Goal: Task Accomplishment & Management: Complete application form

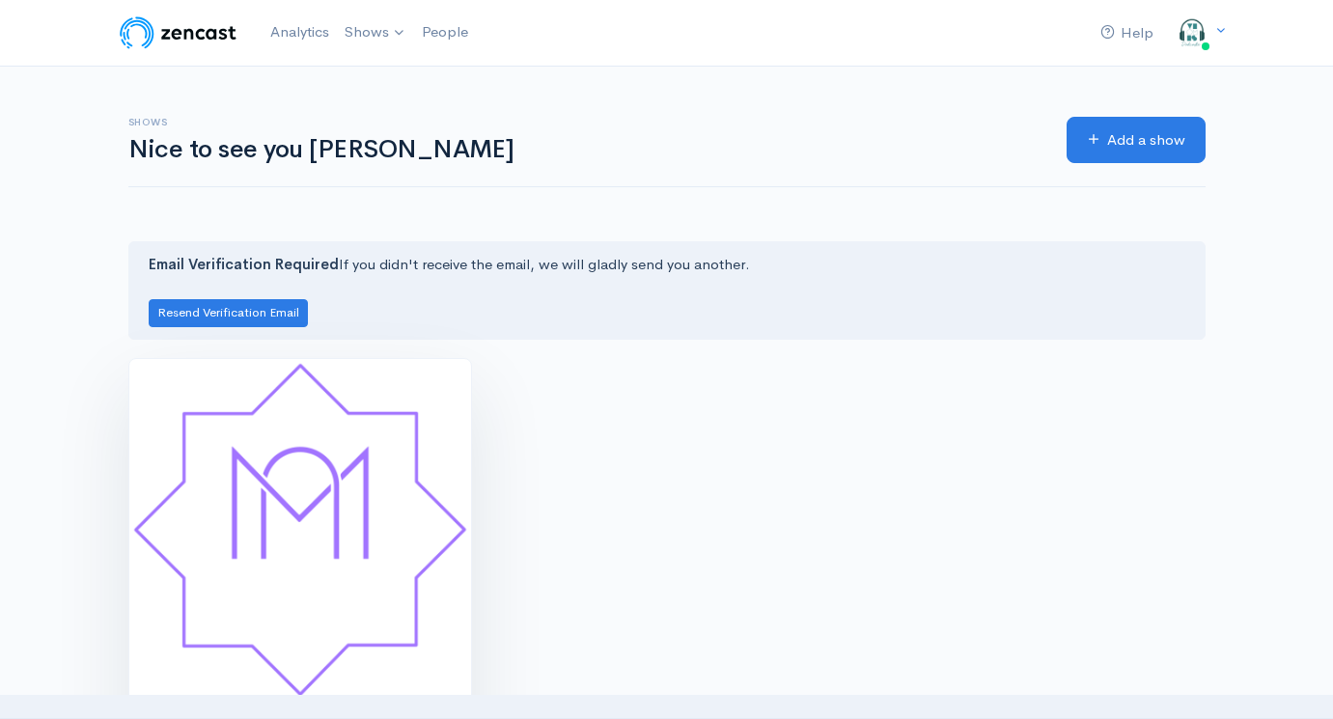
click at [394, 459] on img at bounding box center [300, 530] width 342 height 342
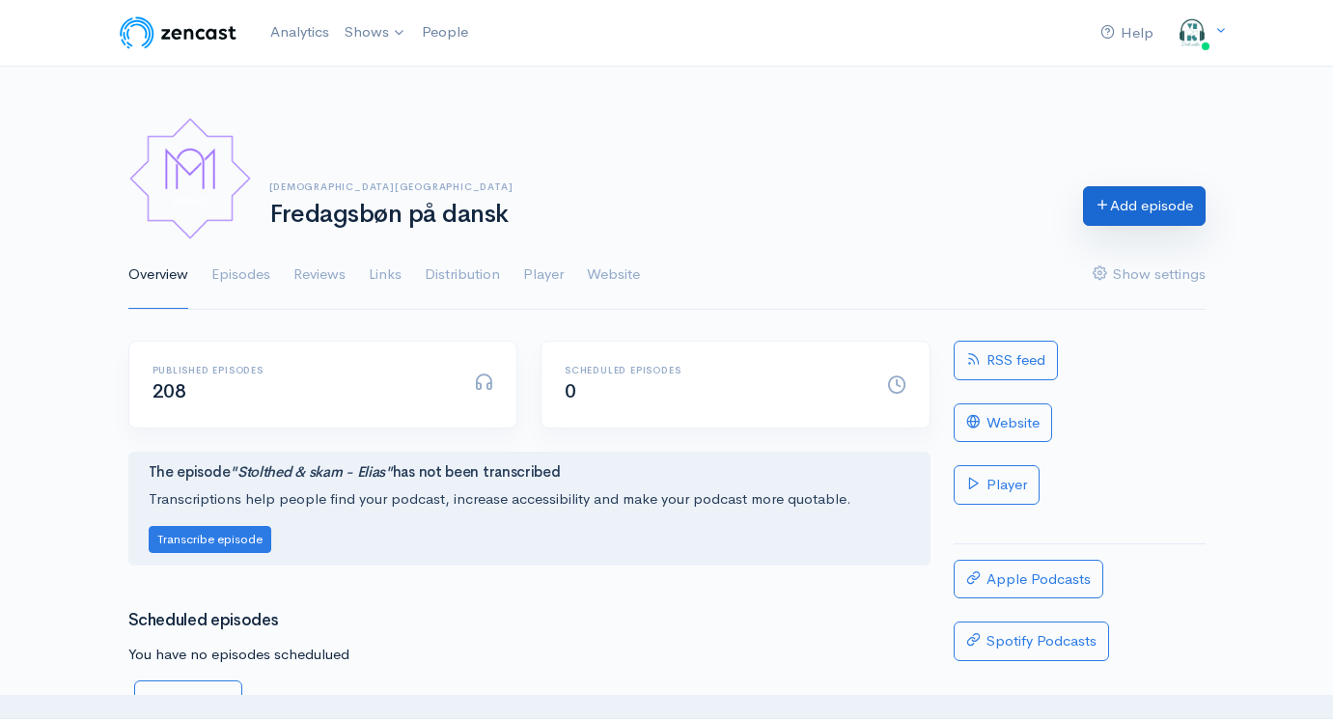
click at [1132, 189] on link "Add episode" at bounding box center [1144, 206] width 123 height 40
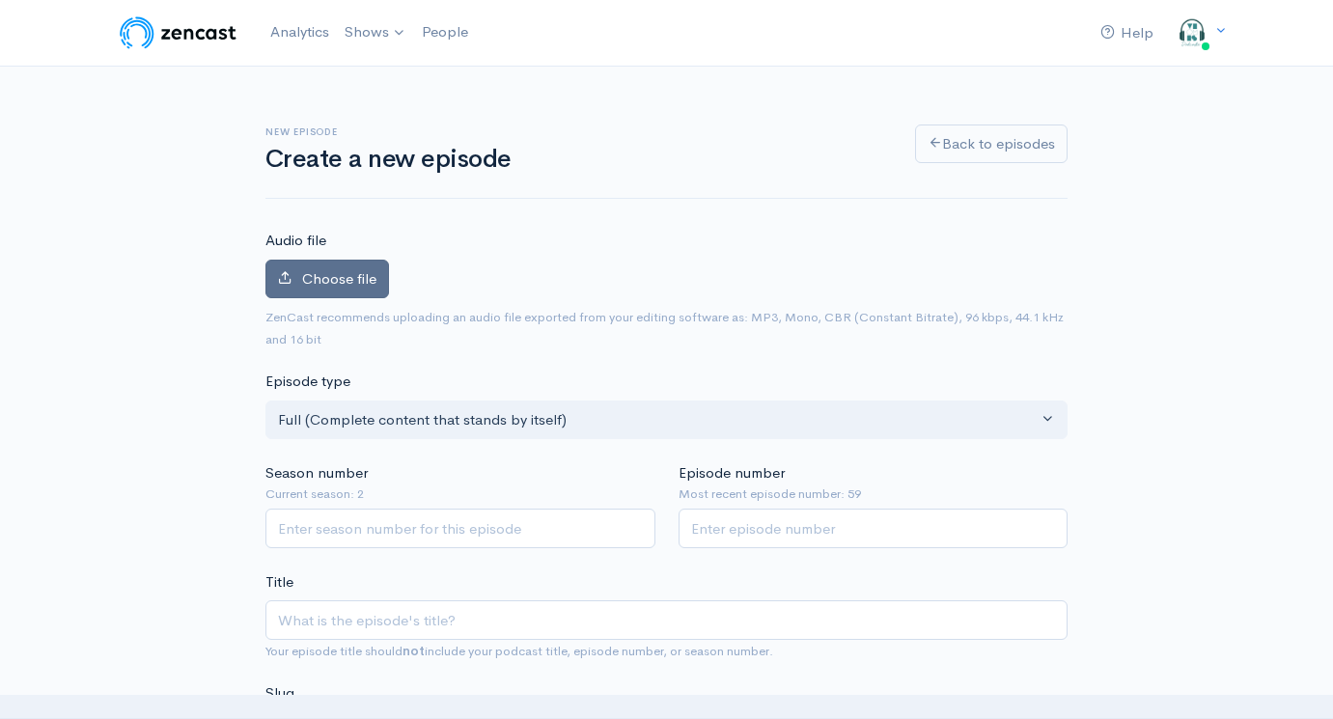
click at [340, 274] on span "Choose file" at bounding box center [339, 278] width 74 height 18
click at [0, 0] on input "Choose file" at bounding box center [0, 0] width 0 height 0
click at [326, 266] on label "Choose file" at bounding box center [328, 280] width 124 height 40
click at [0, 0] on input "Choose file" at bounding box center [0, 0] width 0 height 0
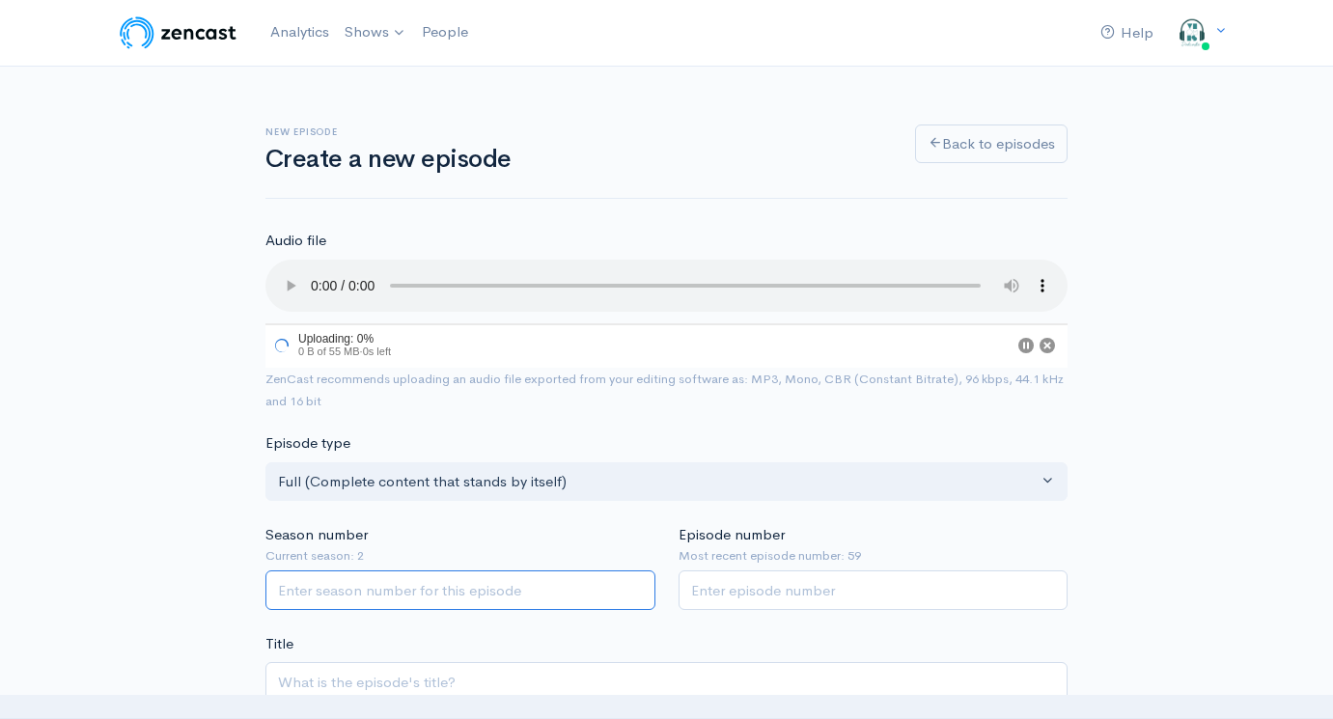
click at [395, 571] on input "Season number" at bounding box center [461, 591] width 390 height 40
type input "2"
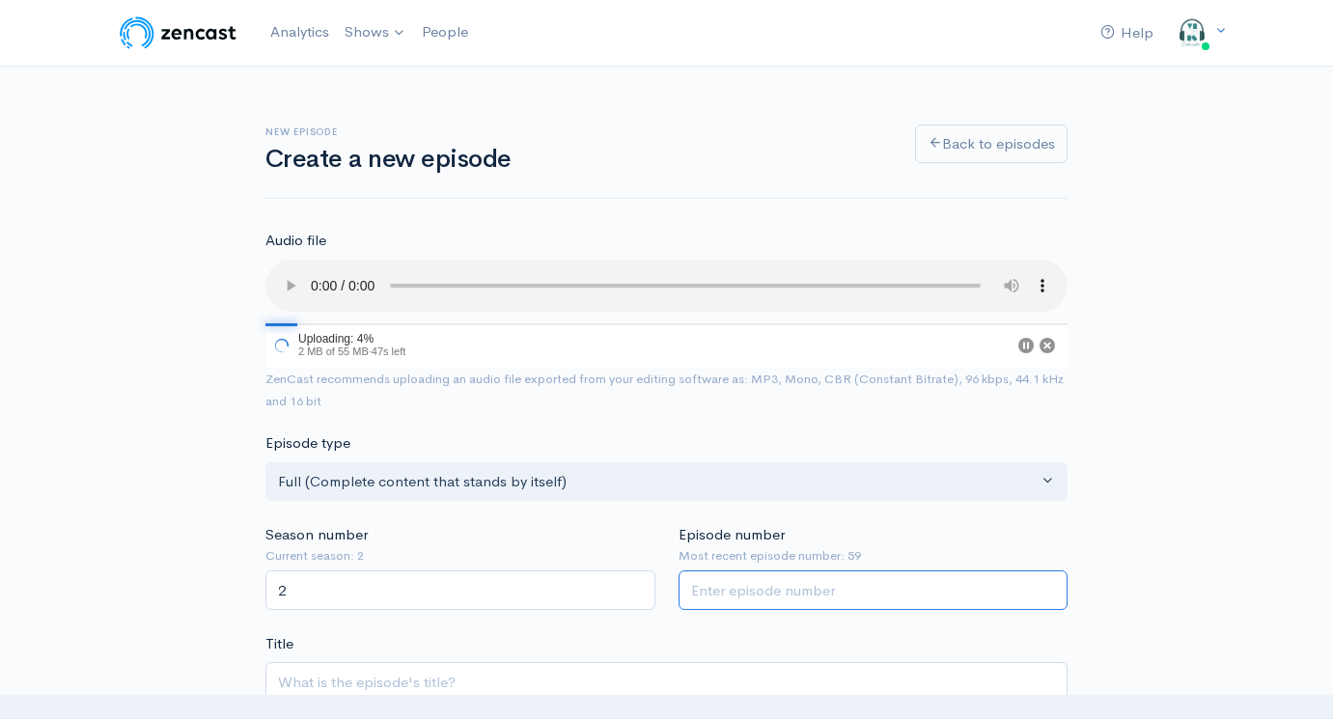
click at [798, 571] on input "Episode number" at bounding box center [874, 591] width 390 height 40
type input "60"
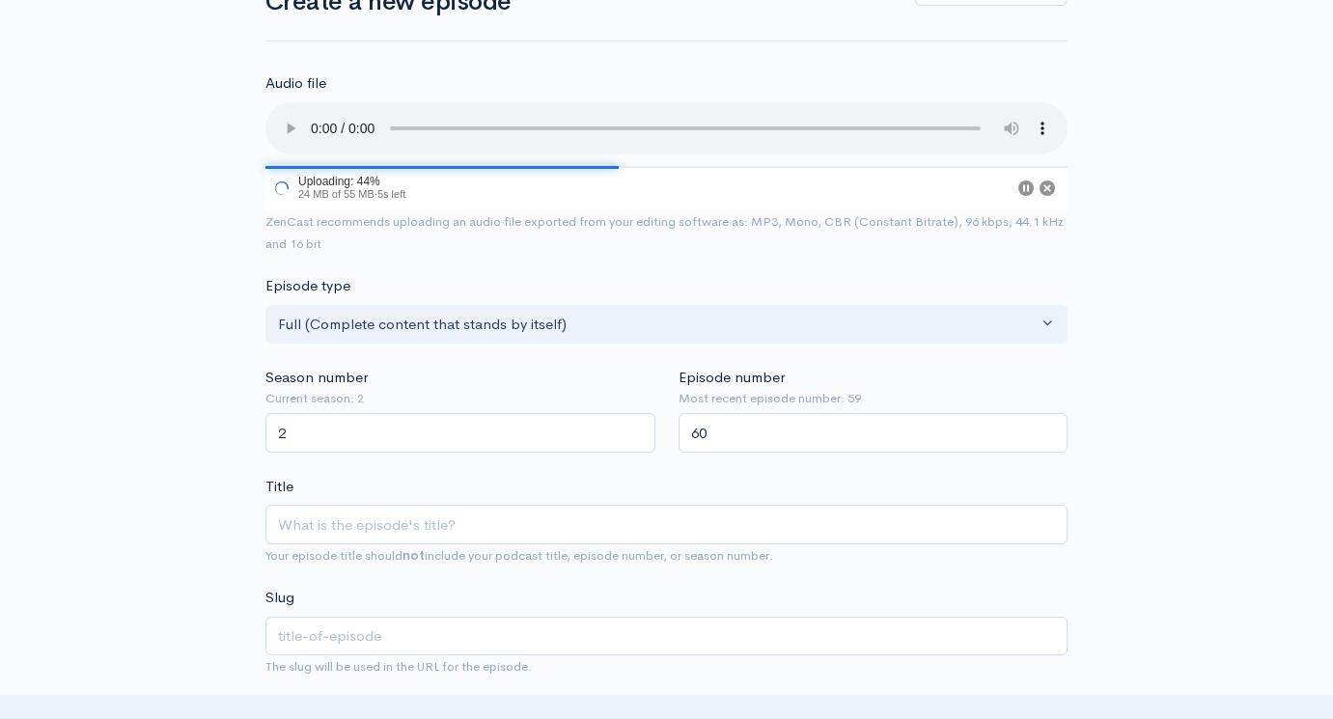
scroll to position [161, 0]
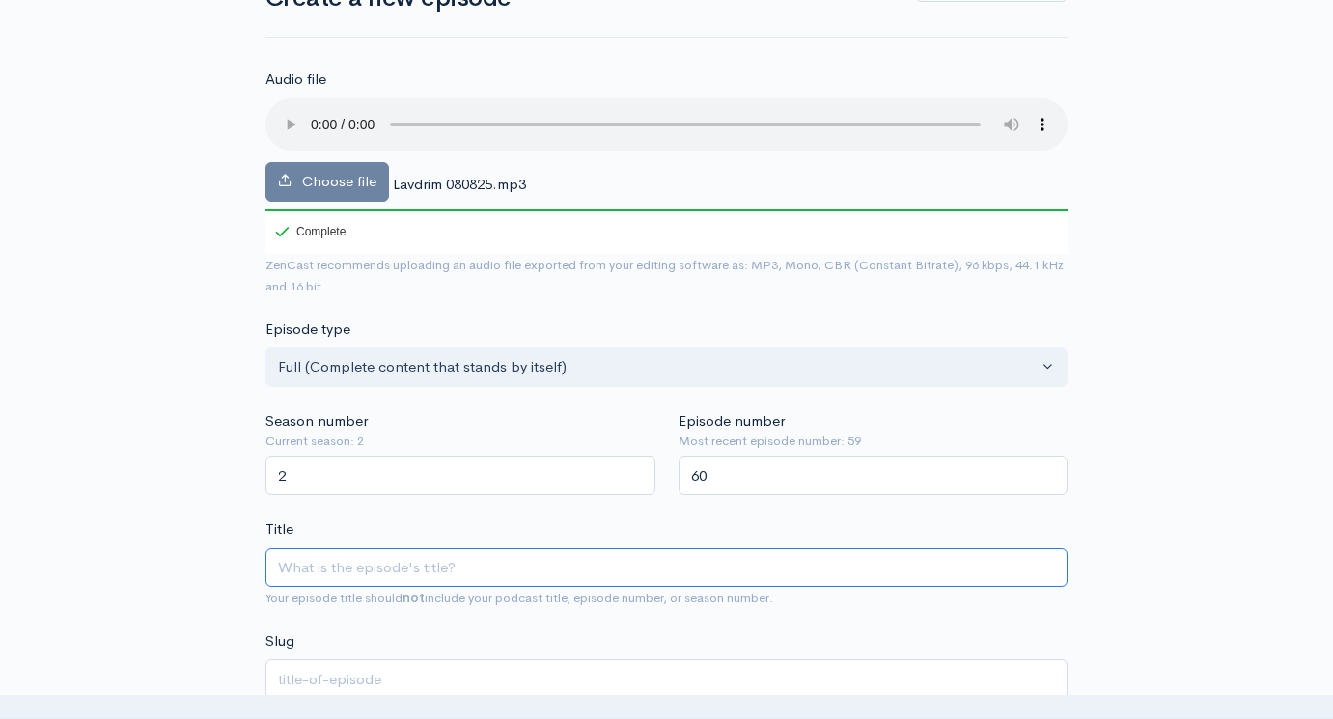
click at [423, 548] on input "Title" at bounding box center [667, 568] width 802 height 40
paste input "Khutba - Fællesskabet - Emir"
type input "Khutba - Fællesskabet - Emir"
type input "khutba-faellesskabet-emir"
drag, startPoint x: 439, startPoint y: 537, endPoint x: 578, endPoint y: 539, distance: 139.0
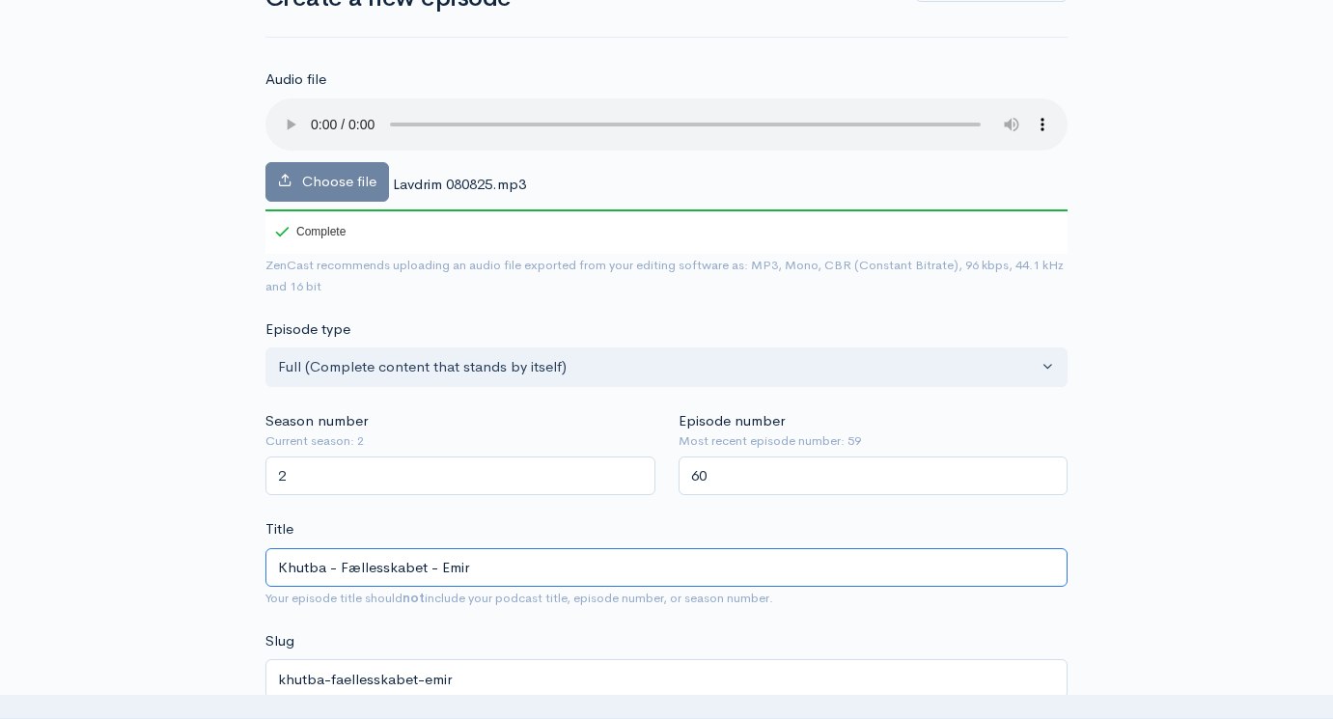
click at [578, 548] on input "Khutba - Fællesskabet - Emir" at bounding box center [667, 568] width 802 height 40
type input "Khutba - Fællesskabet - L"
type input "khutba-faellesskabet-l"
type input "Khutba - Fællesskabet - LA"
type input "khutba-faellesskabet-la"
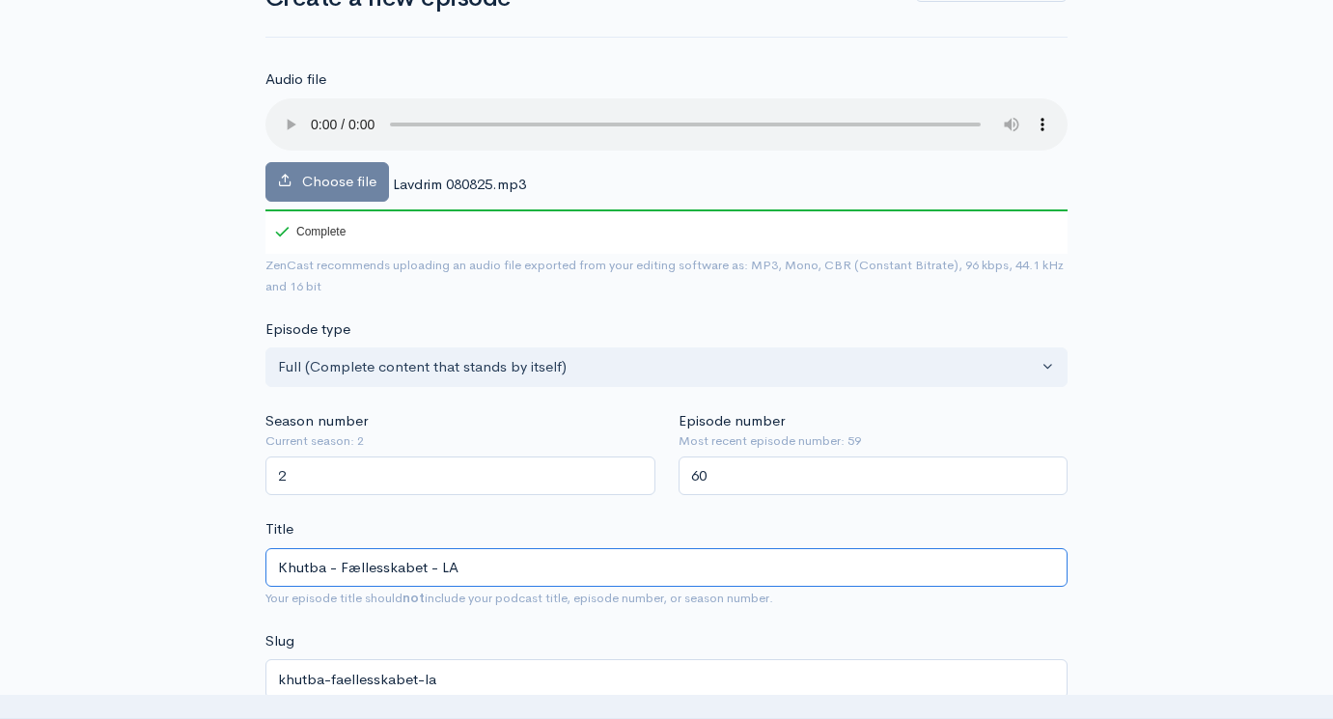
type input "Khutba - Fællesskabet - LAv"
type input "khutba-faellesskabet-lav"
type input "Khutba - Fællesskabet - LAvd"
type input "khutba-faellesskabet-lavd"
type input "Khutba - Fællesskabet - LAvdim"
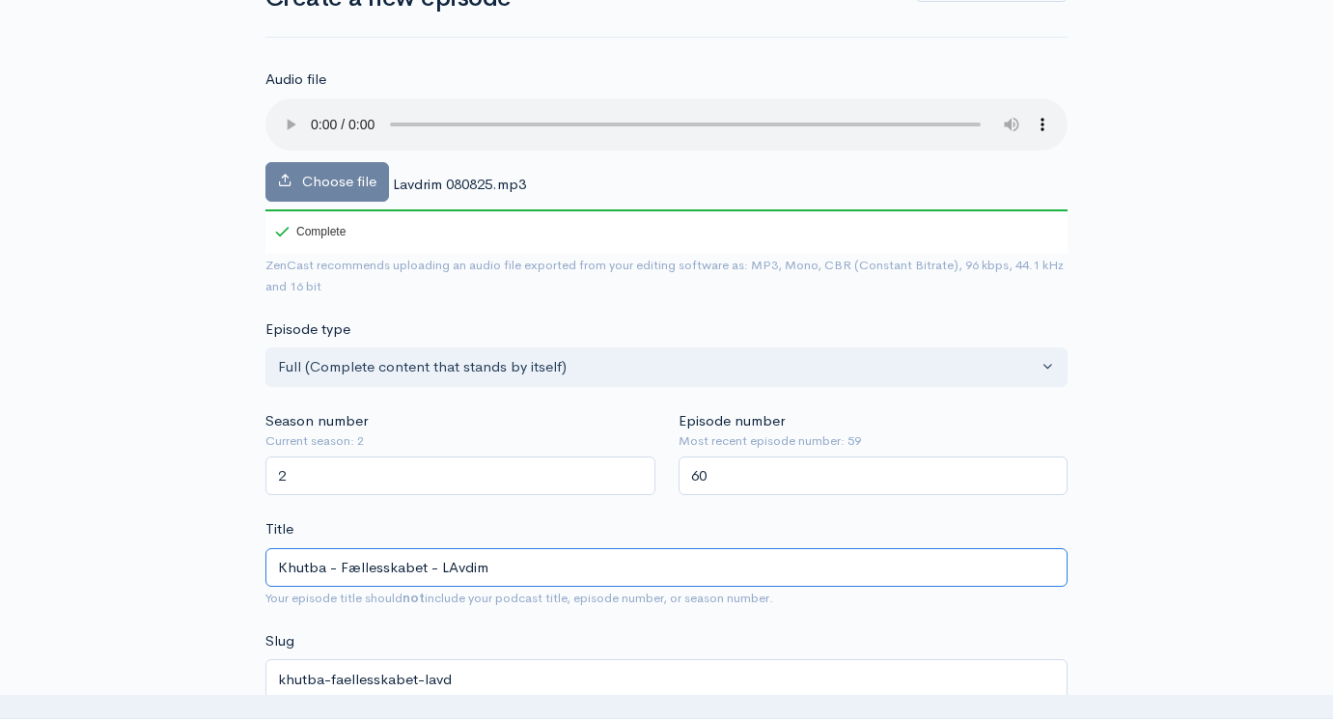
type input "khutba-faellesskabet-lavdim"
type input "Khutba - Fællesskabet - LAvdi"
type input "khutba-faellesskabet-lavdi"
type input "Khutba - Fællesskabet - LAvd"
type input "khutba-faellesskabet-lavd"
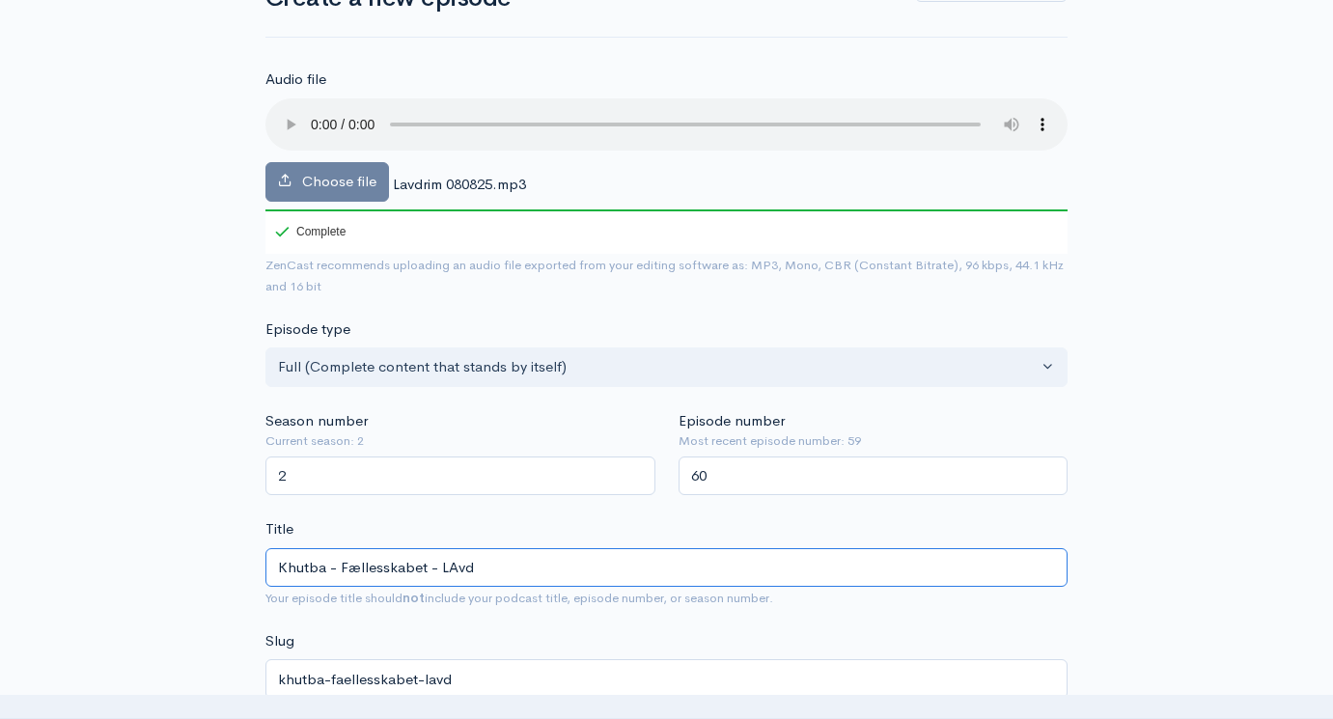
type input "Khutba - Fællesskabet - LAv"
type input "khutba-faellesskabet-lav"
type input "Khutba - Fællesskabet - LA"
type input "khutba-faellesskabet-la"
type input "Khutba - Fællesskabet - L"
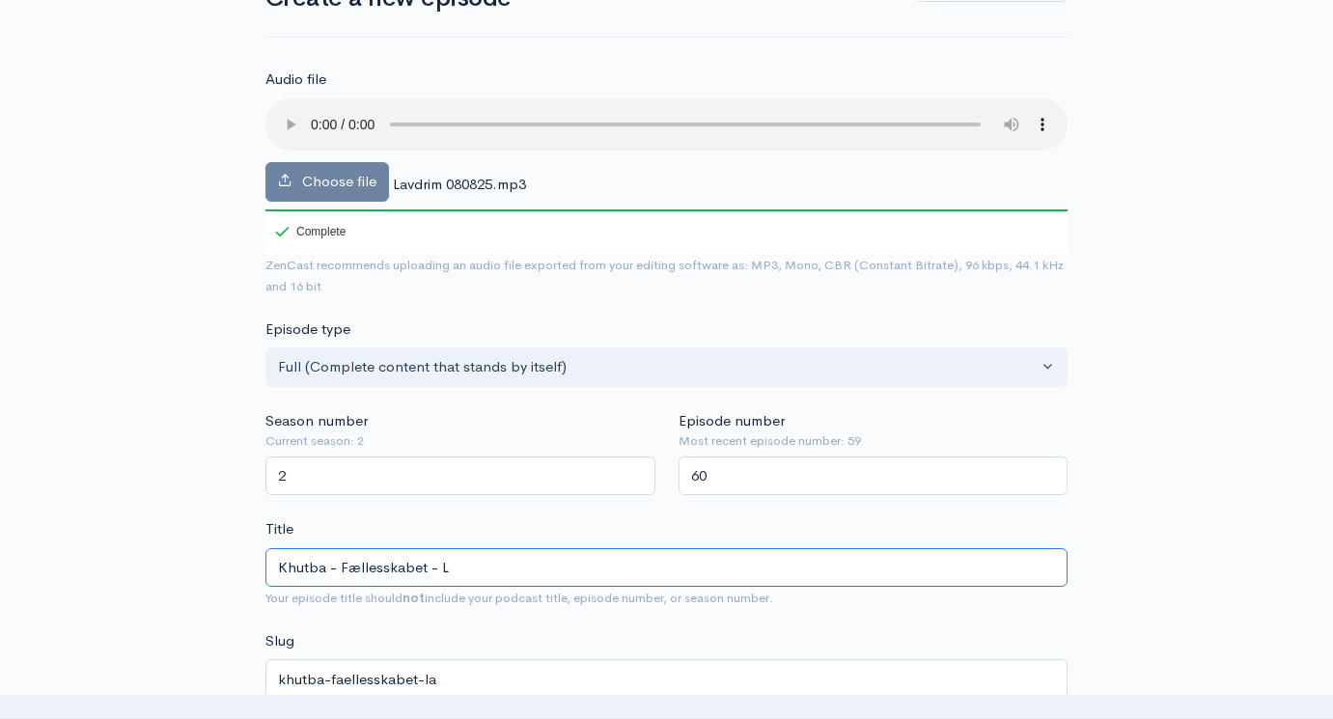
type input "khutba-faellesskabet-l"
type input "Khutba - Fællesskabet - La"
type input "khutba-faellesskabet-la"
type input "Khutba - Fællesskabet - Lav"
type input "khutba-faellesskabet-lav"
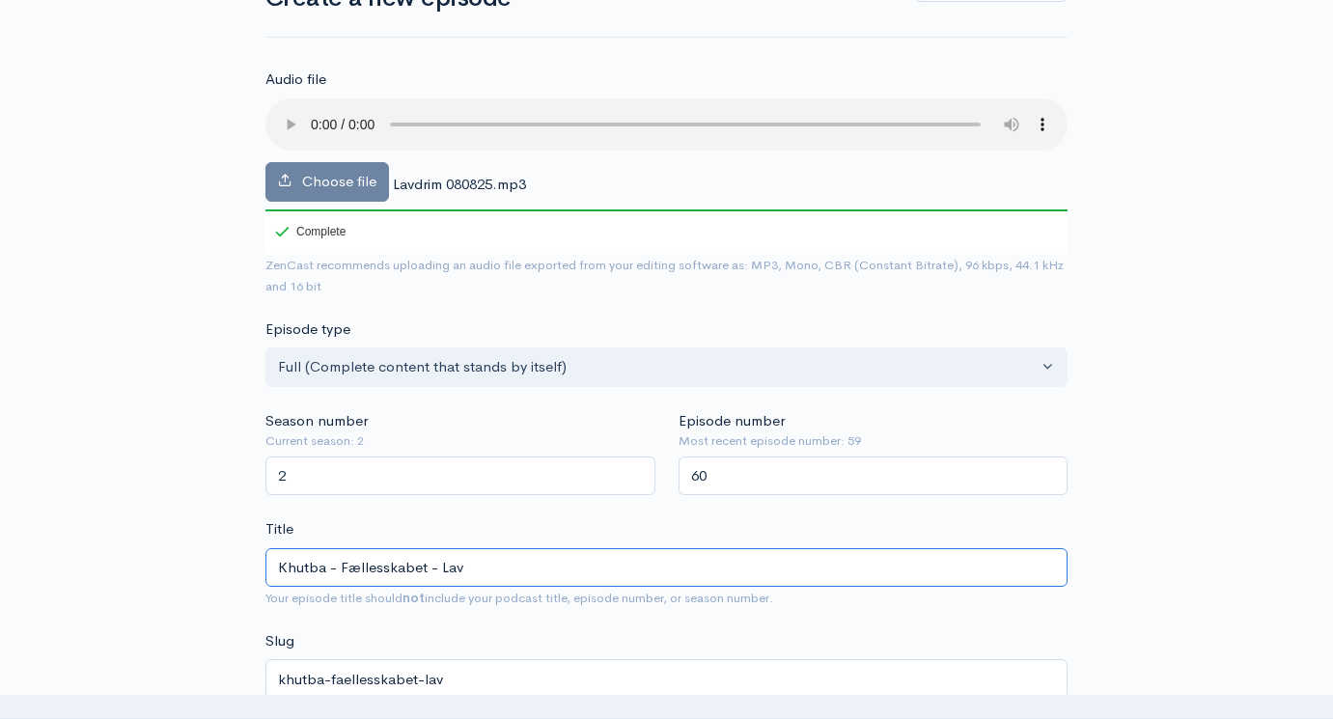
type input "Khutba - Fællesskabet - Lavd"
type input "khutba-faellesskabet-lavd"
type input "Khutba - Fællesskabet - Lavdr"
type input "khutba-faellesskabet-lavdr"
type input "Khutba - Fællesskabet - Lavdrim"
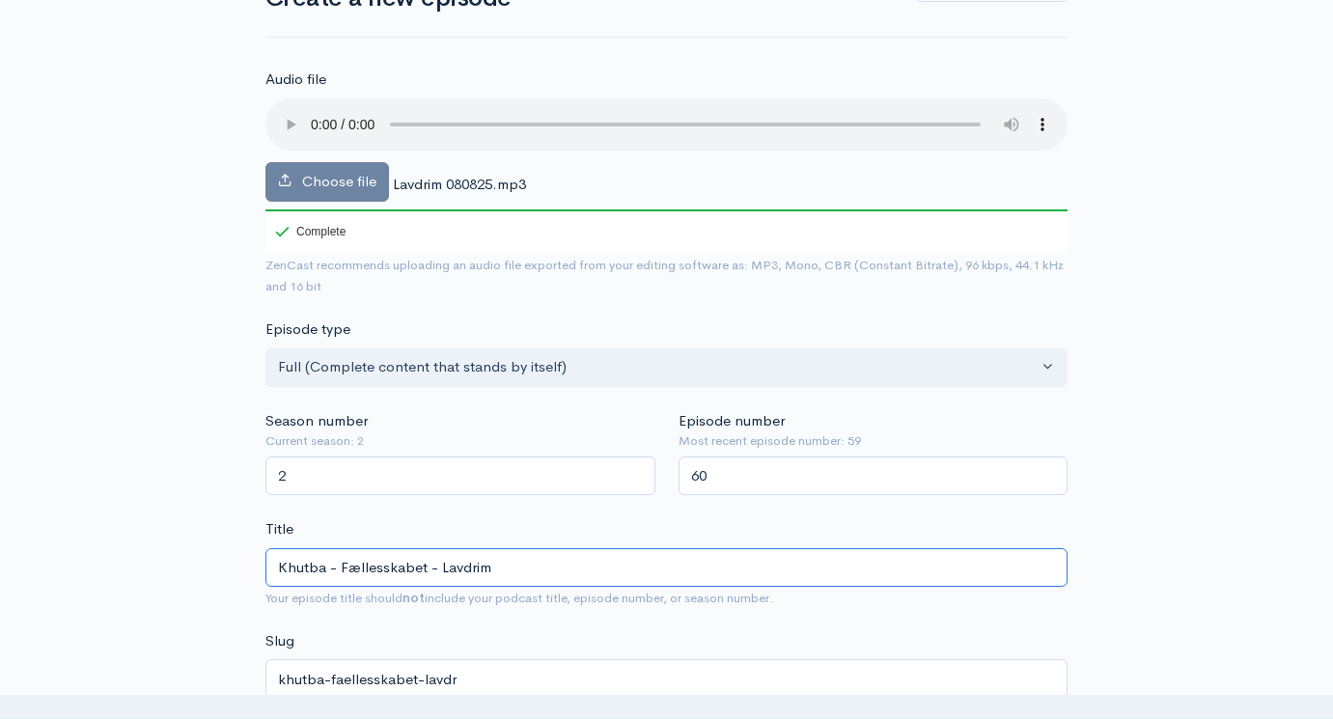
type input "khutba-faellesskabet-lavdrim"
click at [310, 109] on audio at bounding box center [667, 124] width 802 height 52
click at [338, 110] on audio at bounding box center [667, 124] width 802 height 52
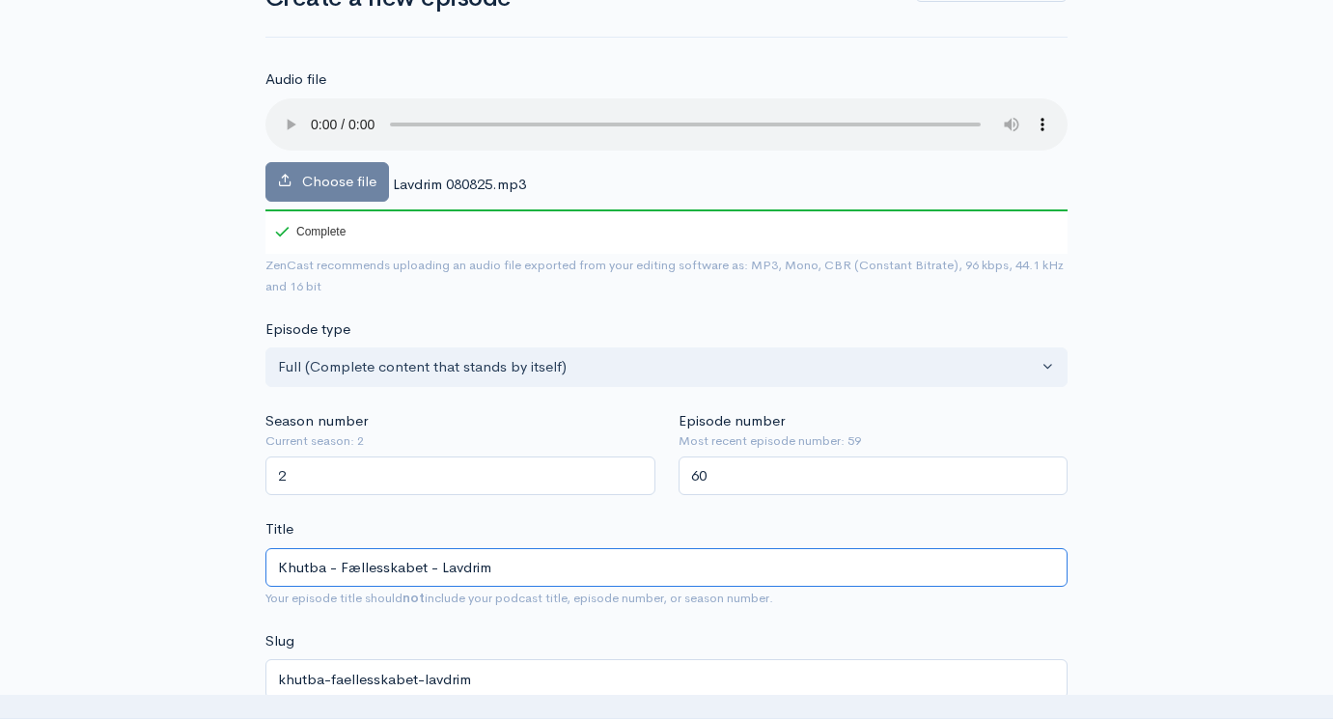
click at [367, 548] on input "Khutba - Fællesskabet - Lavdrim" at bounding box center [667, 568] width 802 height 40
click at [373, 548] on input "Khutba - Fællesskabet - Lavdrim" at bounding box center [667, 568] width 802 height 40
type input "Khutba - - Lavdrim"
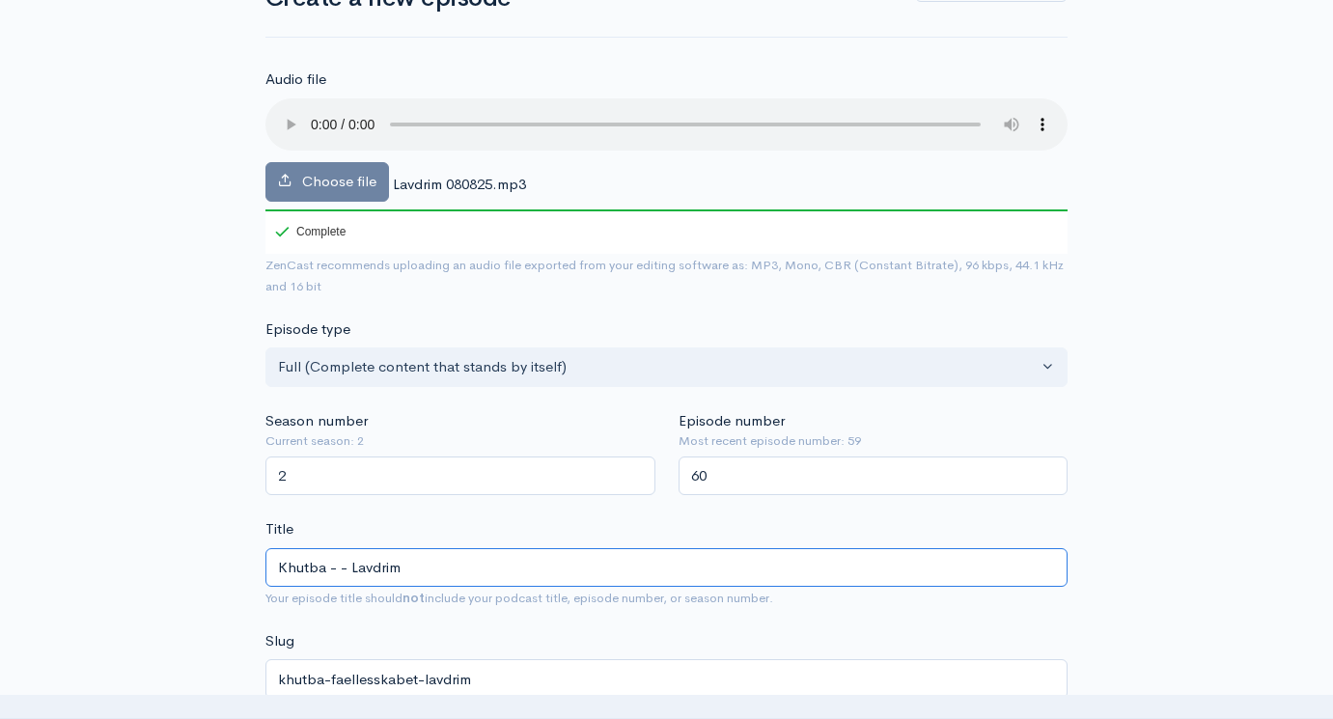
type input "khutba-lavdrim"
type input "Khutba - - Lavdrim"
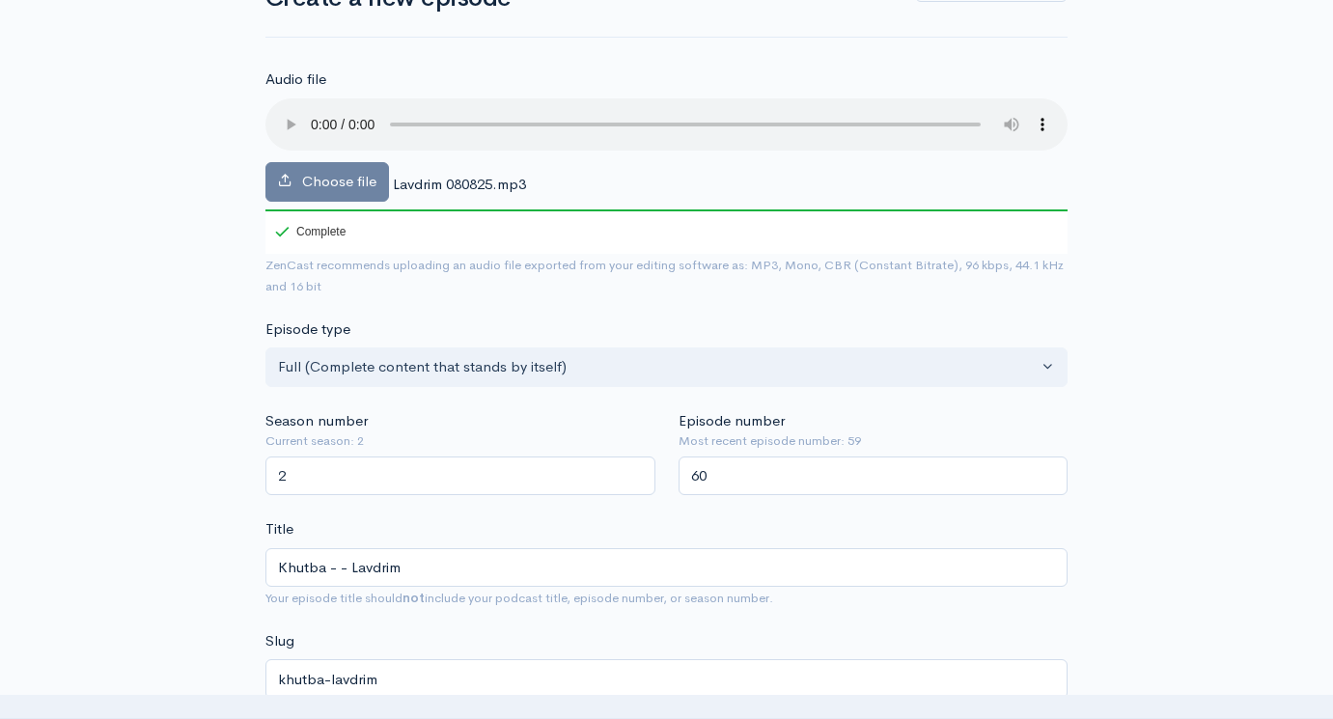
click at [344, 112] on audio at bounding box center [667, 124] width 802 height 52
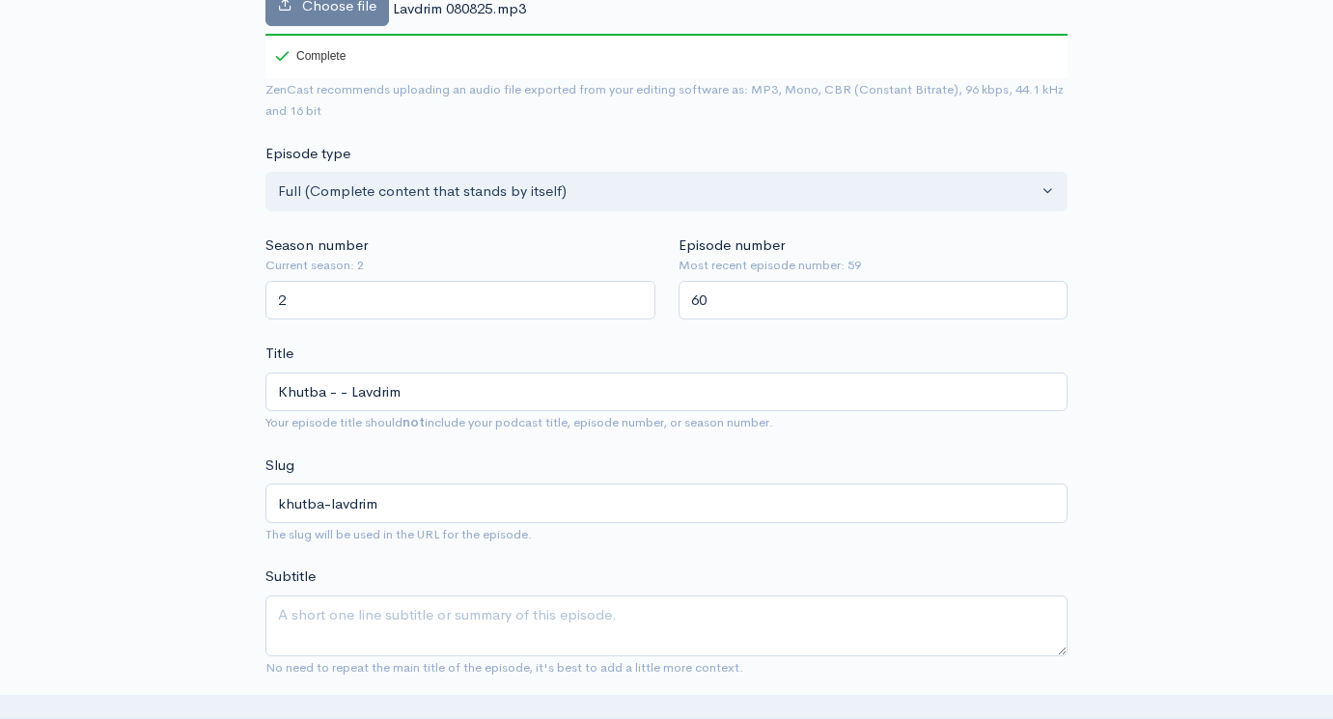
scroll to position [340, 0]
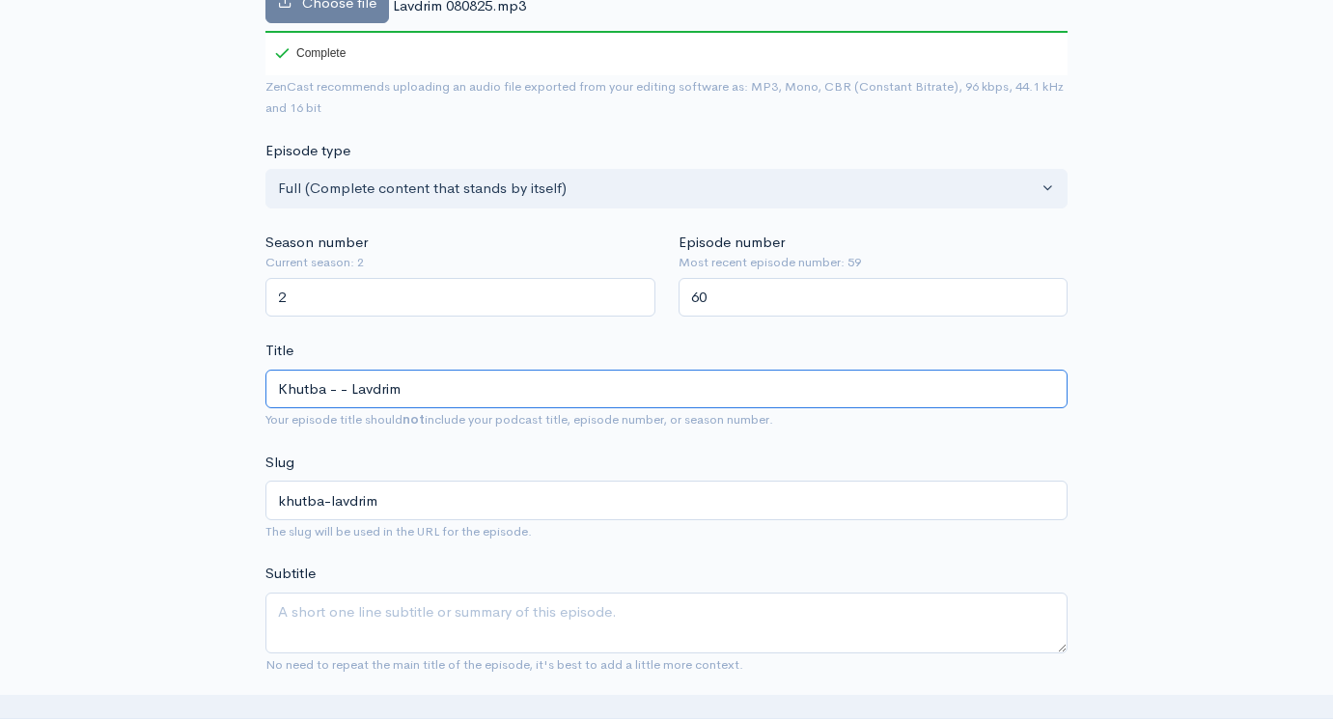
click at [338, 370] on input "Khutba - - Lavdrim" at bounding box center [667, 390] width 802 height 40
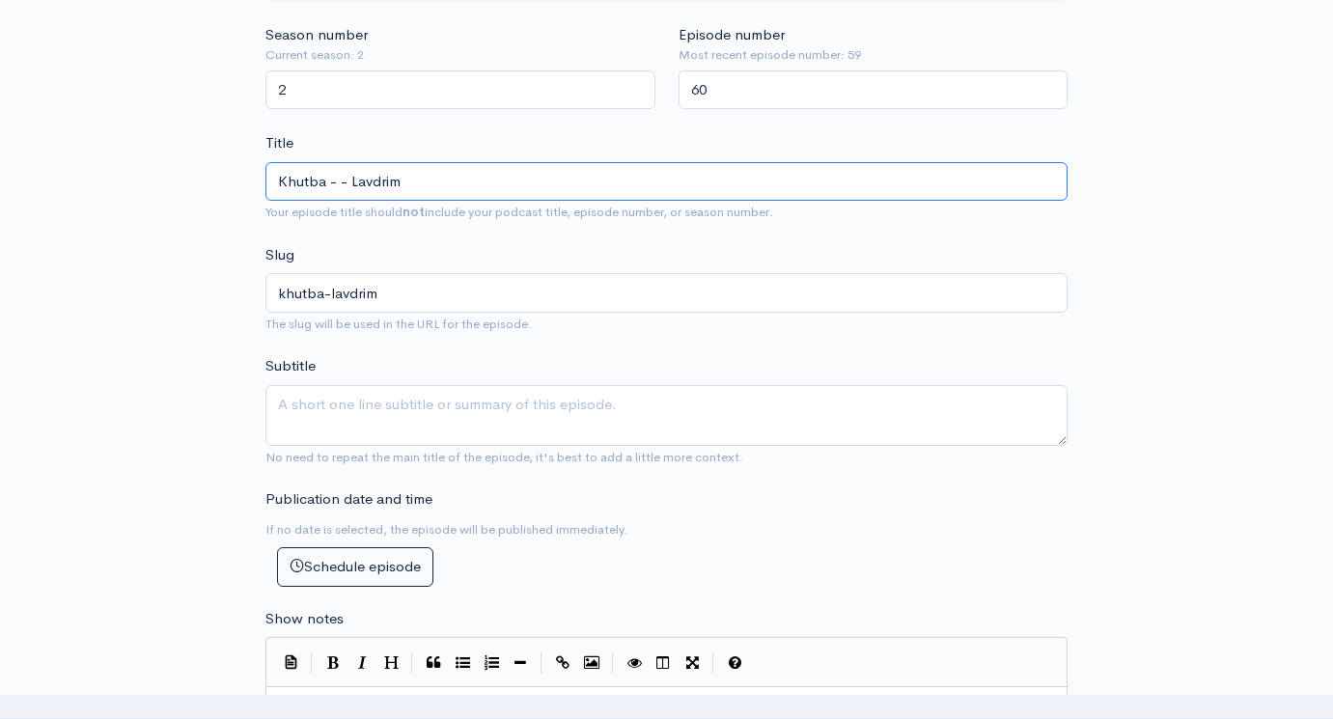
scroll to position [653, 0]
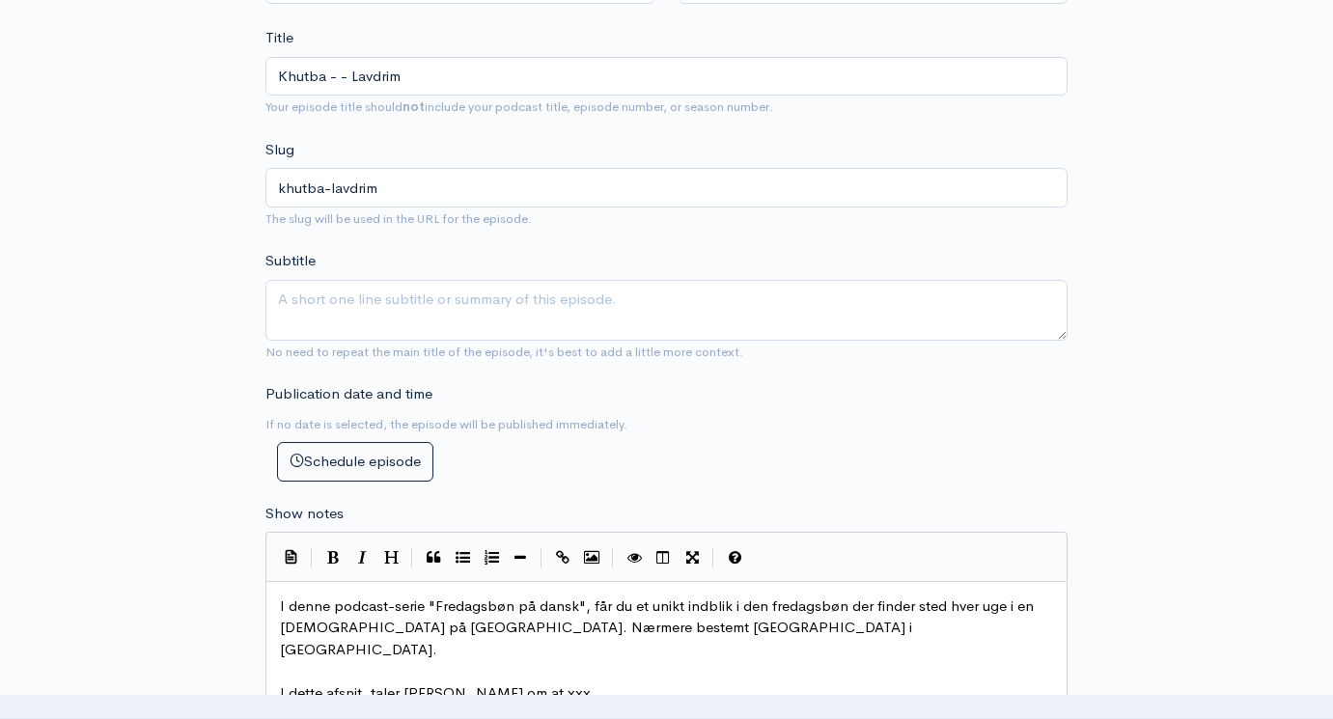
click at [417, 684] on span "I dette afsnit, taler [PERSON_NAME] om at xxx." at bounding box center [438, 693] width 316 height 18
type textarea "Lavdrim"
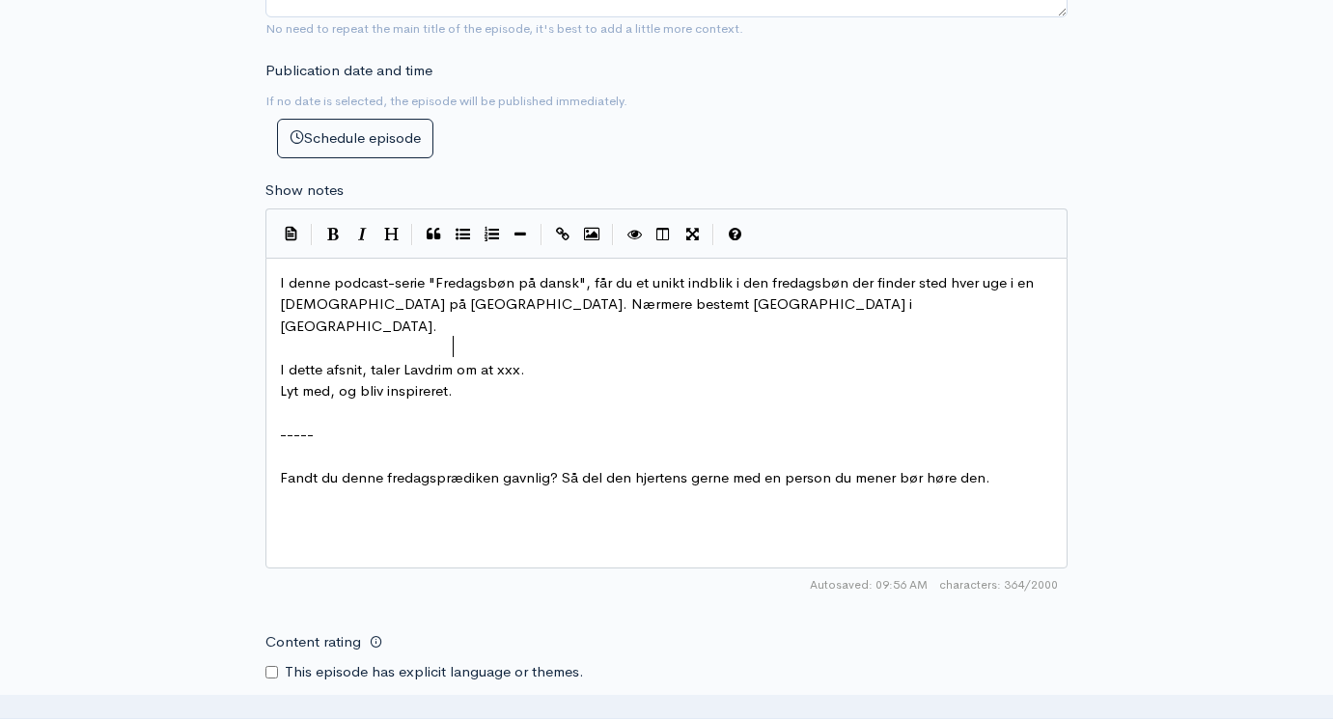
scroll to position [981, 0]
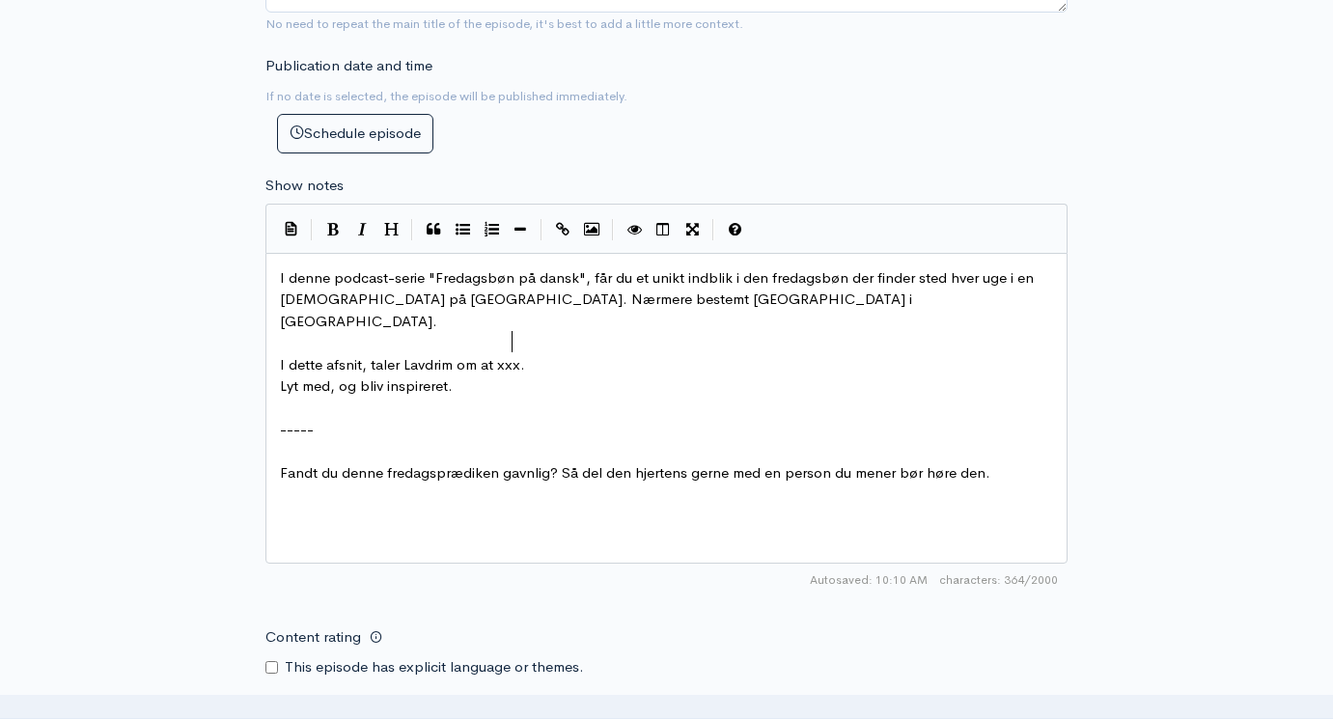
click at [509, 355] on span "I dette afsnit, taler Lavdrim om at xxx." at bounding box center [402, 364] width 245 height 18
type textarea "de forbilleder som vi a"
type textarea "tager"
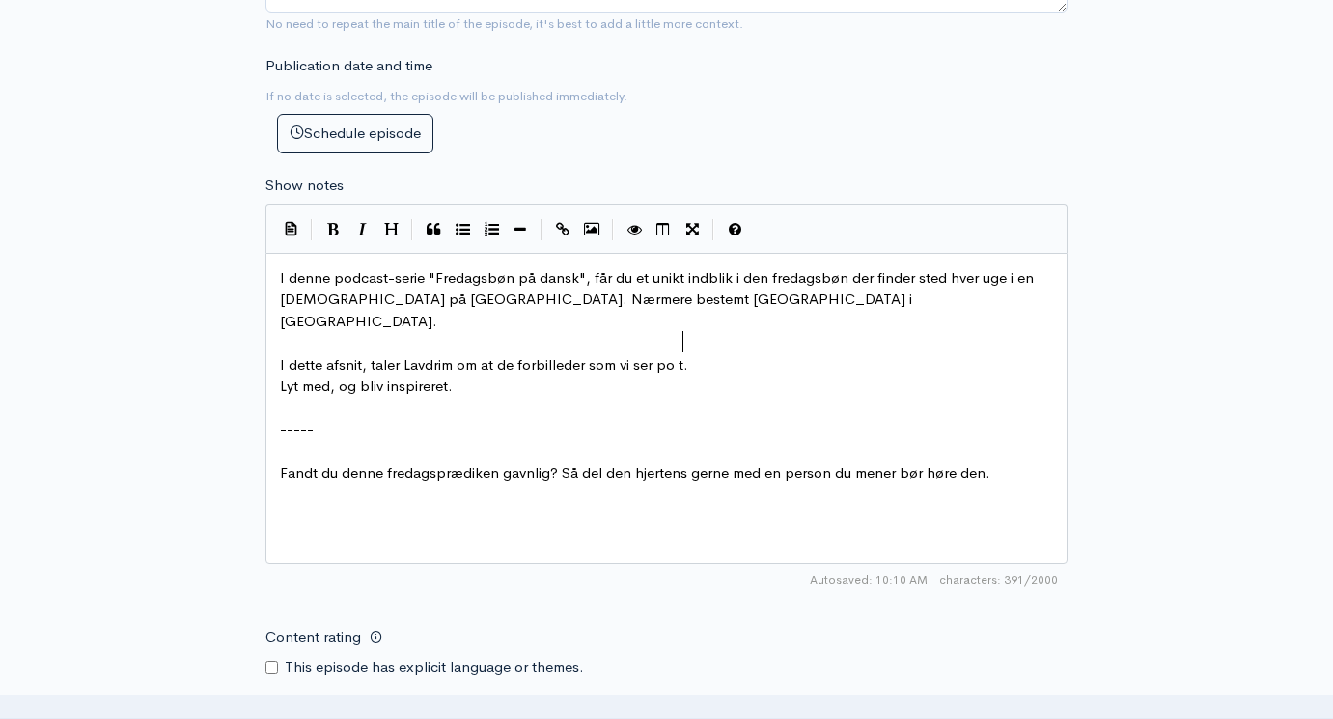
type textarea "ser po til"
type textarea "op til"
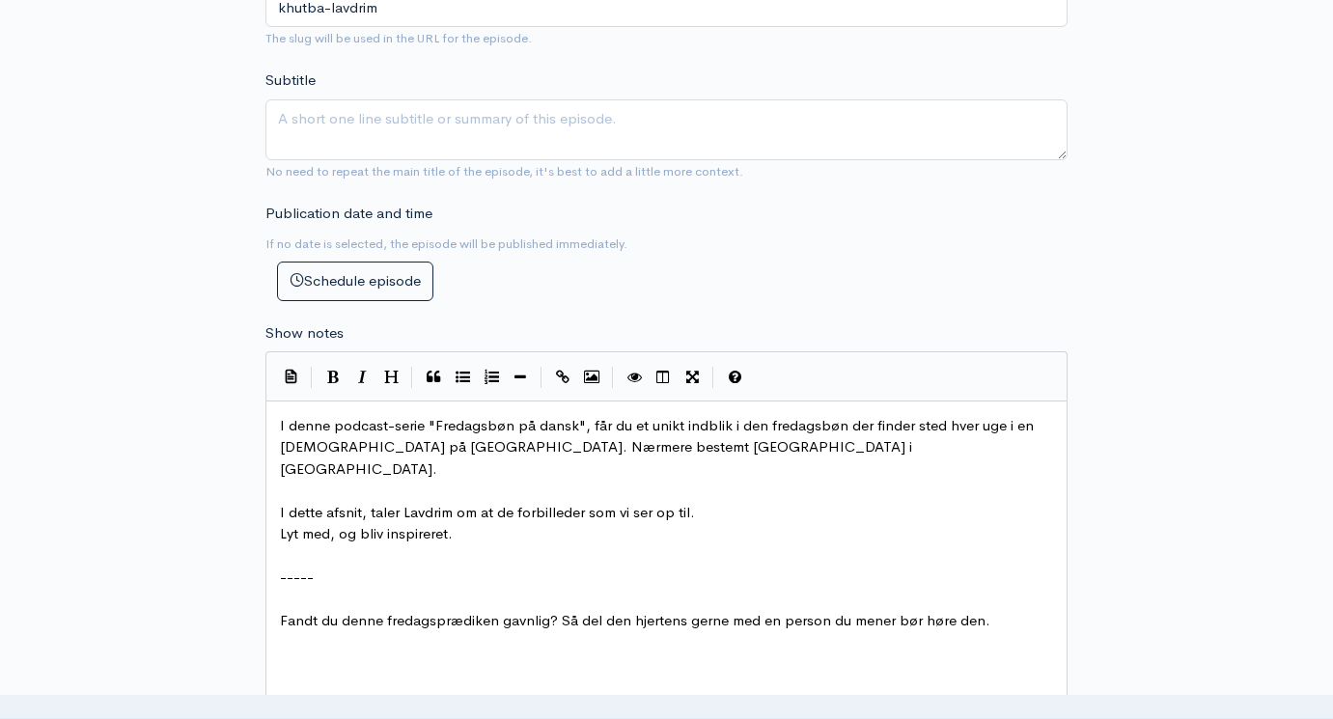
scroll to position [784, 0]
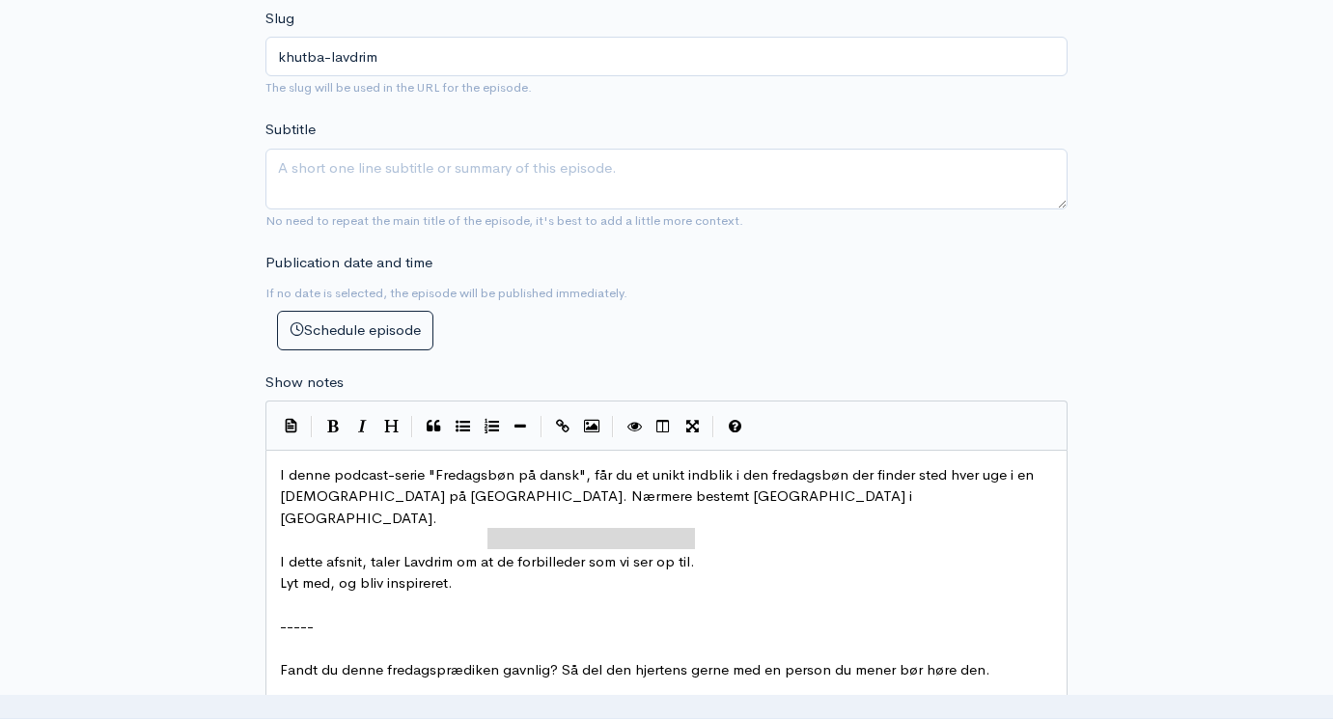
type textarea "I dette afsnit, taler Lavdrim om at de forbilleder som vi ser op til."
drag, startPoint x: 711, startPoint y: 496, endPoint x: 218, endPoint y: 496, distance: 492.4
type textarea "I dette afsnit, taler Lavdrim om at de forbilleder som vi ser op til. Lyt med, …"
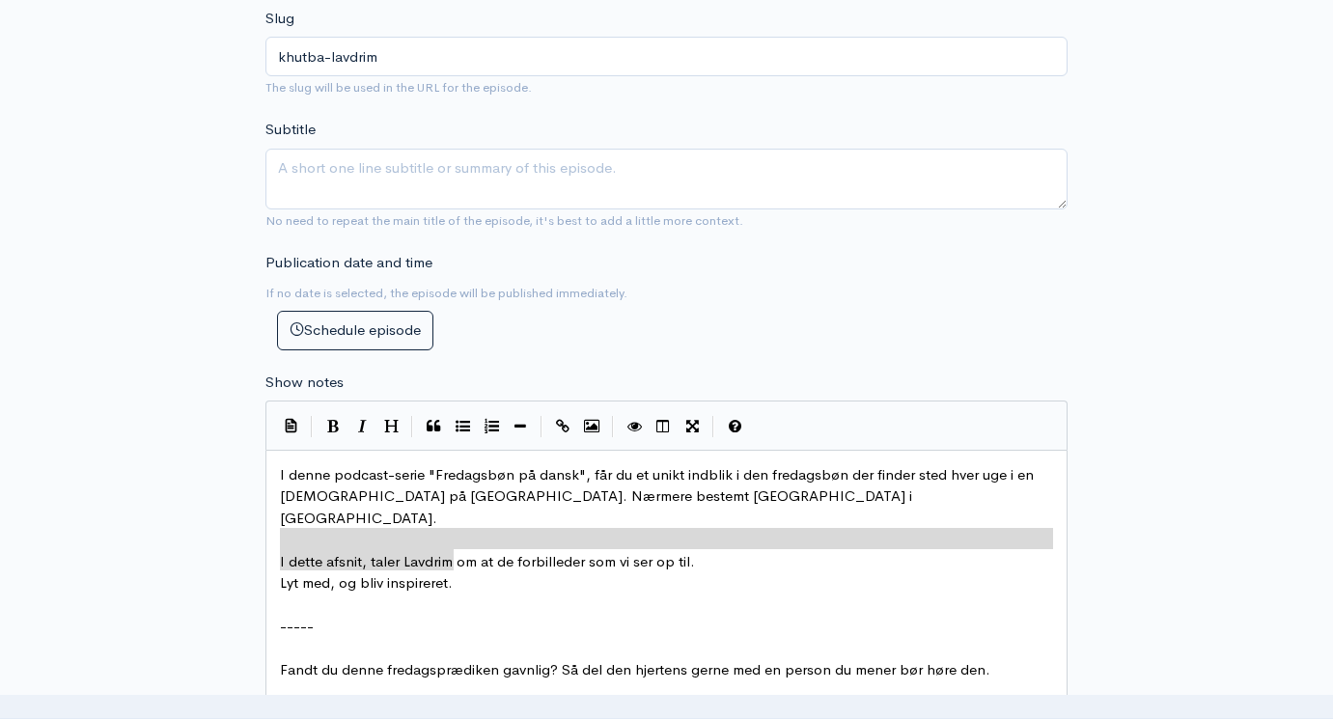
drag, startPoint x: 497, startPoint y: 532, endPoint x: 156, endPoint y: 513, distance: 341.4
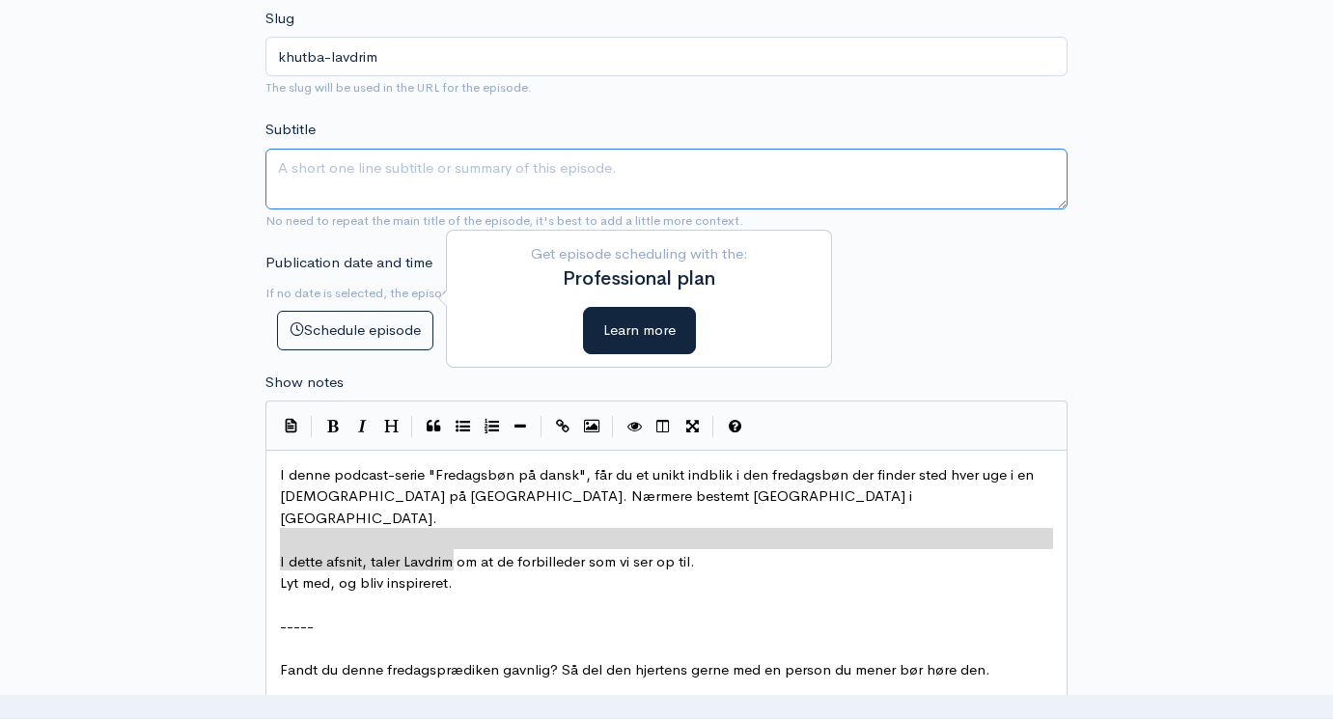
click at [329, 157] on textarea "Subtitle" at bounding box center [667, 179] width 802 height 61
paste textarea "I dette afsnit, taler Lavdrim om at de forbilleder som vi ser op til. Lyt med, …"
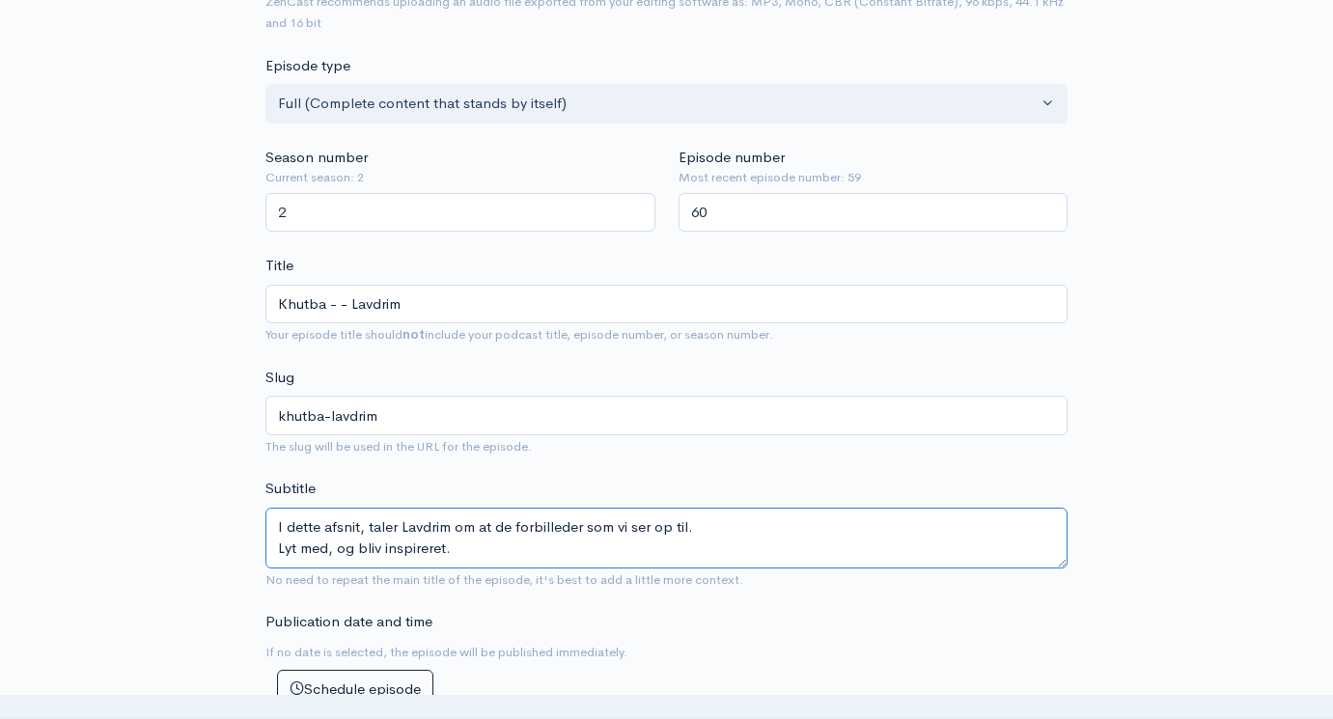
scroll to position [425, 0]
click at [487, 508] on textarea "I dette afsnit, taler Lavdrim om at de forbilleder som vi ser op til. Lyt med, …" at bounding box center [667, 538] width 802 height 61
type textarea "I dette afsnit, taler Lavdrim om de forbilleder som vi ser op til. Lyt med, og …"
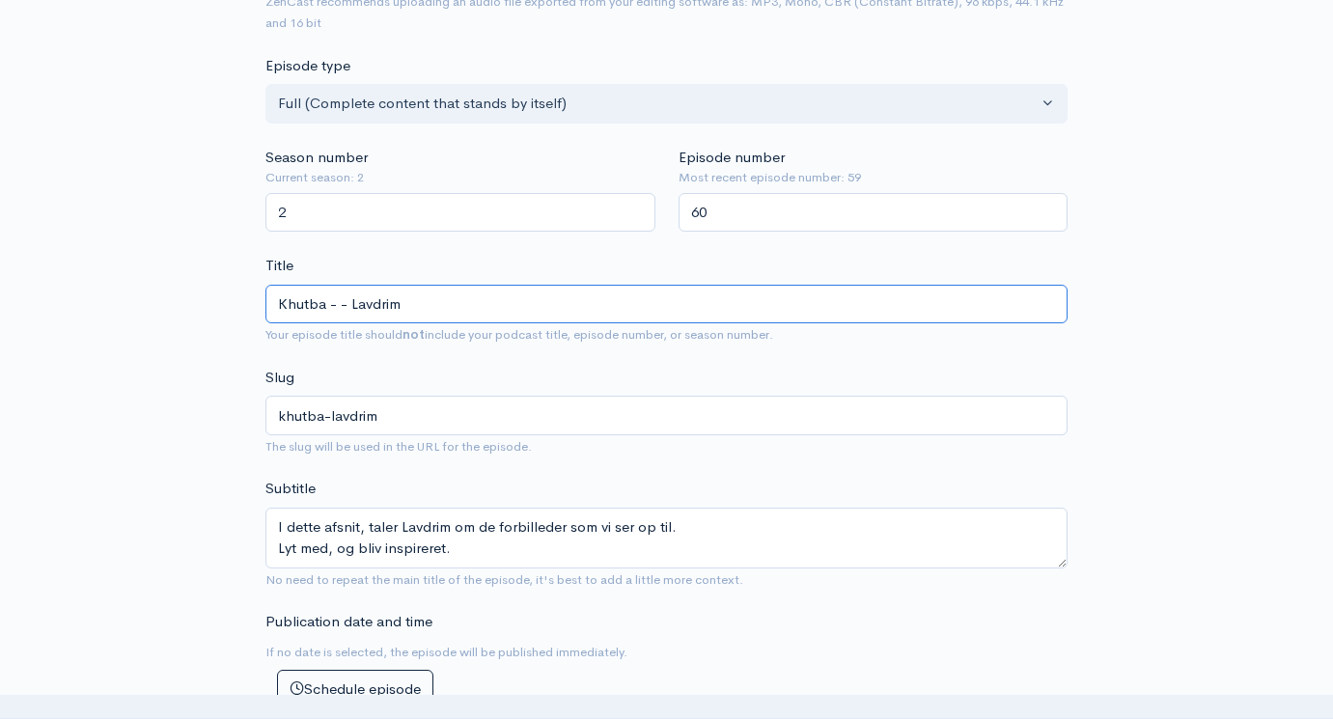
click at [340, 285] on input "Khutba - - Lavdrim" at bounding box center [667, 305] width 802 height 40
type input "Khutba - d- Lavdrim"
type input "khutba-d-lavdrim"
type input "[GEOGRAPHIC_DATA]"
type input "khutba-di-lavdrim"
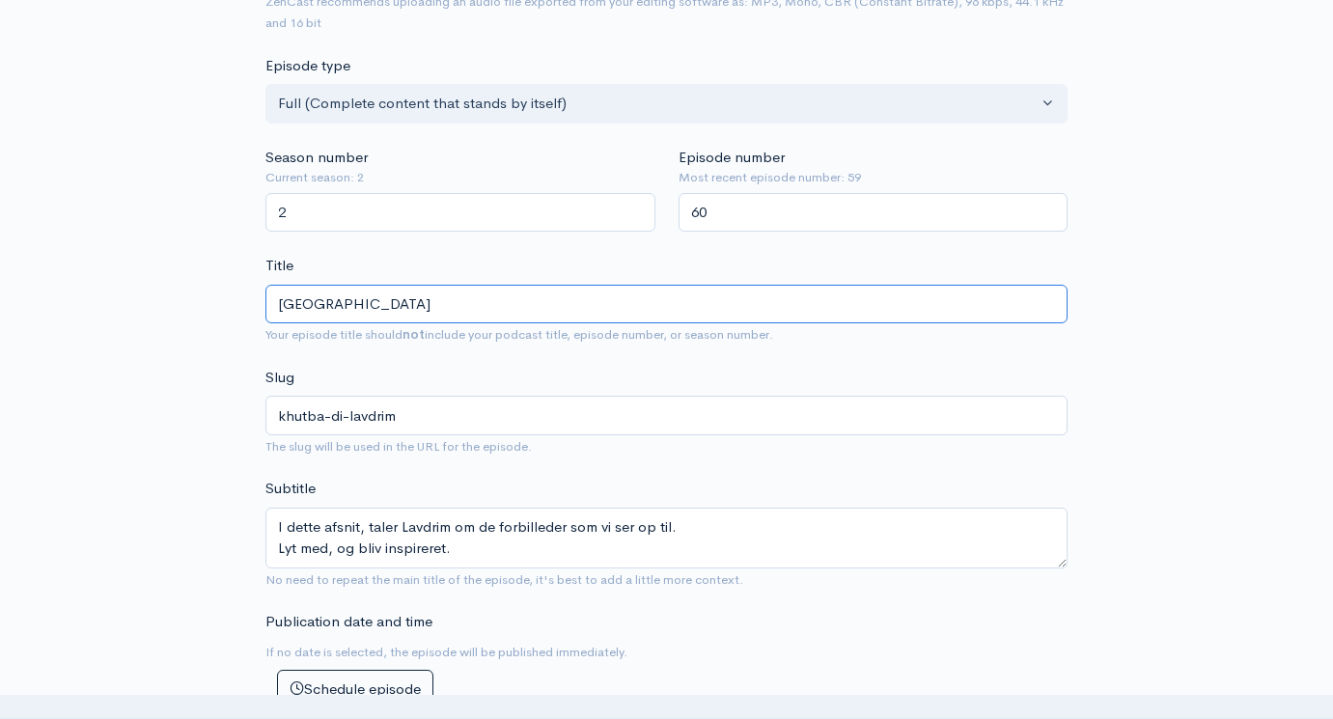
type input "Khutba - dit- Lavdrim"
type input "khutba-dit-lavdrim"
type input "Khutba - dit f- Lavdrim"
type input "khutba-dit-f-lavdrim"
type input "Khutba - dit for- Lavdrim"
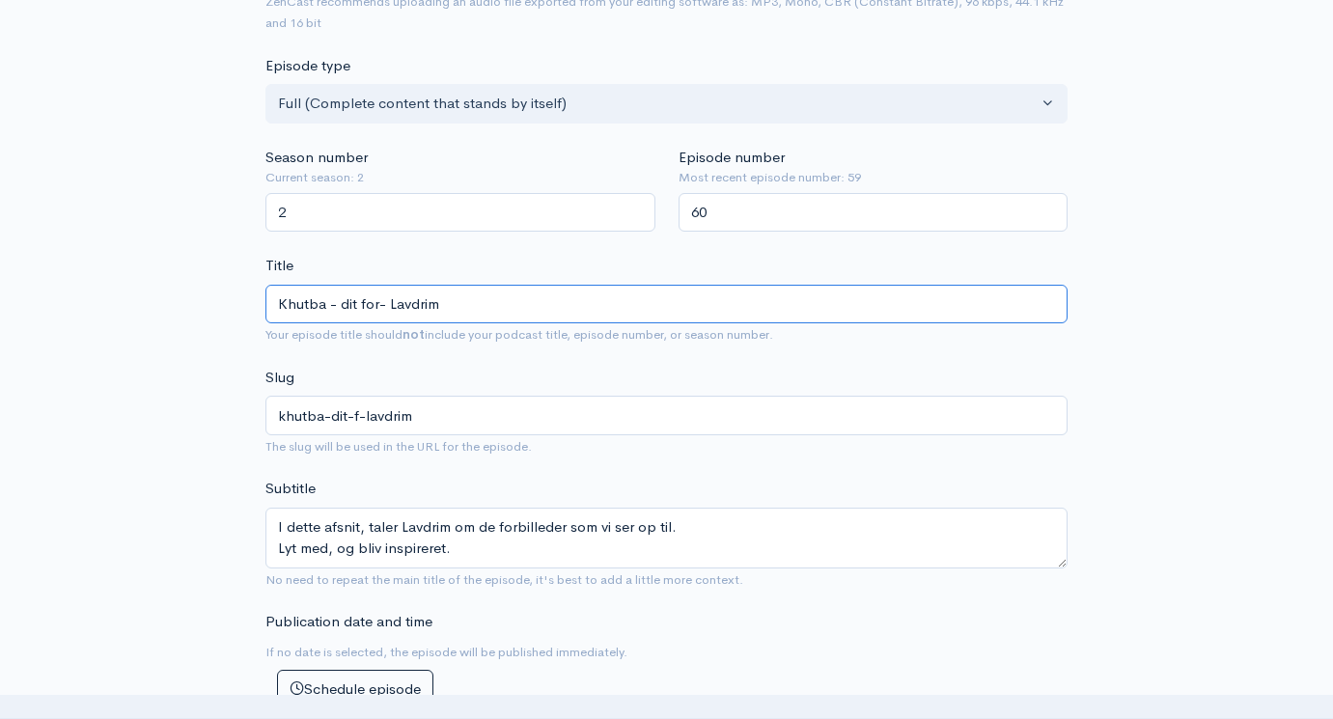
type input "khutba-dit-for-lavdrim"
type input "Khutba - dit forb- Lavdrim"
type input "khutba-dit-forb-lavdrim"
type input "Khutba - dit forbi- Lavdrim"
type input "khutba-dit-forbi-[GEOGRAPHIC_DATA]"
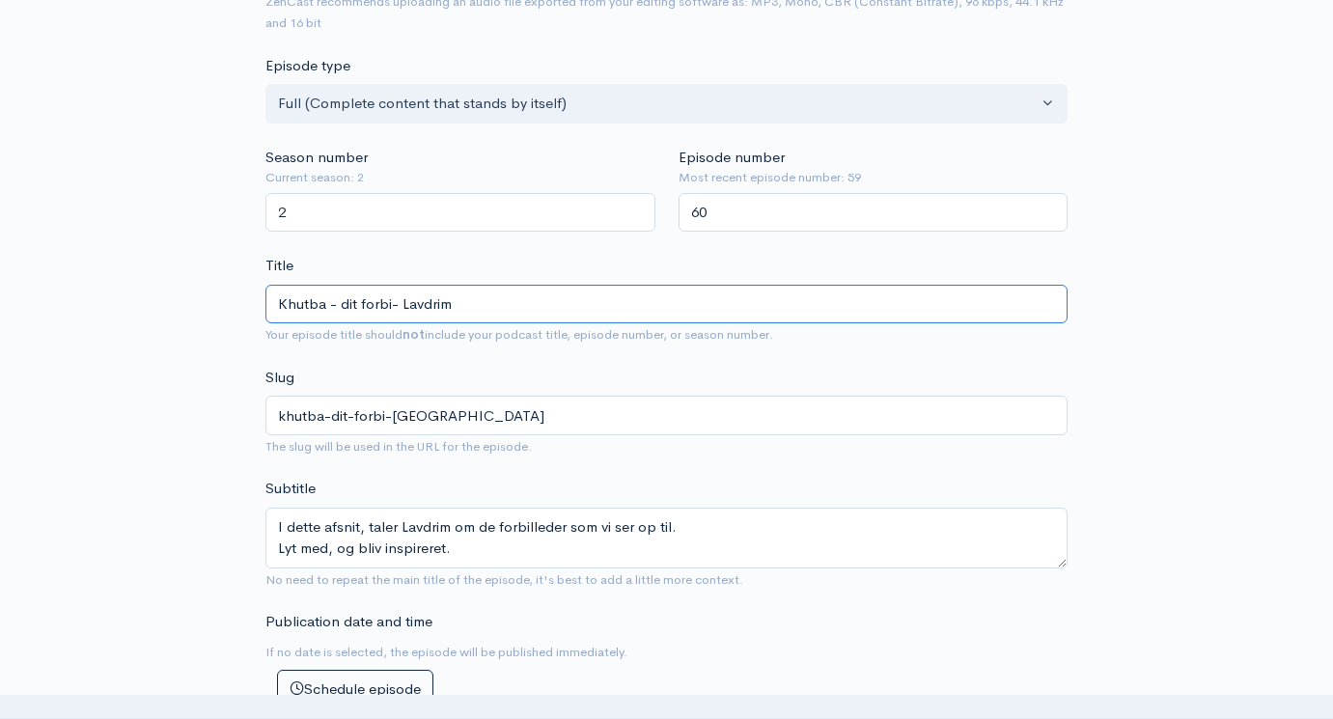
type input "Khutba - dit forbil- Lavdrim"
type input "khutba-dit-forbil-[GEOGRAPHIC_DATA]"
type input "Khutba - dit forbille- [GEOGRAPHIC_DATA]"
type input "khutba-dit-forbille-[GEOGRAPHIC_DATA]"
type input "Khutba - dit forbilled- Lavdrim"
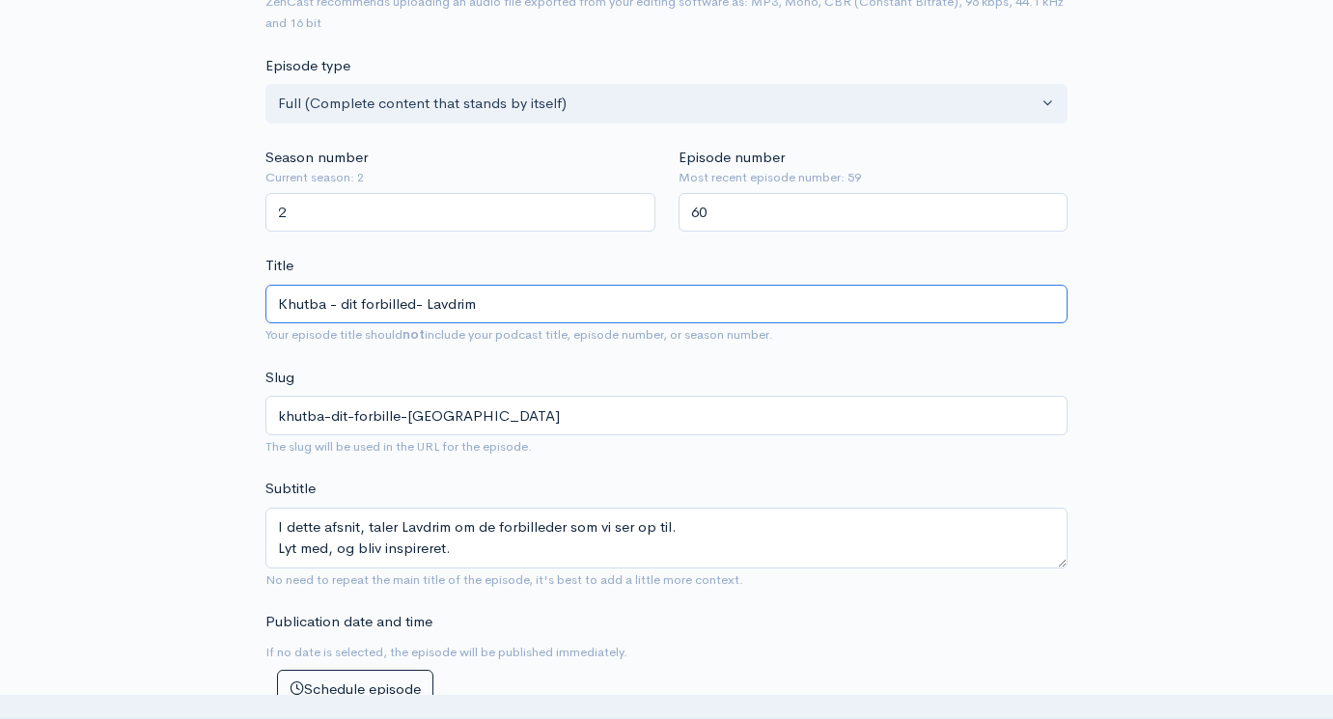
type input "khutba-dit-forbilled-lavdrim"
type input "Khutba - dit forbillede- Lavdrim"
type input "khutba-dit-forbillede-lavdrim"
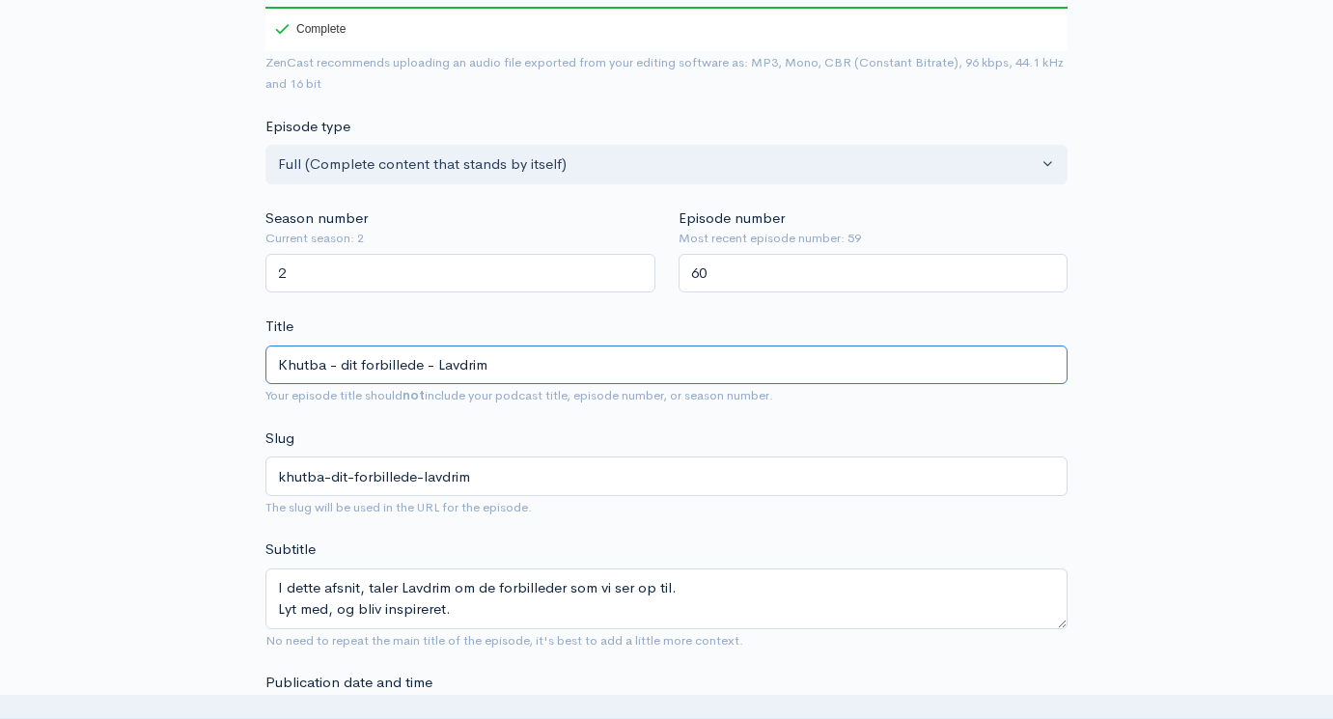
scroll to position [367, 0]
click at [346, 343] on input "Khutba - dit forbillede - Lavdrim" at bounding box center [667, 363] width 802 height 40
type input "Khutba - it forbillede - [GEOGRAPHIC_DATA]"
type input "khutba-it-forbillede-lavdrim"
type input "Khutba - Dit forbillede - [GEOGRAPHIC_DATA]"
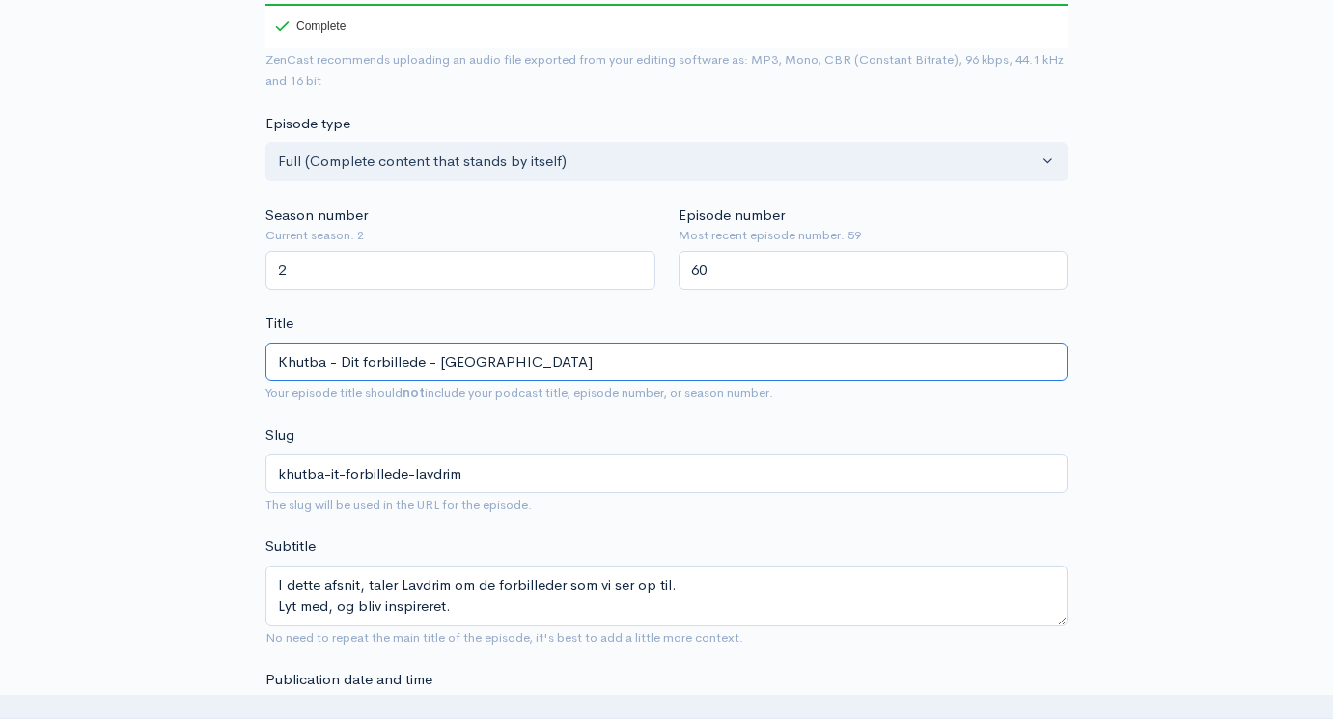
type input "khutba-dit-forbillede-lavdrim"
drag, startPoint x: 519, startPoint y: 336, endPoint x: 42, endPoint y: 327, distance: 478.0
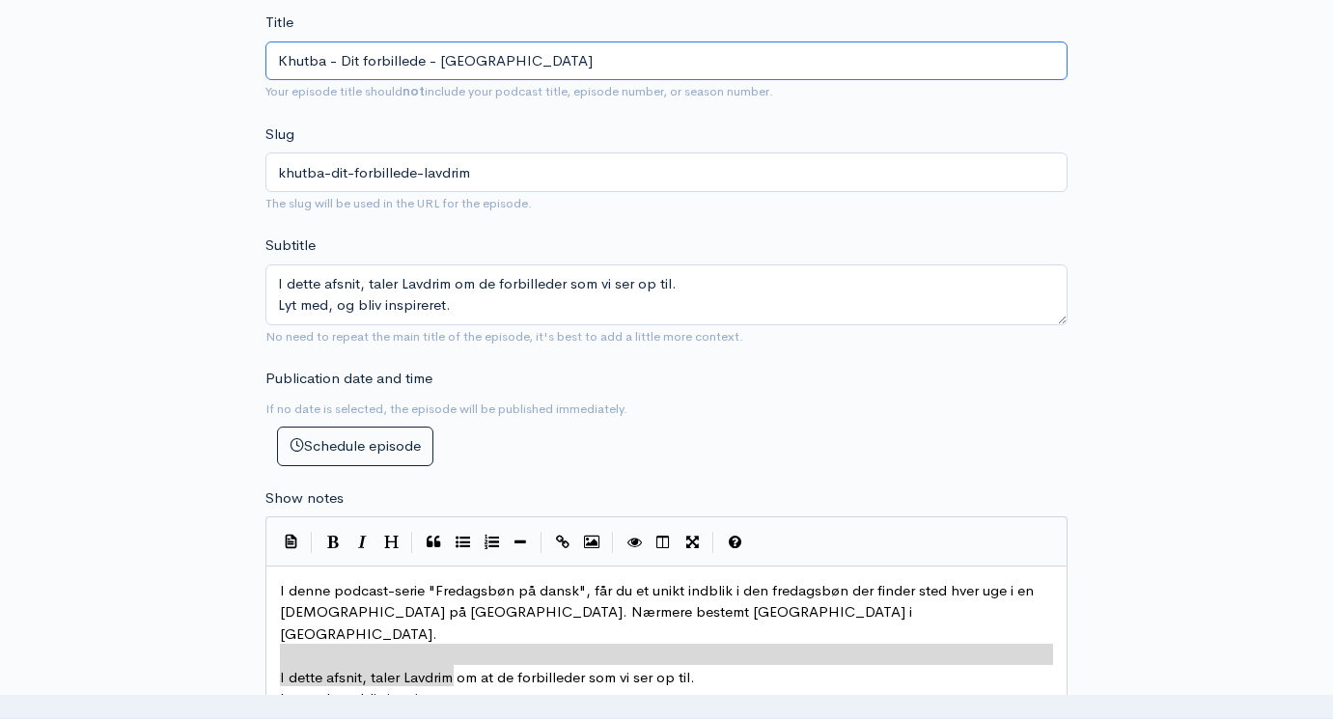
scroll to position [670, 0]
type input "Khutba - Dit forbillede - [GEOGRAPHIC_DATA]"
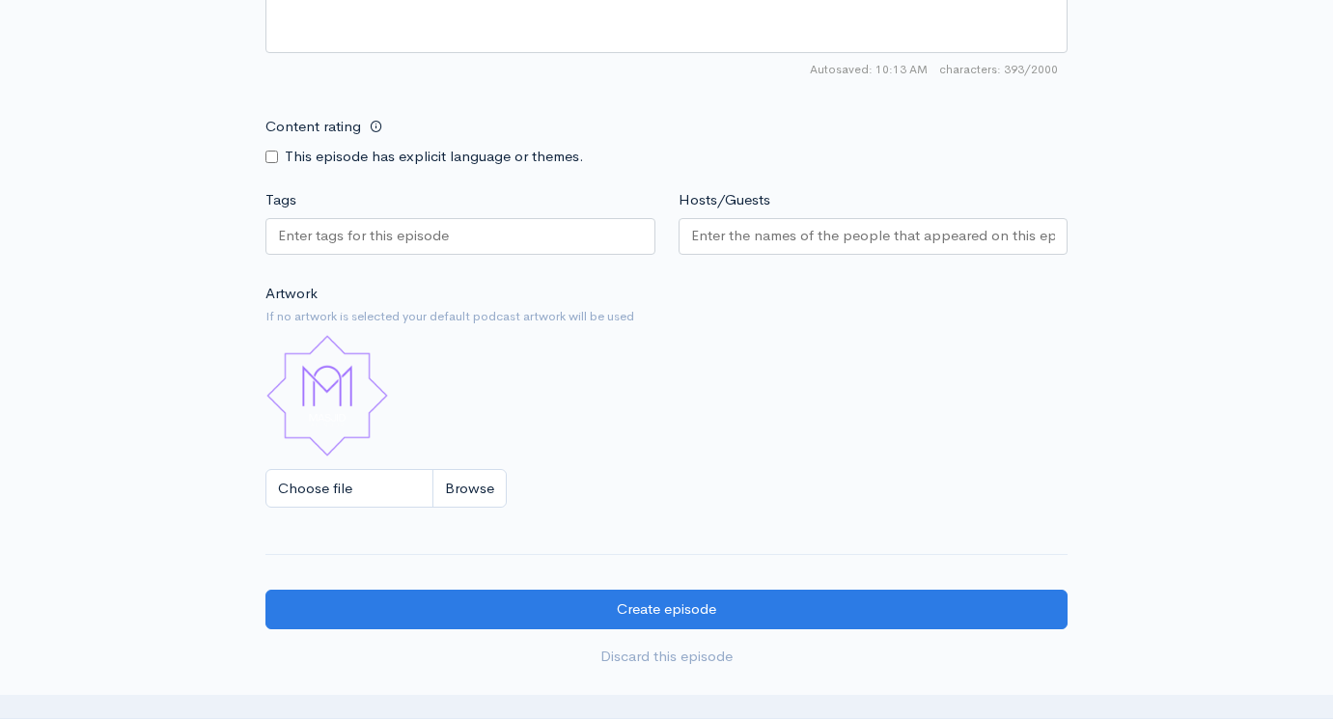
scroll to position [1463, 0]
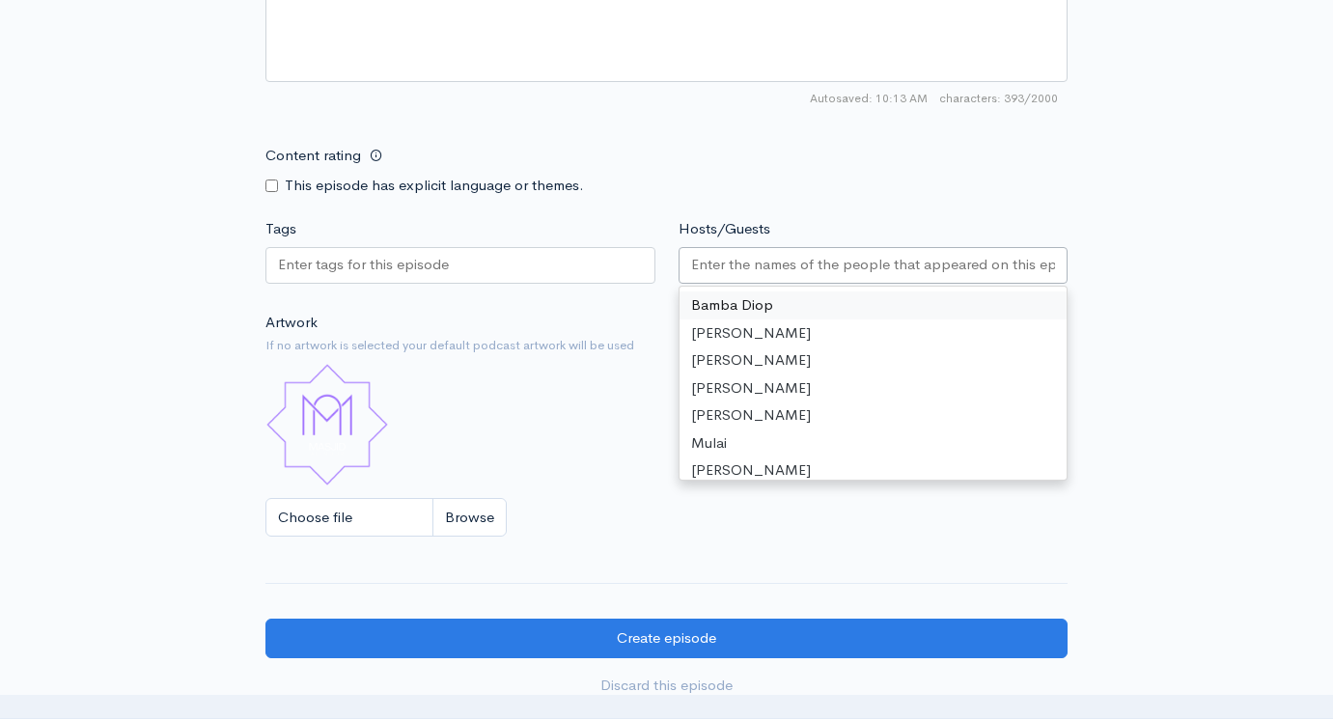
click at [743, 254] on input "Hosts/Guests" at bounding box center [873, 265] width 365 height 22
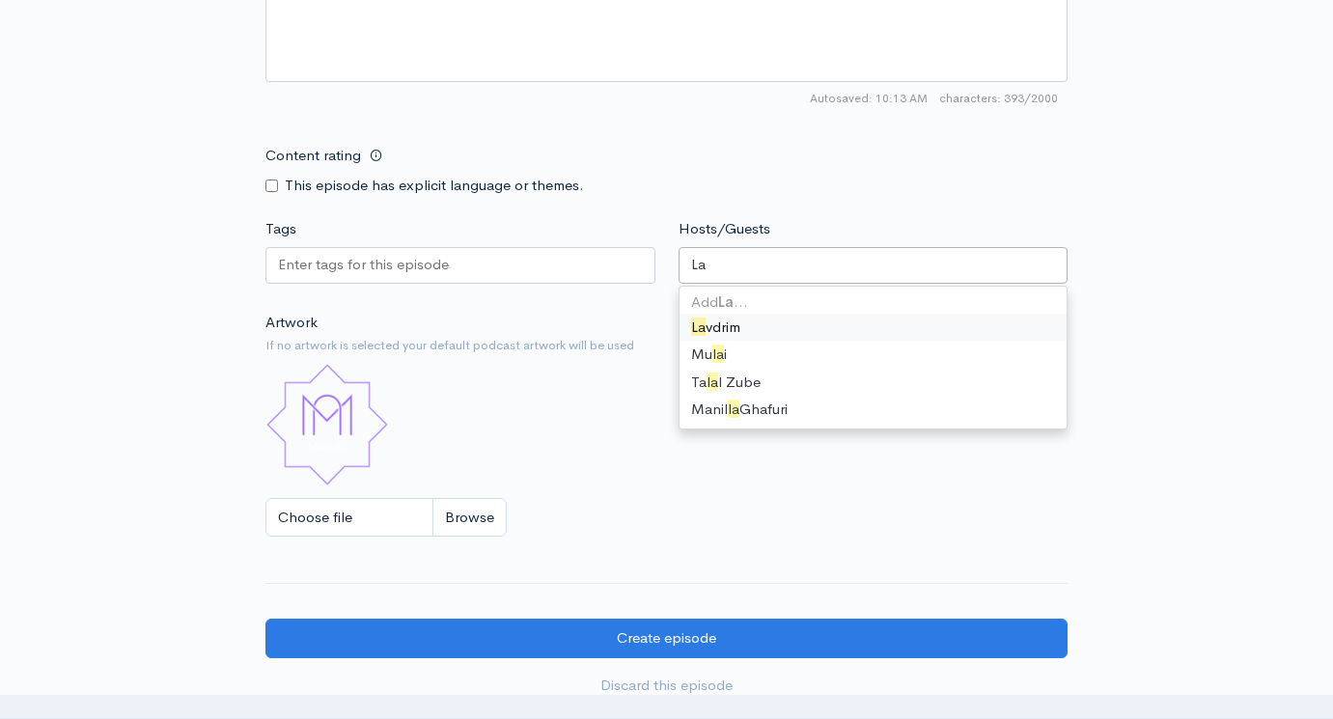
type input "Lav"
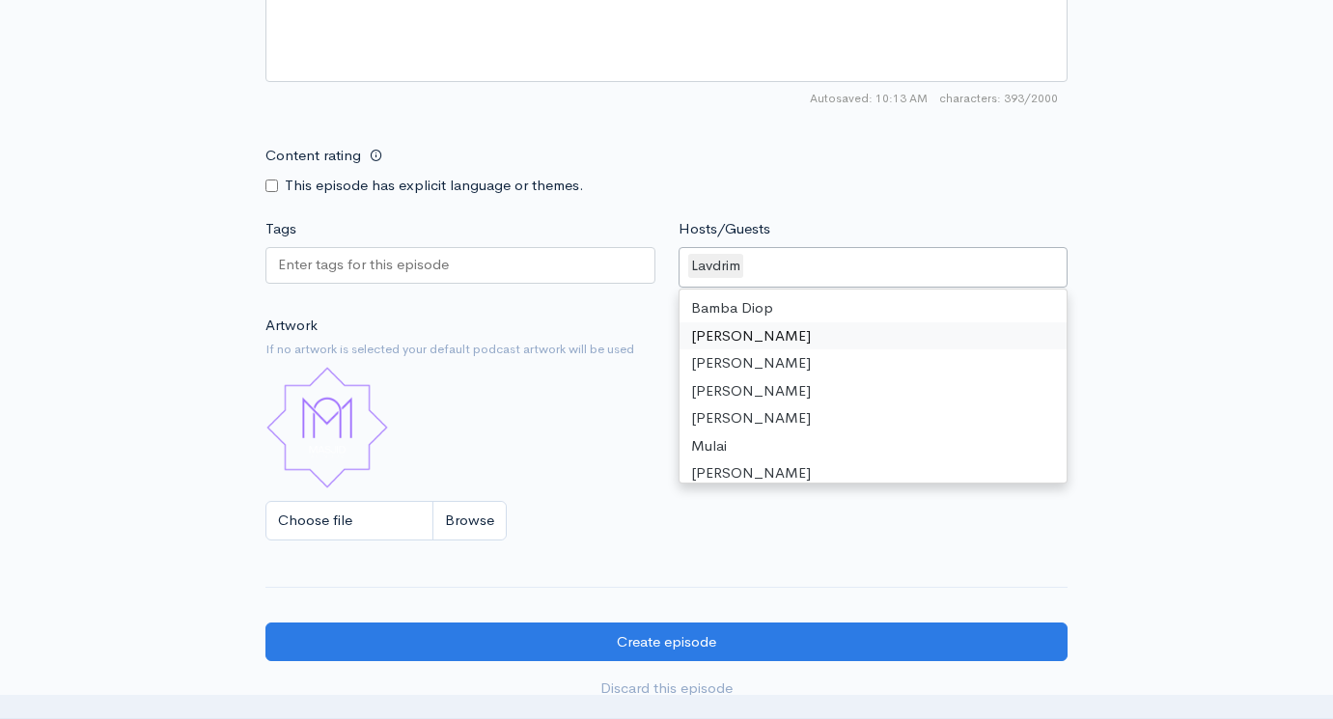
click at [433, 254] on input "Tags" at bounding box center [365, 265] width 174 height 22
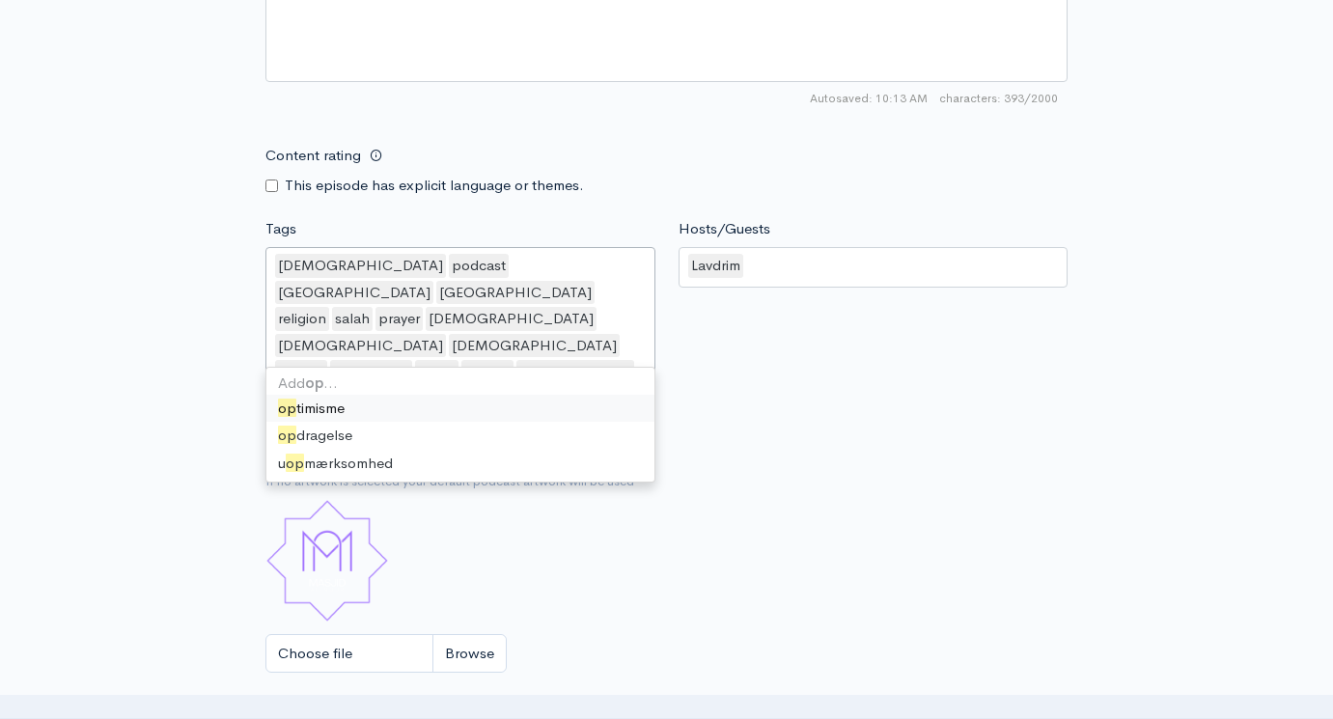
scroll to position [0, 0]
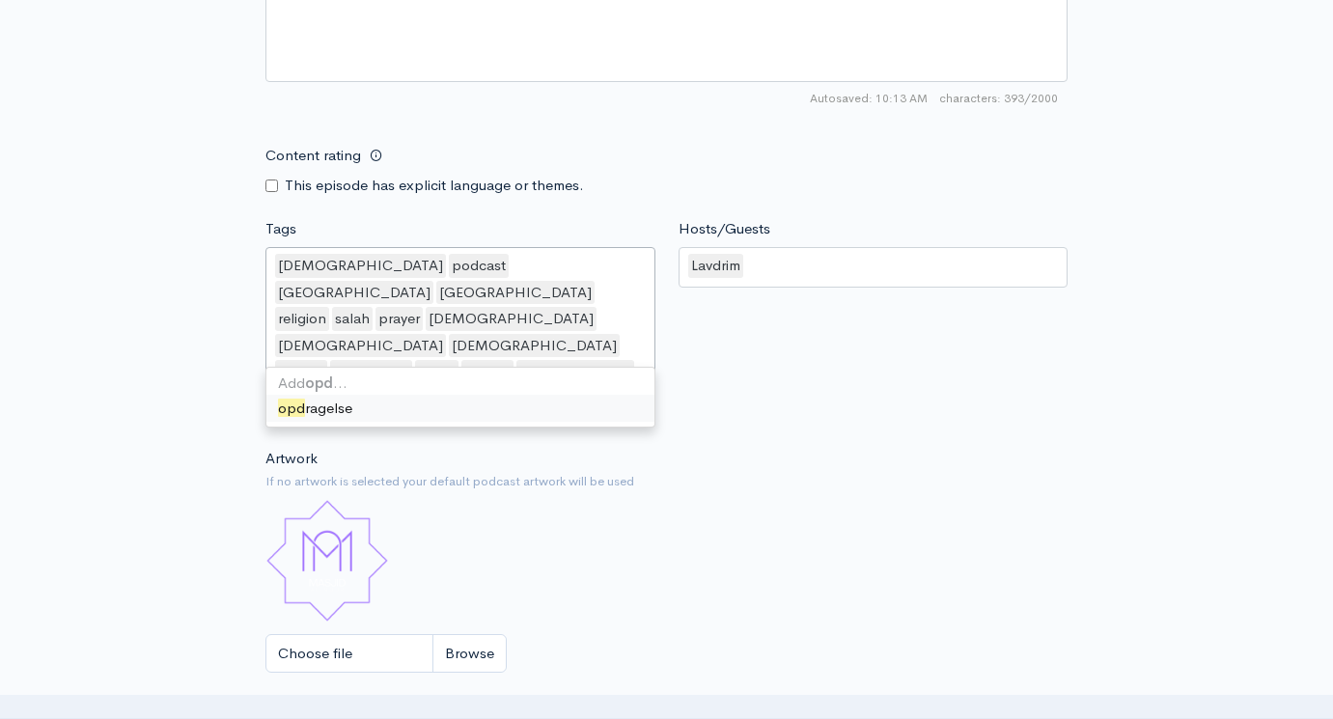
type input "ord"
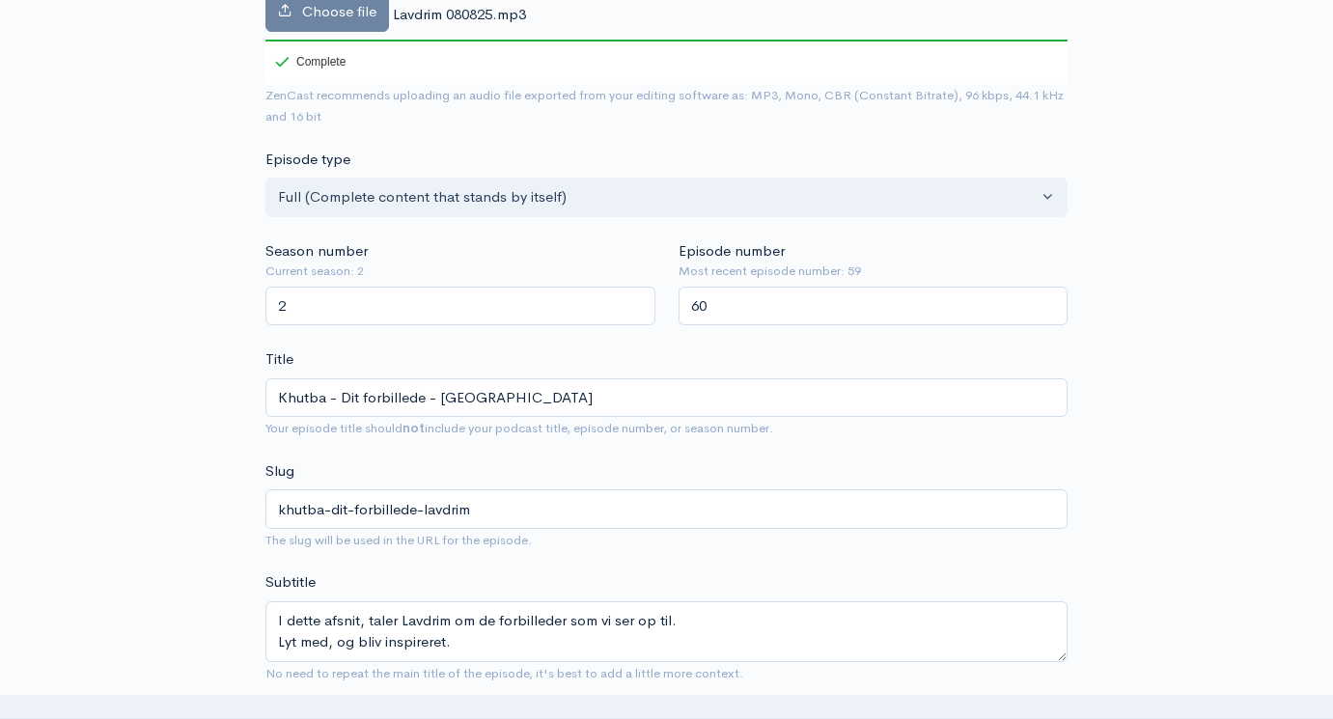
scroll to position [329, 0]
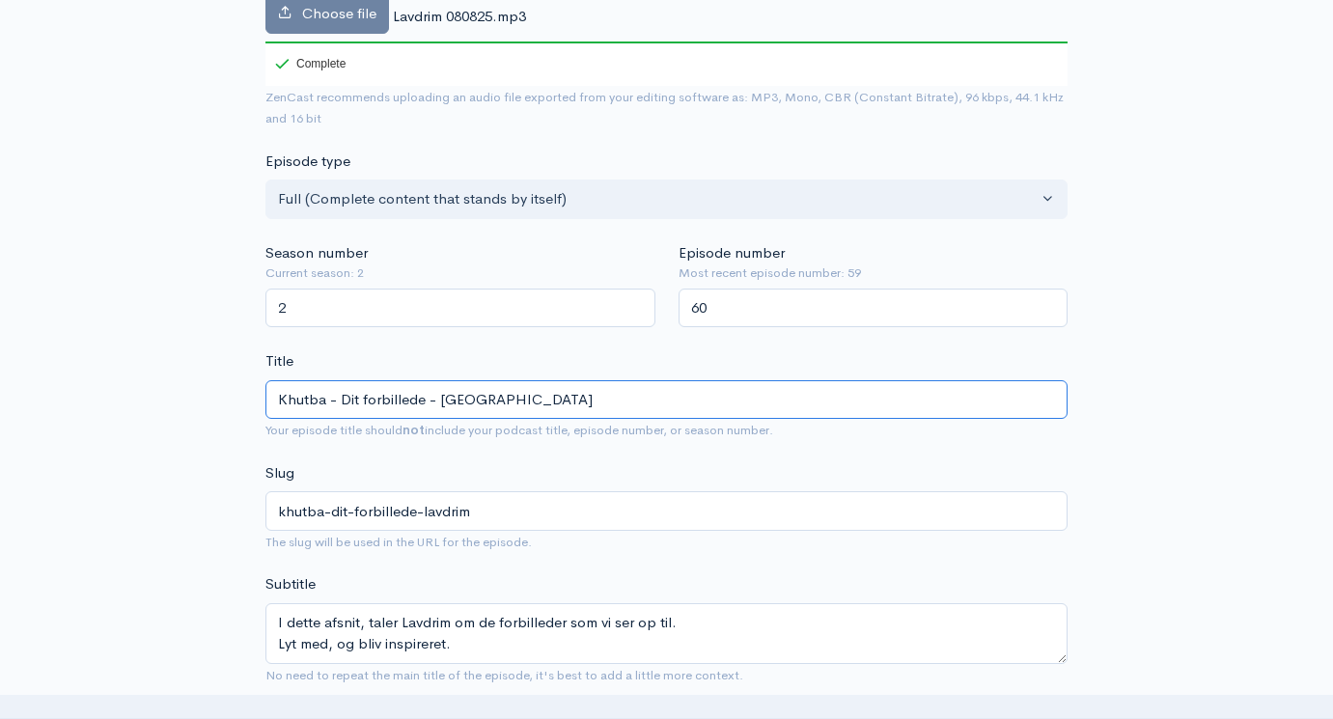
click at [367, 380] on input "Khutba - Dit forbillede - [GEOGRAPHIC_DATA]" at bounding box center [667, 400] width 802 height 40
click at [360, 380] on input "Khutba - Dit forbillede - [GEOGRAPHIC_DATA]" at bounding box center [667, 400] width 802 height 40
click at [340, 380] on input "Khutba - Dit forbillede - [GEOGRAPHIC_DATA]" at bounding box center [667, 400] width 802 height 40
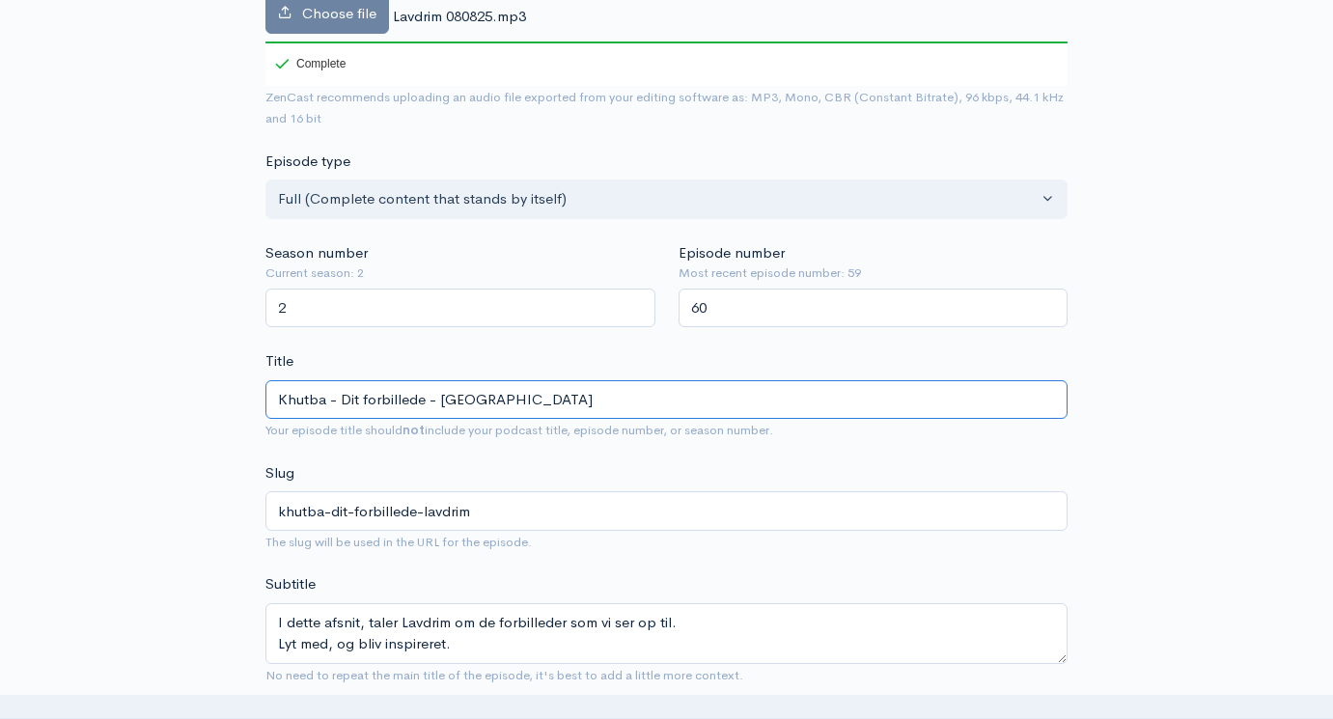
drag, startPoint x: 340, startPoint y: 372, endPoint x: 424, endPoint y: 372, distance: 84.0
click at [424, 380] on input "Khutba - Dit forbillede - [GEOGRAPHIC_DATA]" at bounding box center [667, 400] width 802 height 40
type input "Khutba - O - Lavdrim"
type input "khutba-o-lavdrim"
type input "Khutba - Op - Lavdrim"
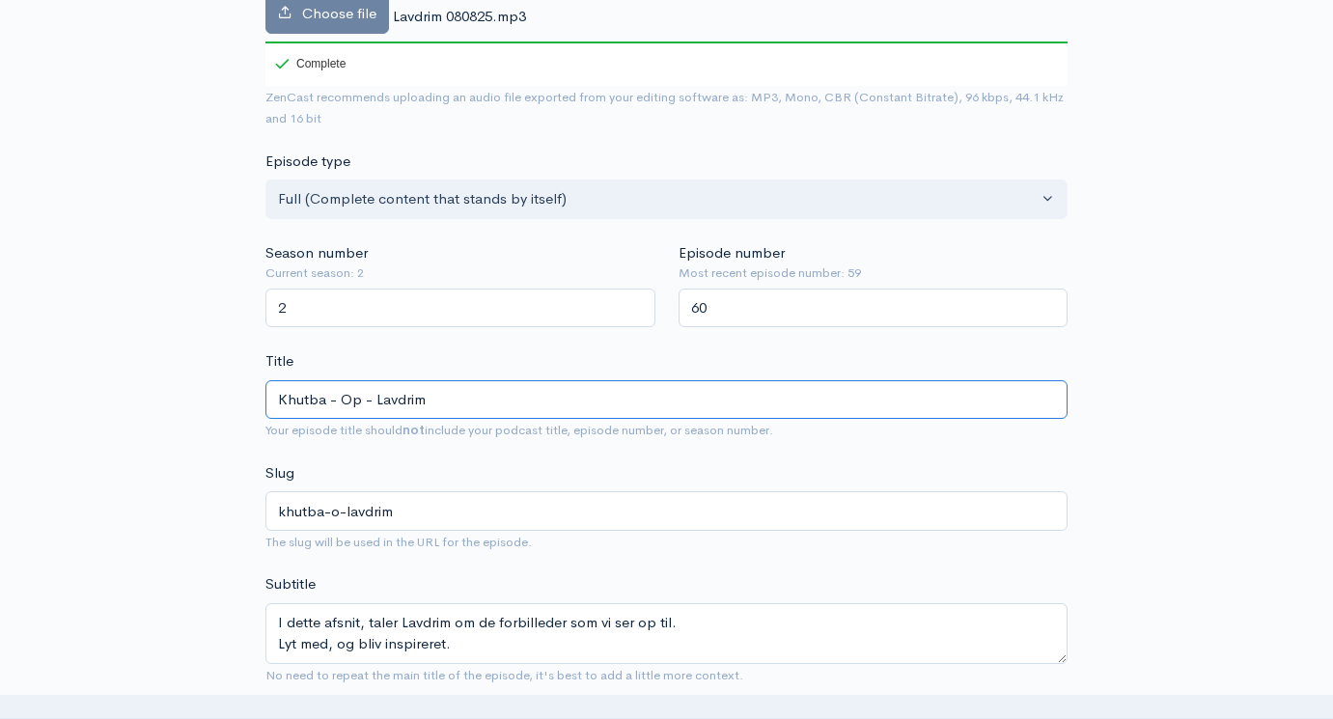
type input "khutba-op-lavdrim"
type input "Khutba - Opd - Lavdrim"
type input "khutba-opd-lavdrim"
type input "Khutba - Opdr - Lavdrim"
type input "khutba-opdr-lavdrim"
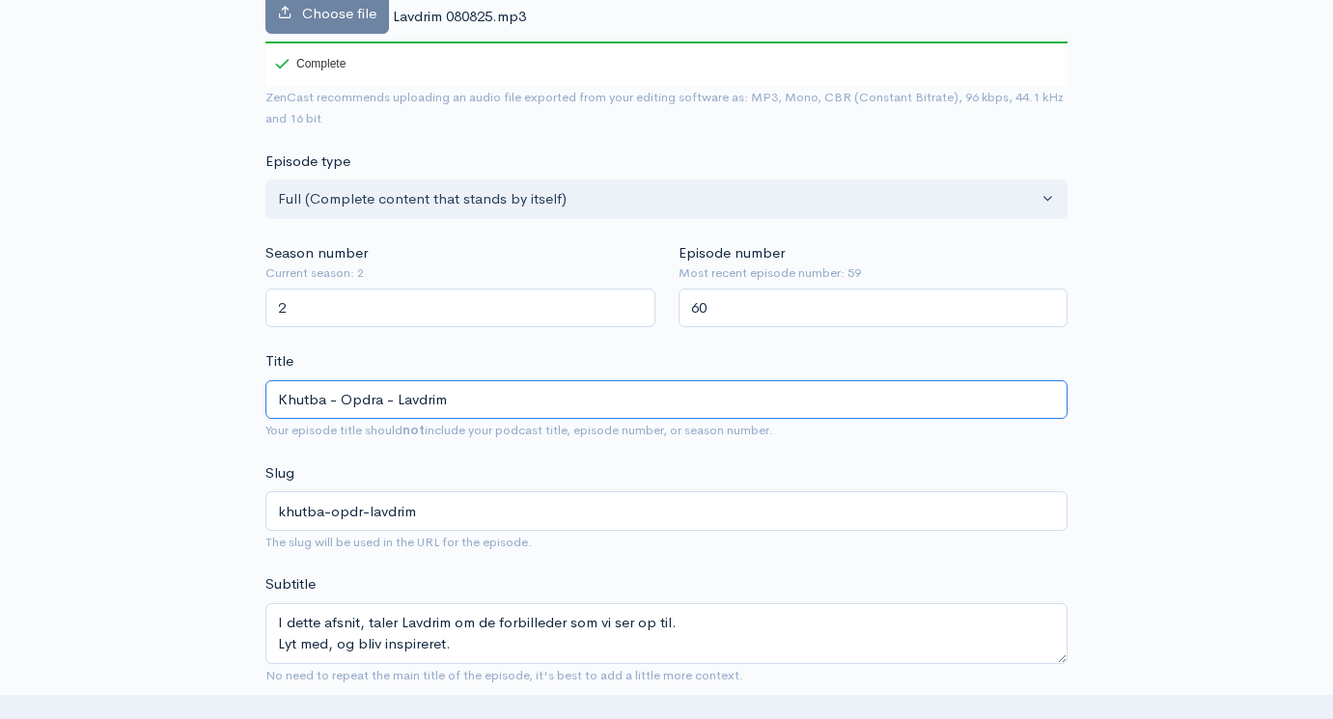
type input "Khutba - Opdrag - Lavdrim"
type input "khutba-opdrag-lavdrim"
type input "Khutba - Opdrage - Lavdrim"
type input "khutba-opdrage-lavdrim"
type input "Khutba - Opdraget - Lavdrim"
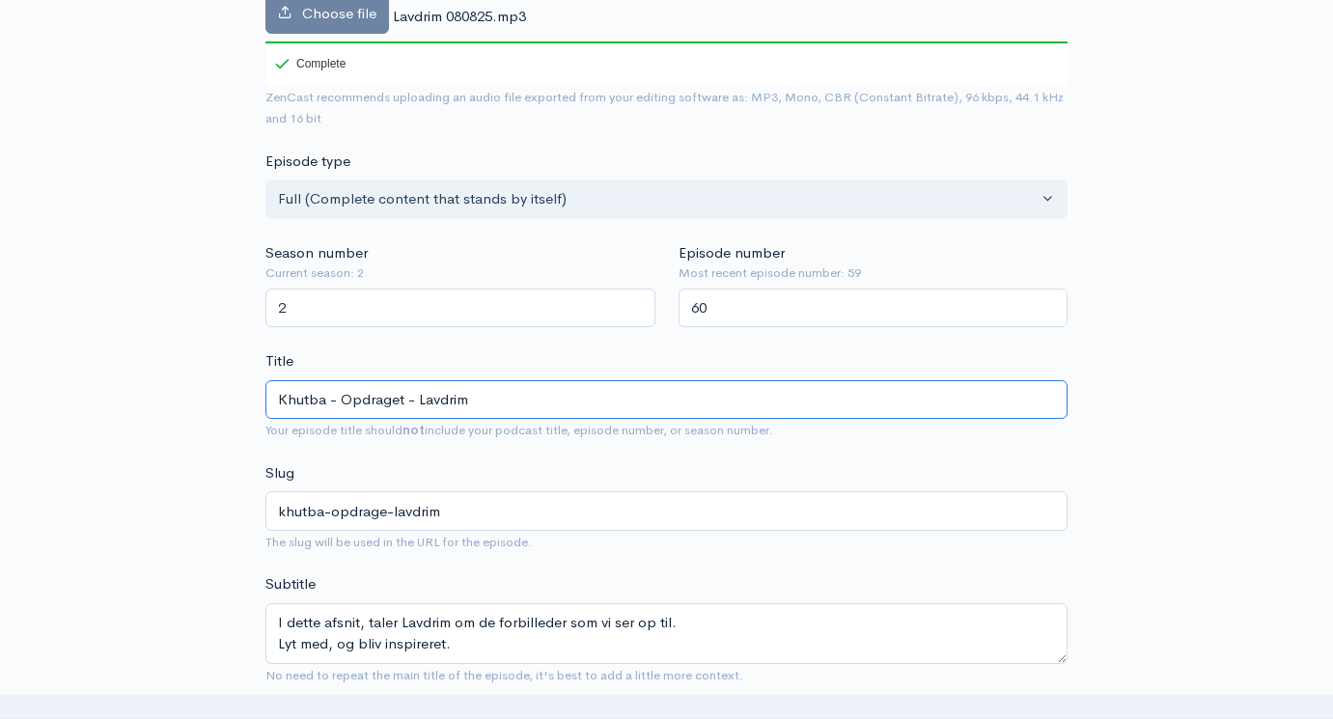
type input "khutba-opdraget-lavdrim"
type input "Khutba - Opdraget på - Lavdrim"
type input "khutba-opdraget-pa-lavdrim"
type input "Khutba - Opdraget på [GEOGRAPHIC_DATA]"
type input "khutba-opdraget-pa-en-lavdrim"
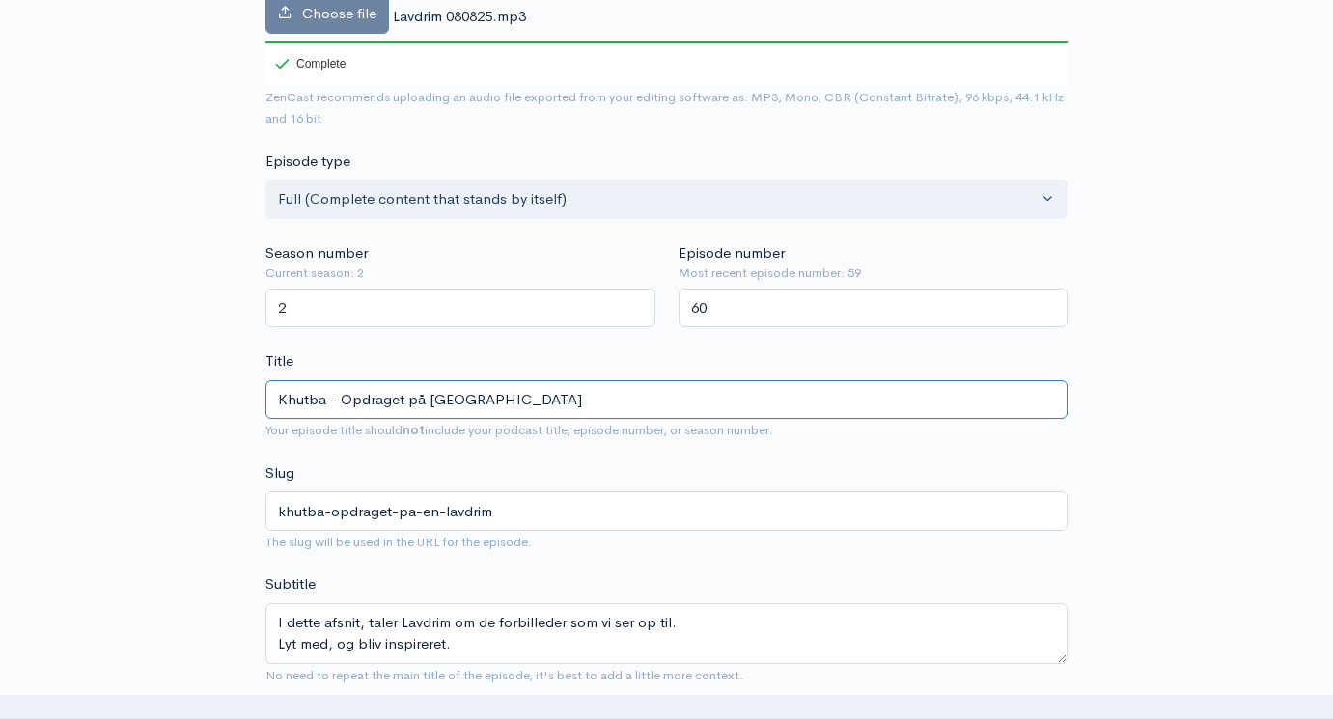
type input "Khutba - Opdraget på en [GEOGRAPHIC_DATA]"
type input "khutba-opdraget-pa-en-k-lavdrim"
type input "Khutba - Opdraget på en [GEOGRAPHIC_DATA]"
type input "khutba-opdraget-pa-en-ko-lavdrim"
type input "Khutba - Opdraget på en [GEOGRAPHIC_DATA]"
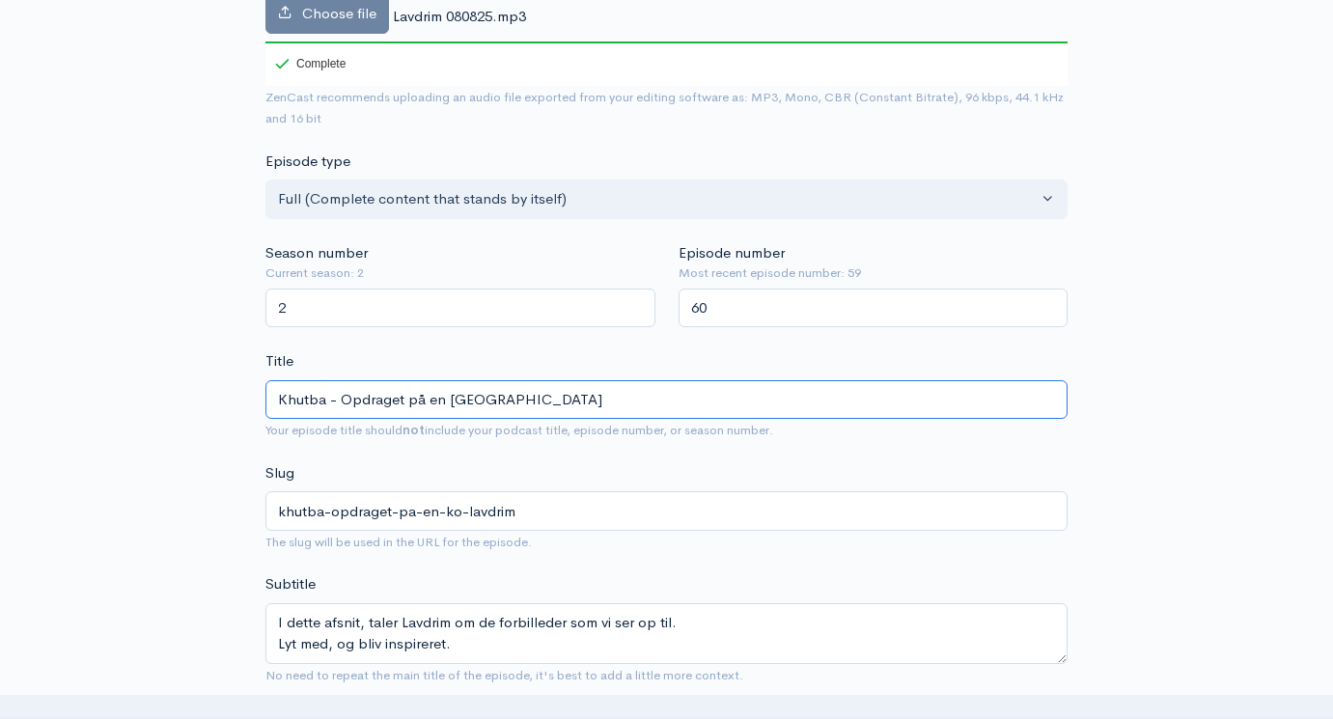
type input "khutba-opdraget-pa-en-kog-lavdrim"
type input "Khutba - Opdraget på en [GEOGRAPHIC_DATA]"
type input "khutba-opdraget-pa-en-kogn-lavdrim"
type input "Khutba - Opdraget på en [GEOGRAPHIC_DATA]"
type input "khutba-opdraget-pa-en-kog-lavdrim"
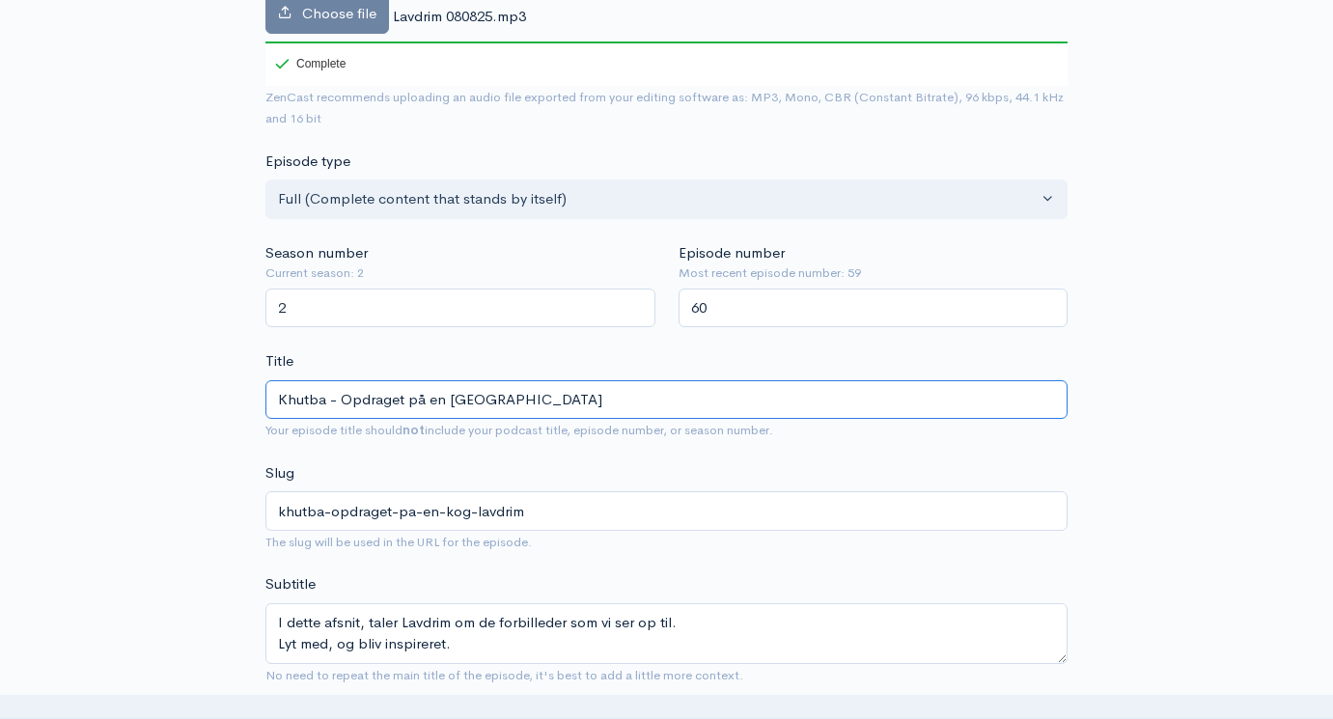
type input "Khutba - Opdraget på en [GEOGRAPHIC_DATA]"
type input "khutba-opdraget-pa-en-ko-lavdrim"
type input "Khutba - Opdraget på en [GEOGRAPHIC_DATA]"
type input "khutba-opdraget-pa-en-k-lavdrim"
type input "Khutba - Opdraget på [GEOGRAPHIC_DATA]"
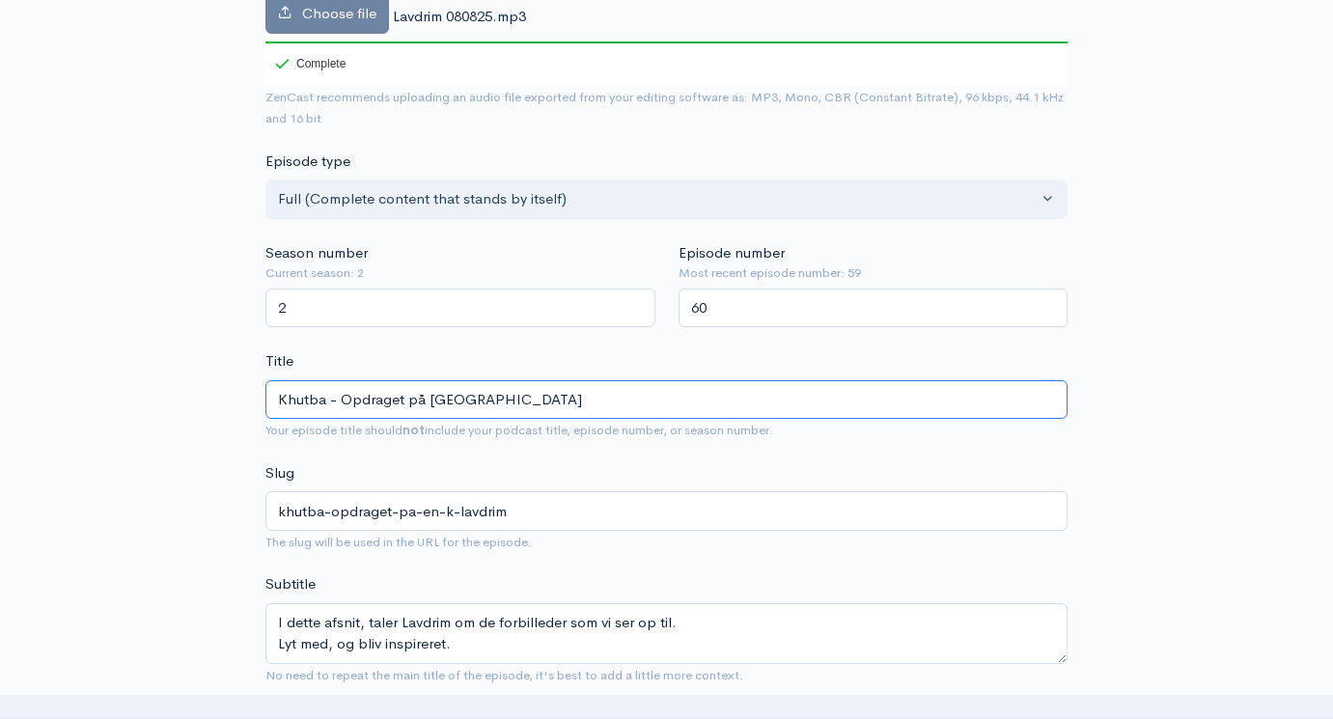
type input "khutba-opdraget-pa-en-lavdrim"
type input "Khutba - Opdraget på en [GEOGRAPHIC_DATA]"
type input "khutba-opdraget-pa-en-lo-lavdrim"
type input "Khutba - Opdraget på en [GEOGRAPHIC_DATA]"
type input "khutba-opdraget-pa-en-log-lavdrim"
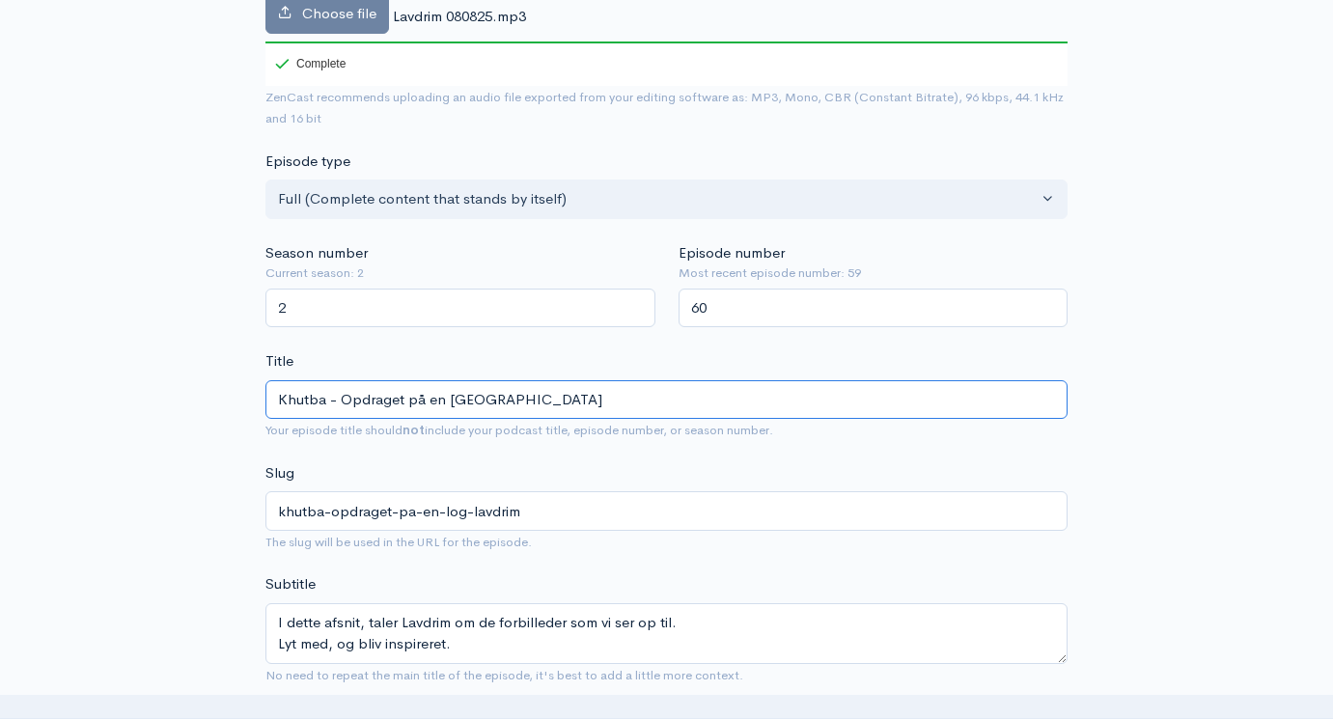
type input "Khutba - Opdraget på en [GEOGRAPHIC_DATA]"
type input "khutba-opdraget-pa-en-logn-lavdrim"
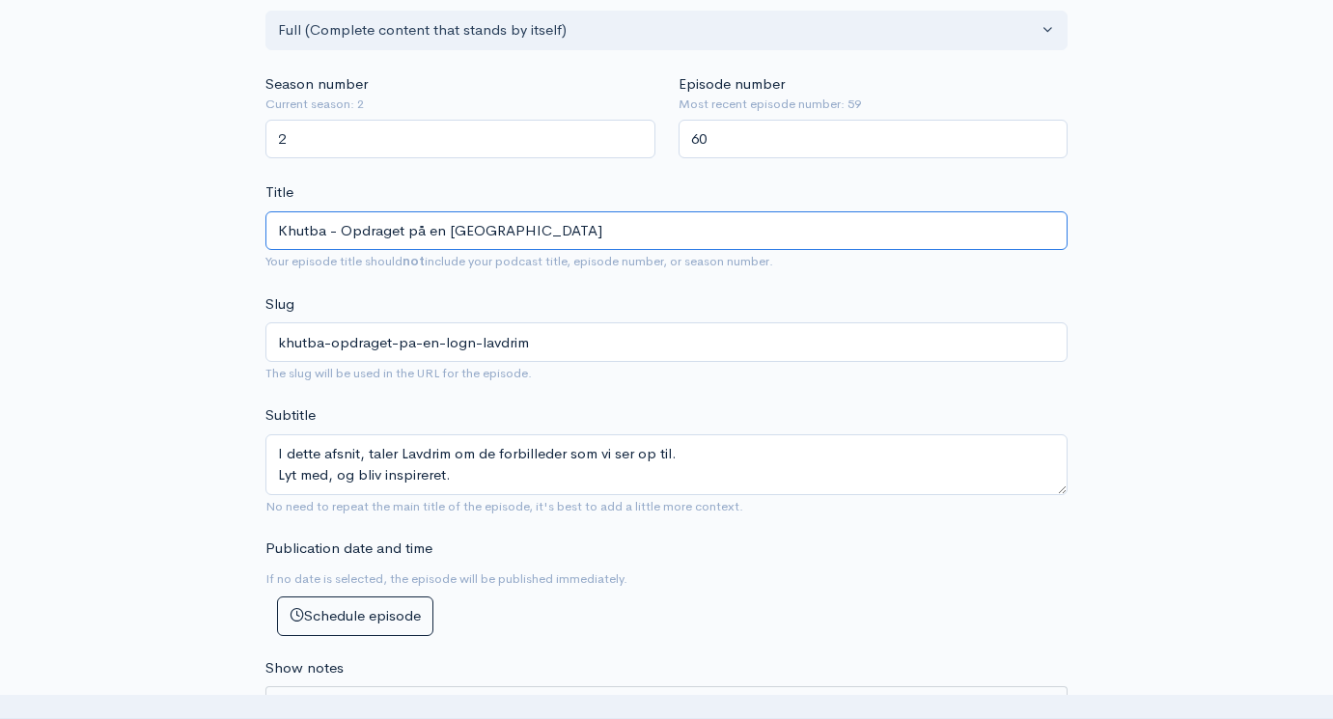
scroll to position [501, 0]
type input "Khutba - Opdraget på en [GEOGRAPHIC_DATA]"
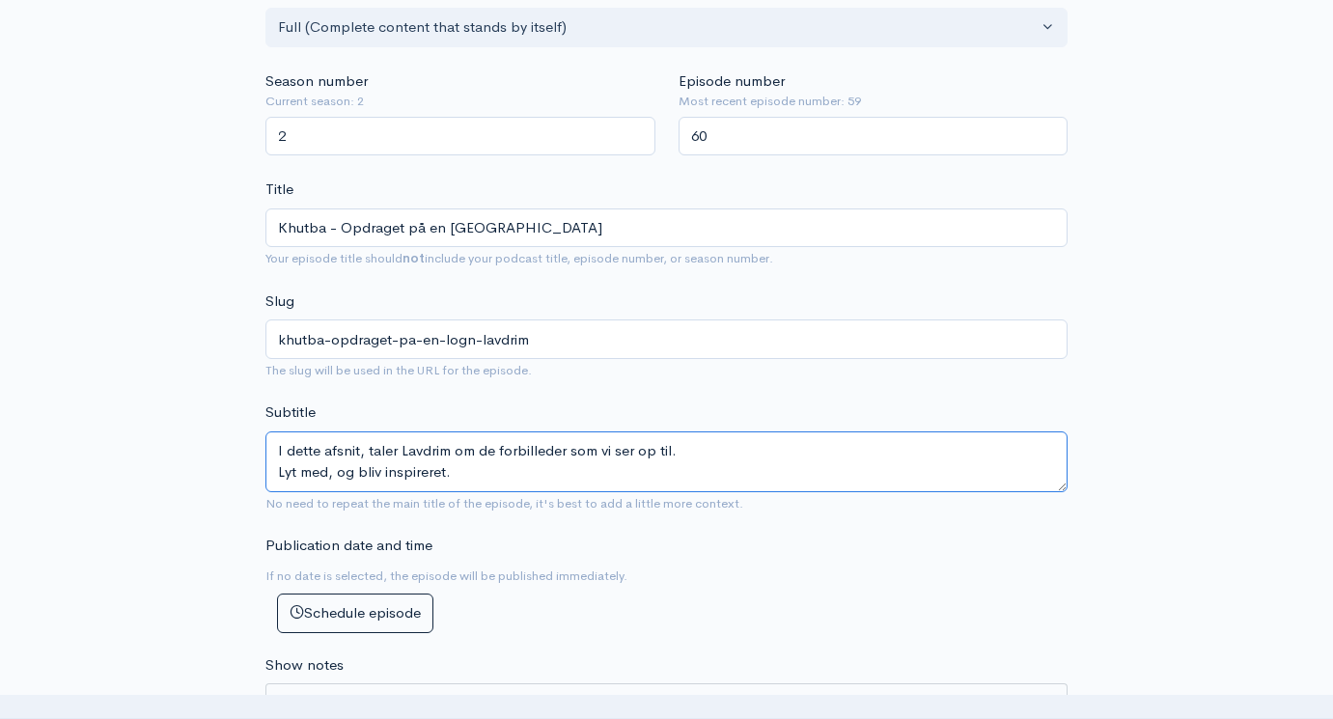
click at [707, 432] on textarea "I dette afsnit, taler Lavdrim om de forbilleder som vi ser op til. Lyt med, og …" at bounding box center [667, 462] width 802 height 61
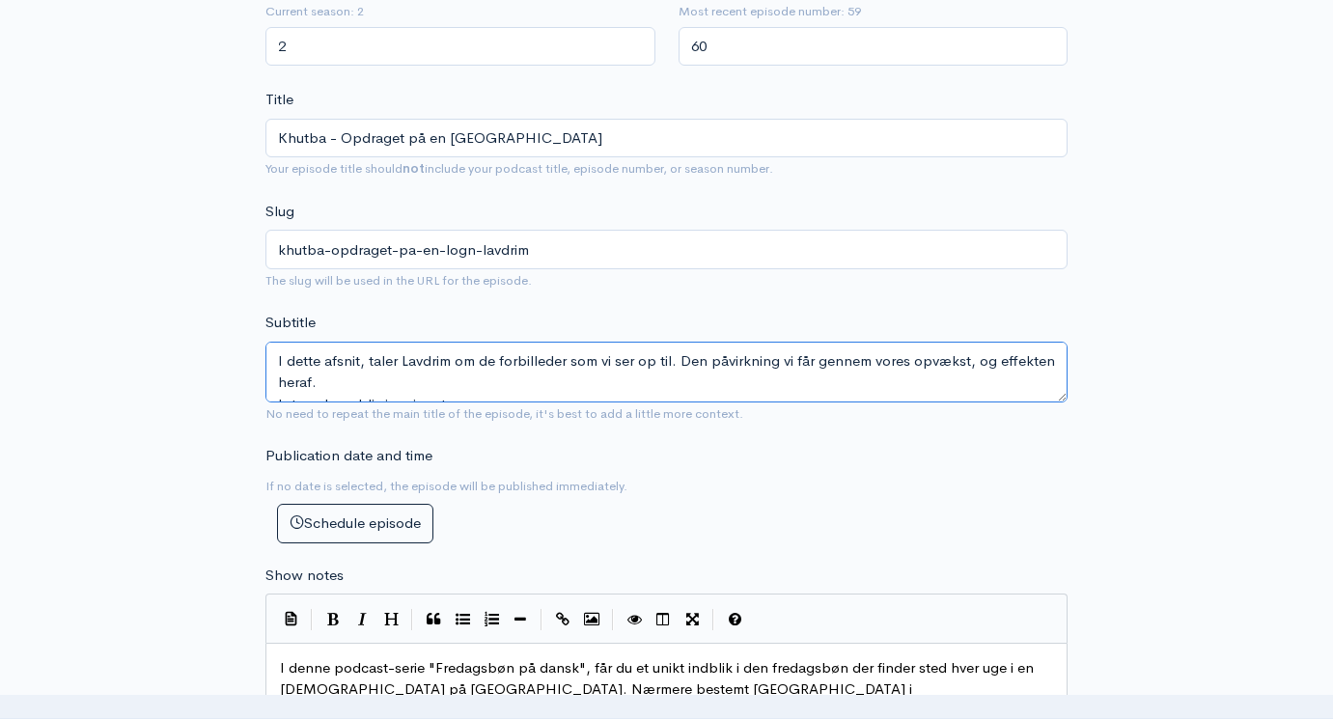
drag, startPoint x: 370, startPoint y: 354, endPoint x: 211, endPoint y: 326, distance: 160.8
click at [211, 326] on div "New episode Create a new episode Back to episodes Audio file Choose file Lavdri…" at bounding box center [667, 606] width 1101 height 2261
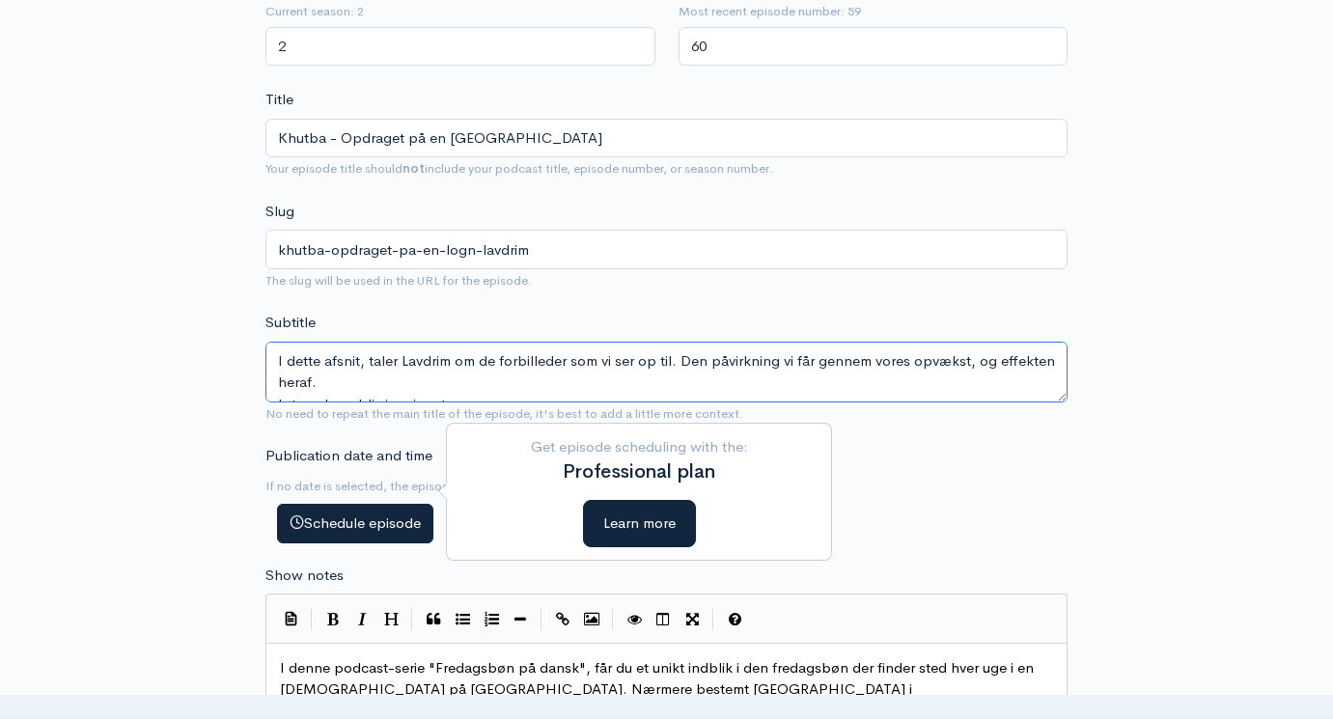
scroll to position [778, 0]
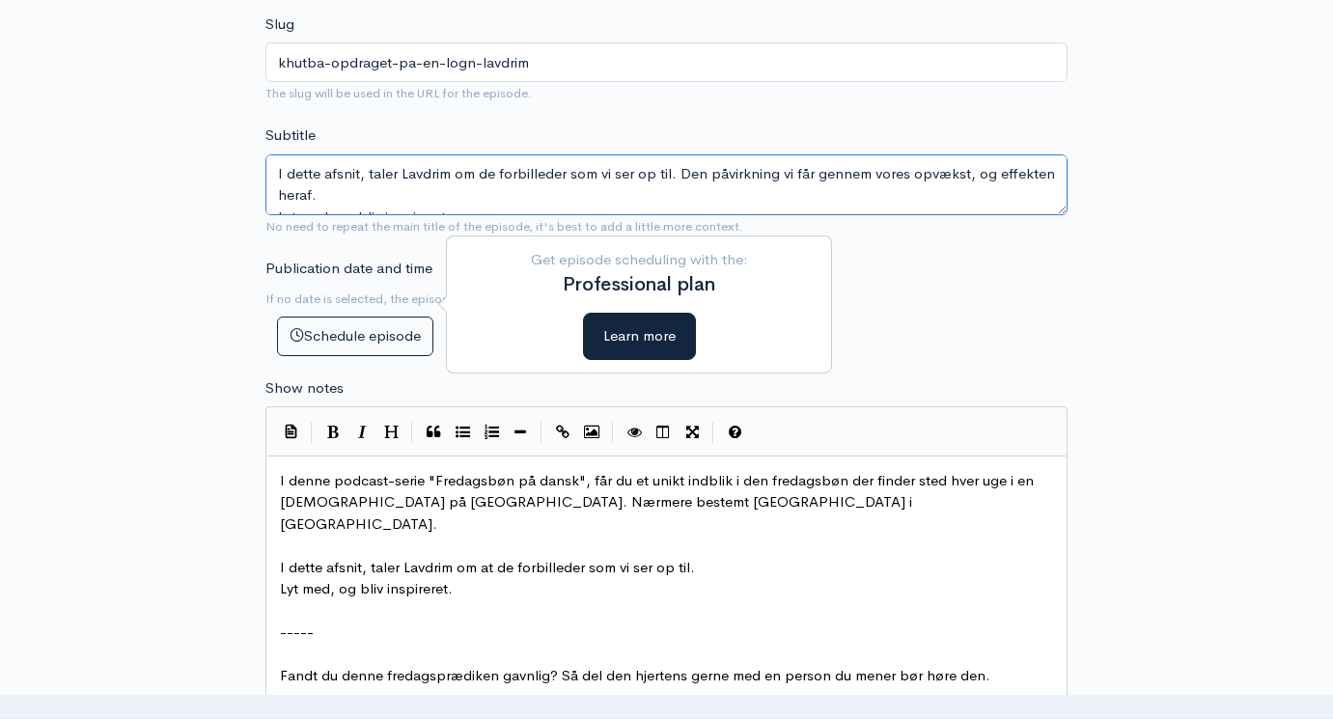
type textarea "I dette afsnit, taler Lavdrim om de forbilleder som vi ser op til. Den påvirkni…"
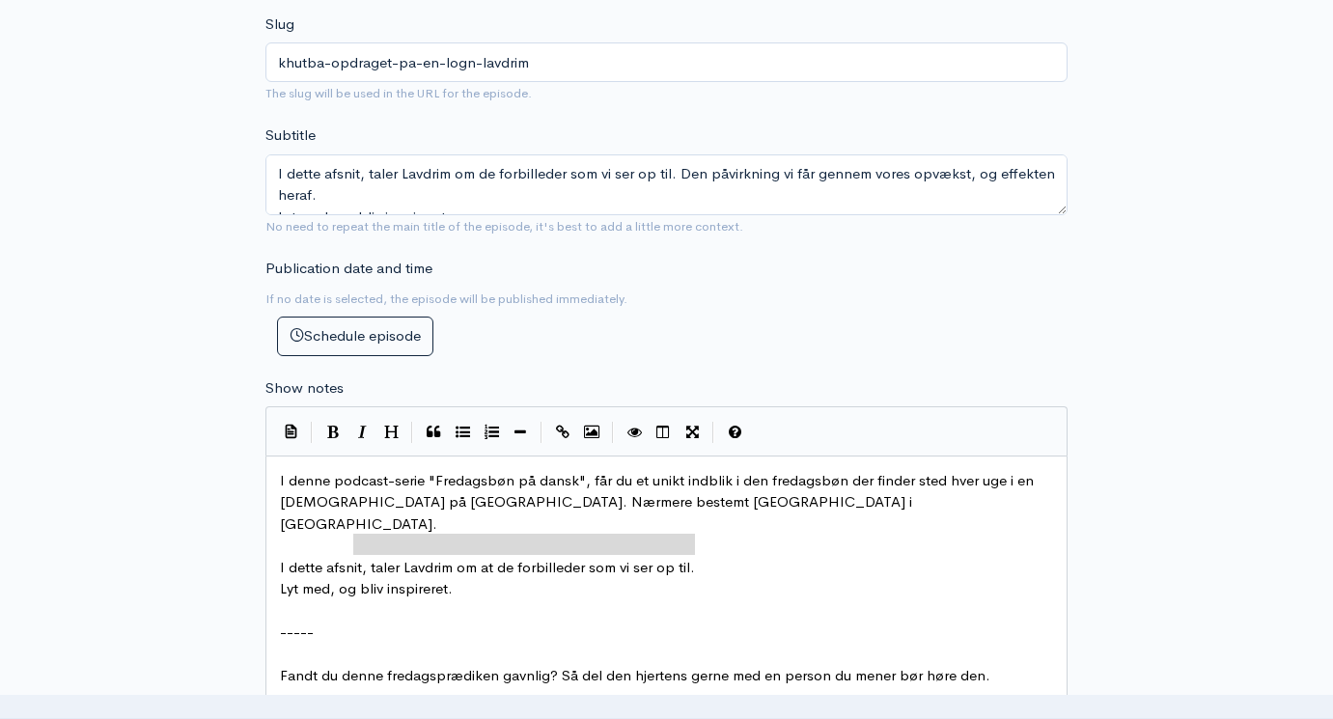
type textarea "I dette afsnit, taler Lavdrim om at de forbilleder som vi ser op til."
drag, startPoint x: 704, startPoint y: 512, endPoint x: 256, endPoint y: 514, distance: 448.0
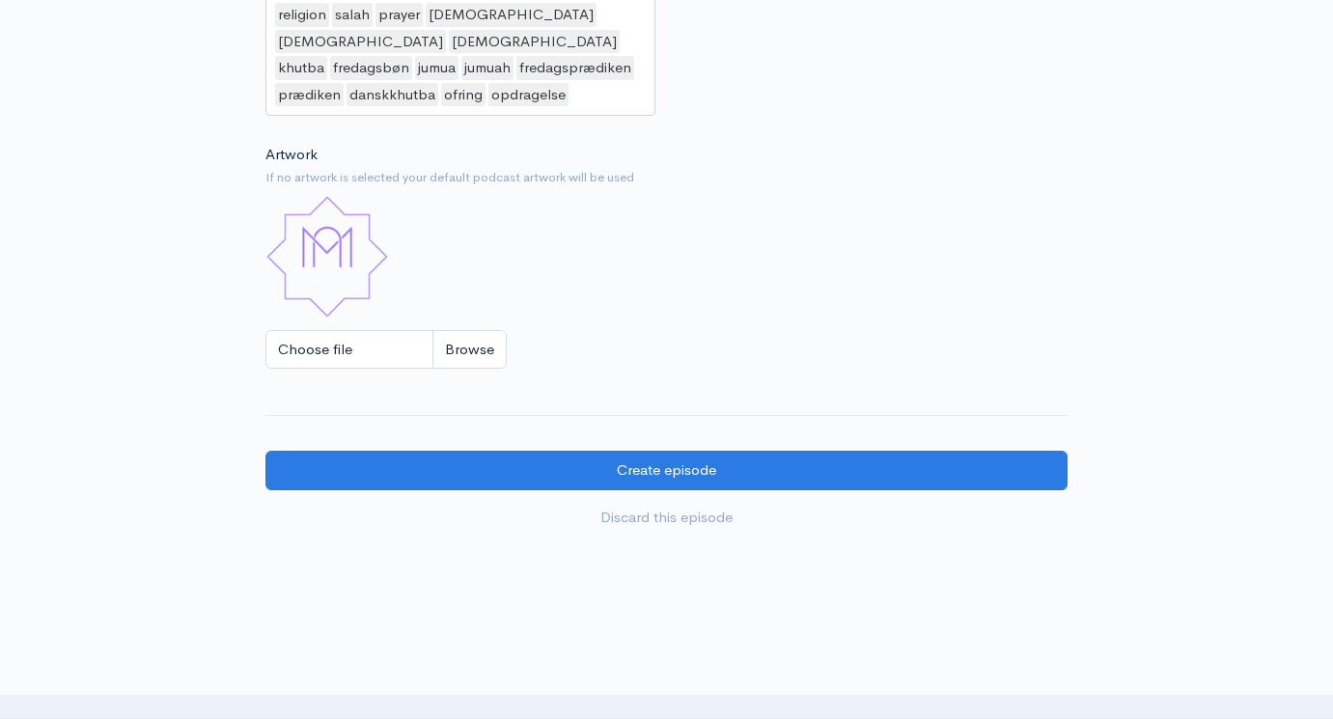
scroll to position [1766, 0]
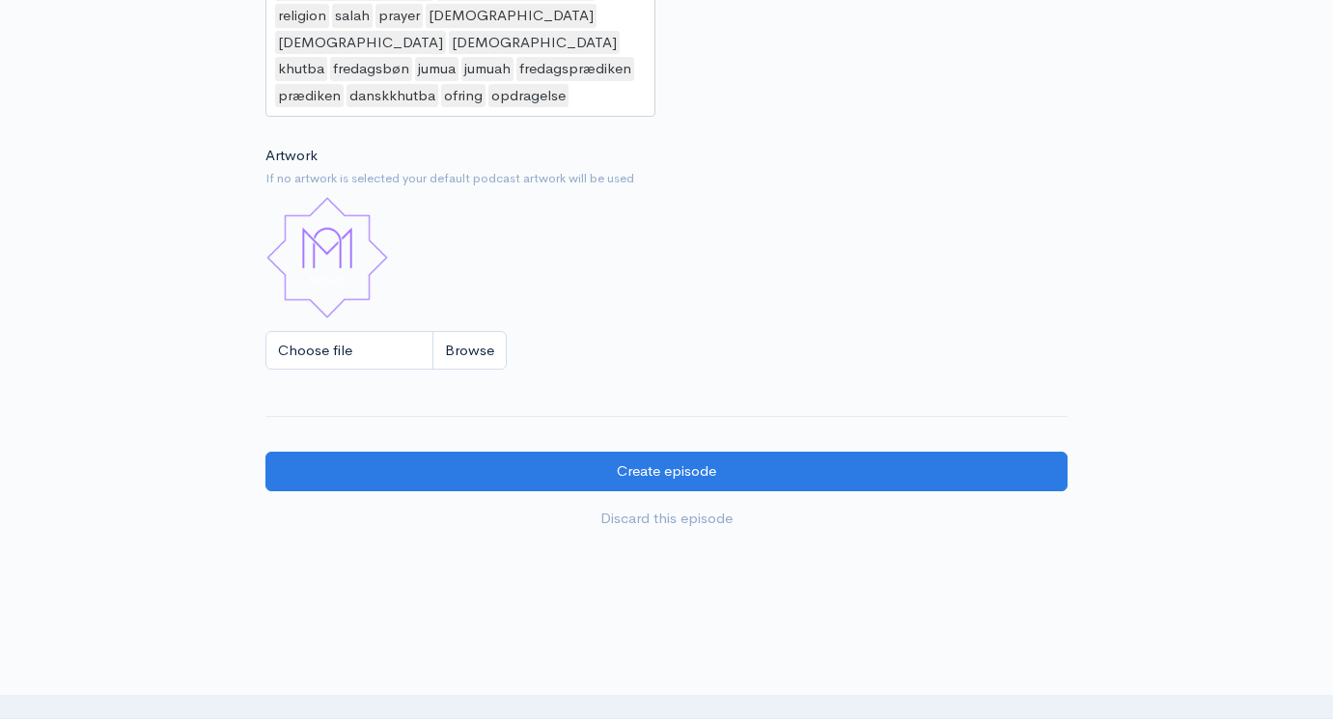
click at [492, 331] on input "Choose file" at bounding box center [386, 351] width 241 height 40
type input "C:\fakepath\Fredagsbøn på dansk skabelon-2.jpg"
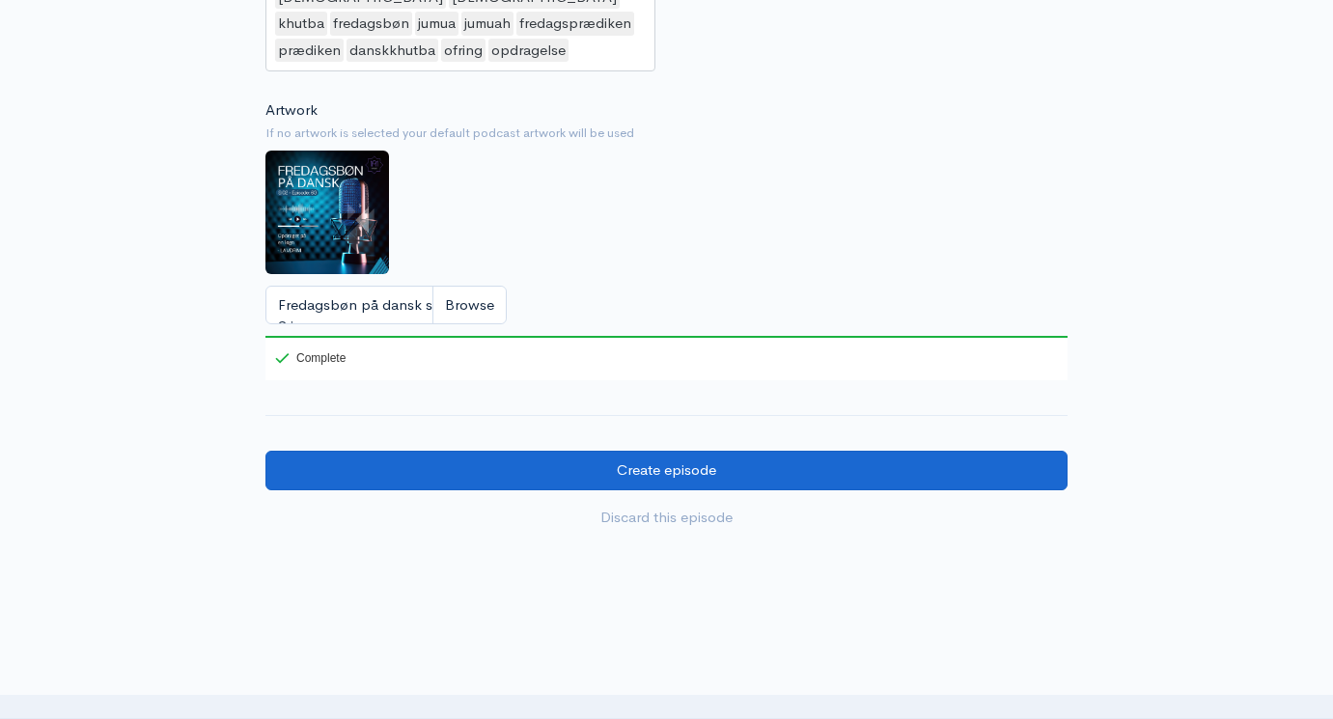
scroll to position [1810, 0]
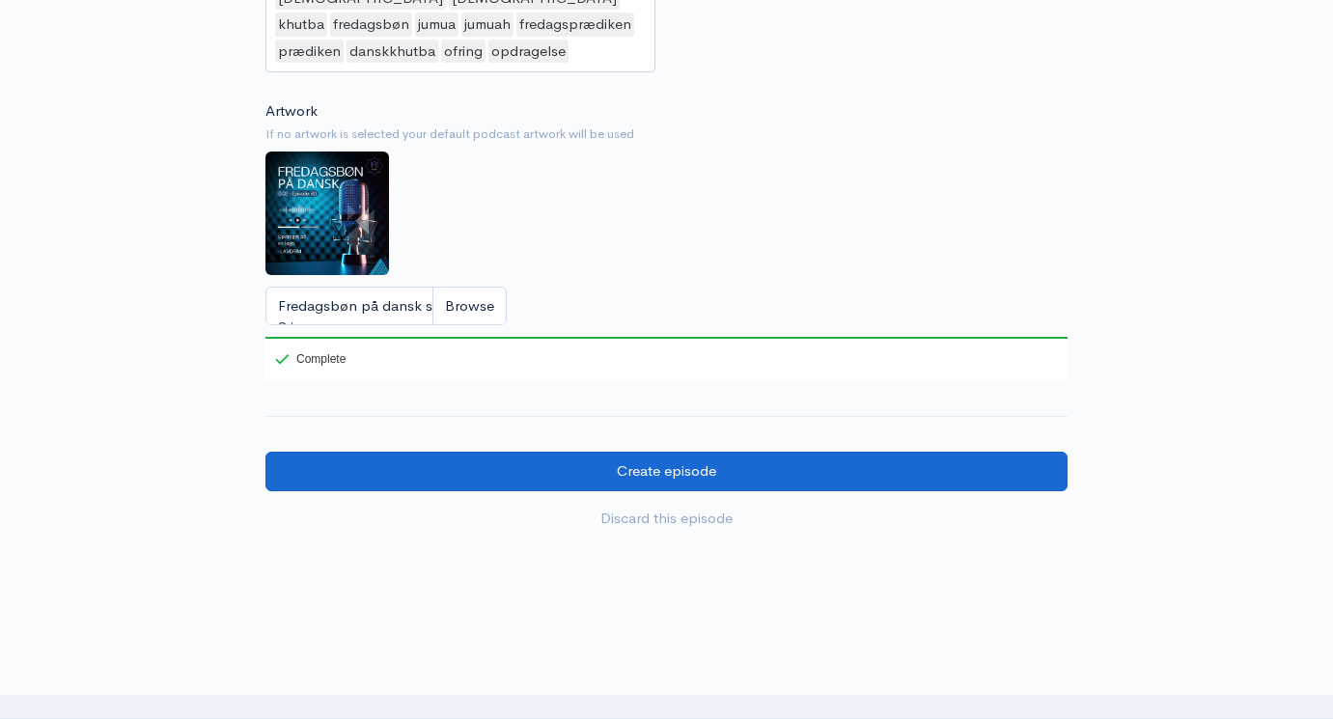
click at [589, 452] on input "Create episode" at bounding box center [667, 472] width 802 height 40
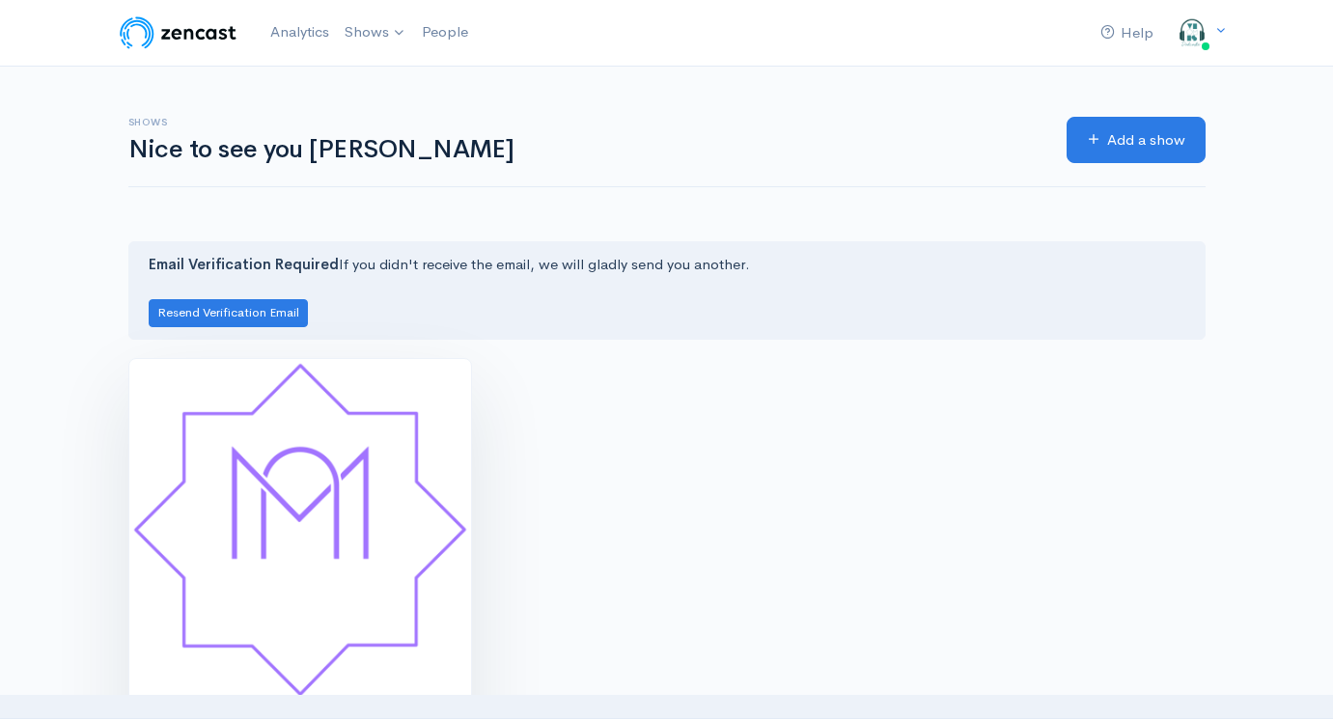
click at [291, 479] on img at bounding box center [300, 530] width 342 height 342
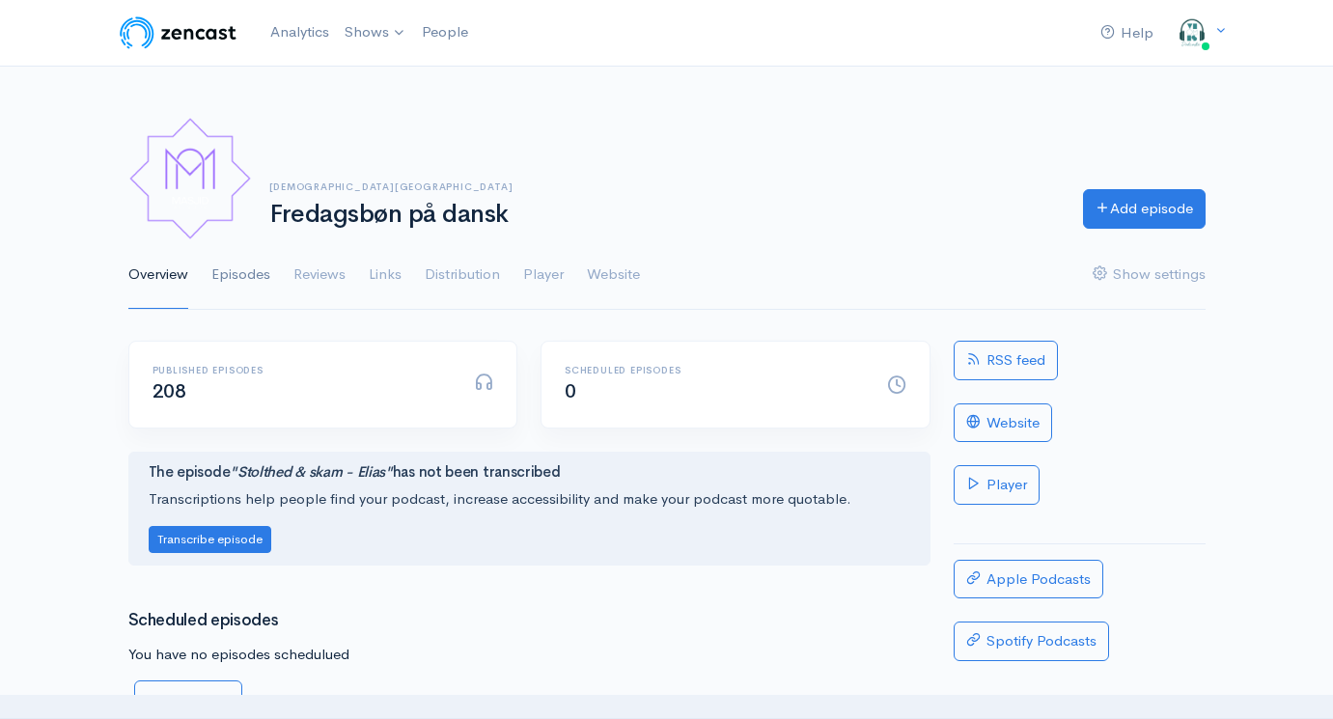
click at [245, 281] on link "Episodes" at bounding box center [240, 275] width 59 height 70
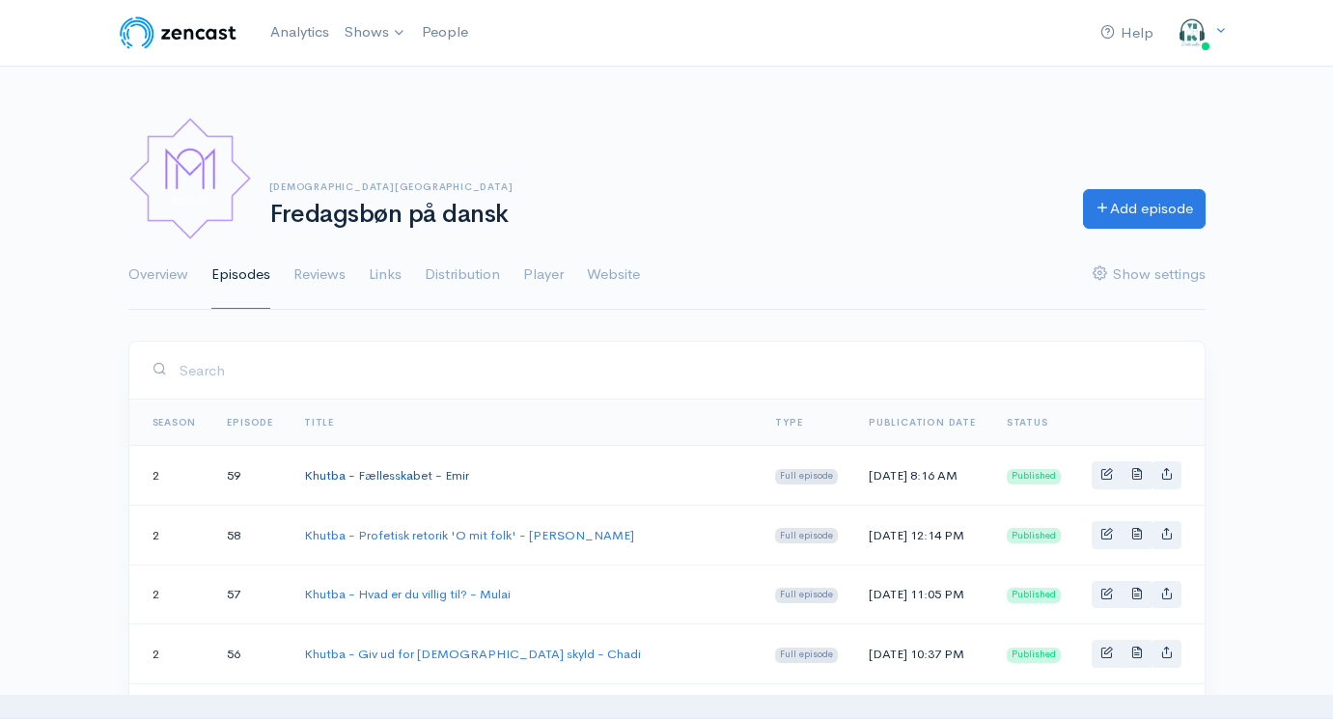
click at [432, 472] on link "Khutba - Fællesskabet - Emir" at bounding box center [386, 475] width 165 height 16
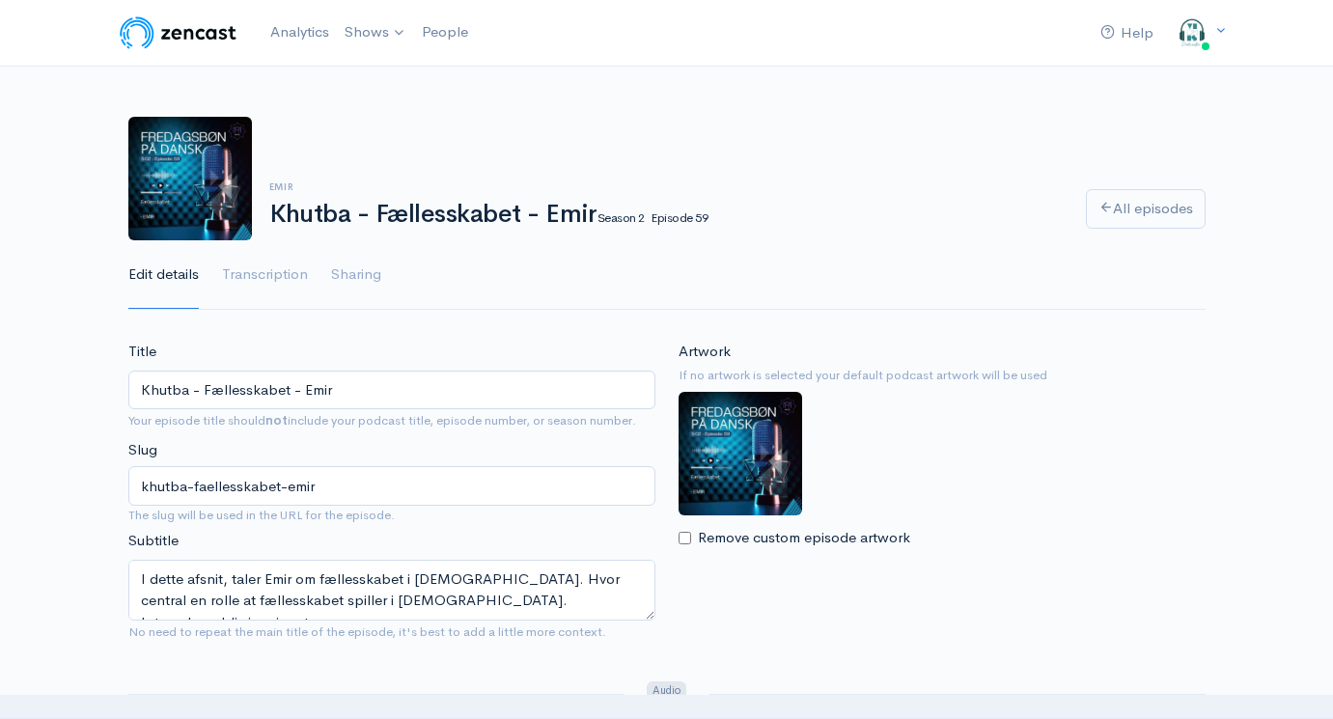
drag, startPoint x: 365, startPoint y: 387, endPoint x: -13, endPoint y: 387, distance: 377.5
click at [0, 387] on html "Help Notifications View all Your profile Team settings Default team Current Log…" at bounding box center [666, 359] width 1333 height 719
click at [387, 35] on link "Shows" at bounding box center [375, 33] width 77 height 42
click at [412, 83] on link "Fredagsbøn på dansk" at bounding box center [433, 80] width 190 height 34
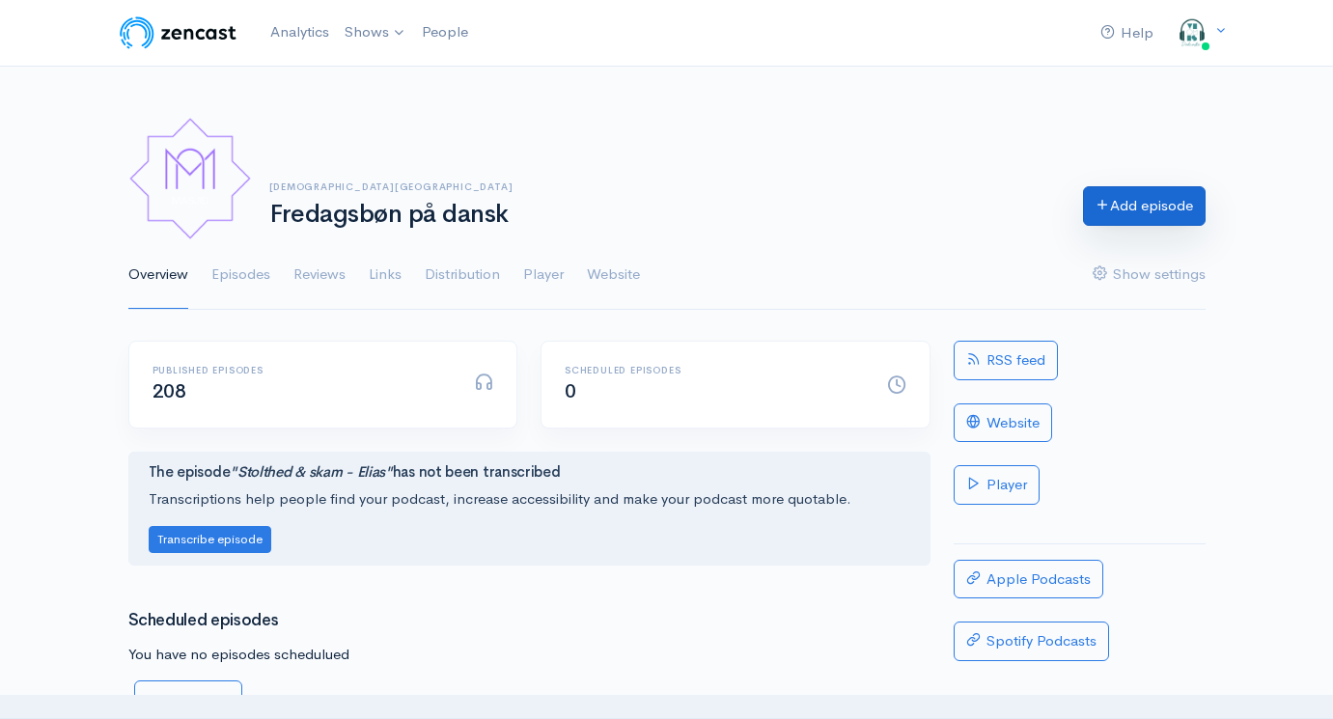
click at [1110, 201] on link "Add episode" at bounding box center [1144, 206] width 123 height 40
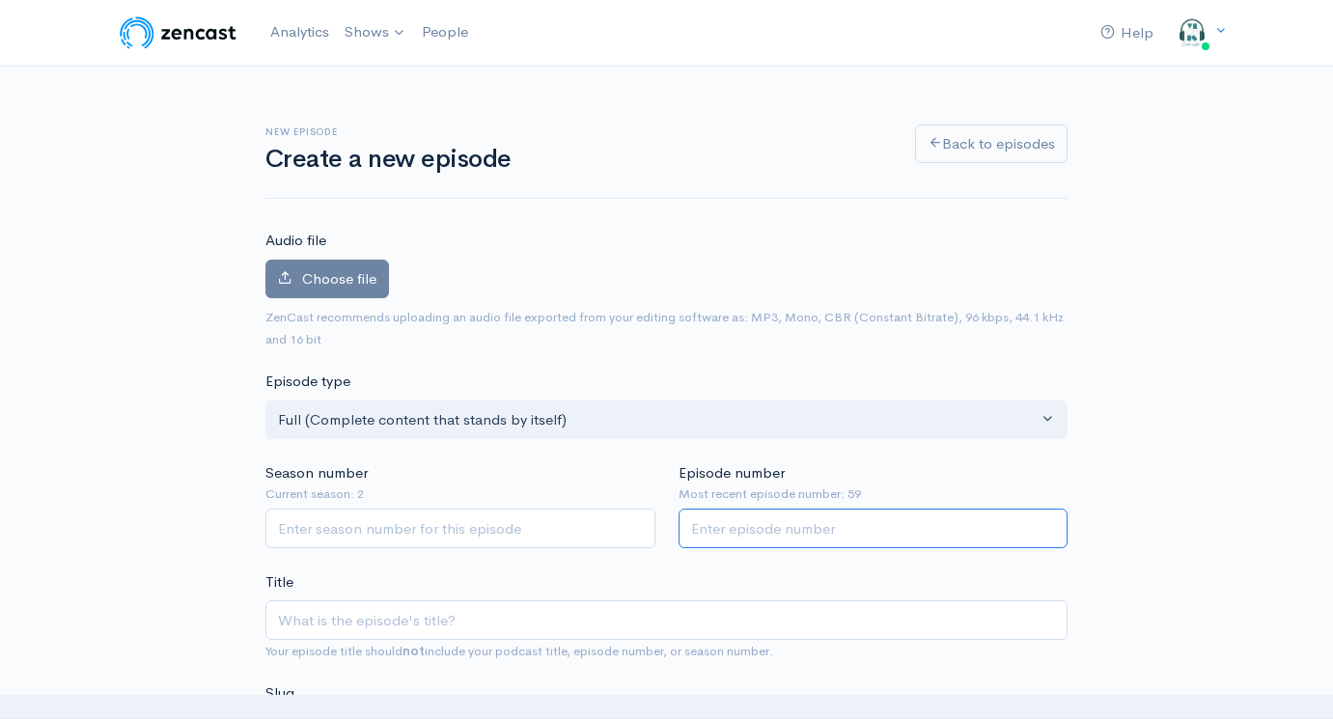
click at [777, 516] on input "Episode number" at bounding box center [874, 529] width 390 height 40
type input "61"
click at [421, 530] on input "Season number" at bounding box center [461, 529] width 390 height 40
type input "2"
click at [413, 615] on input "Title" at bounding box center [667, 621] width 802 height 40
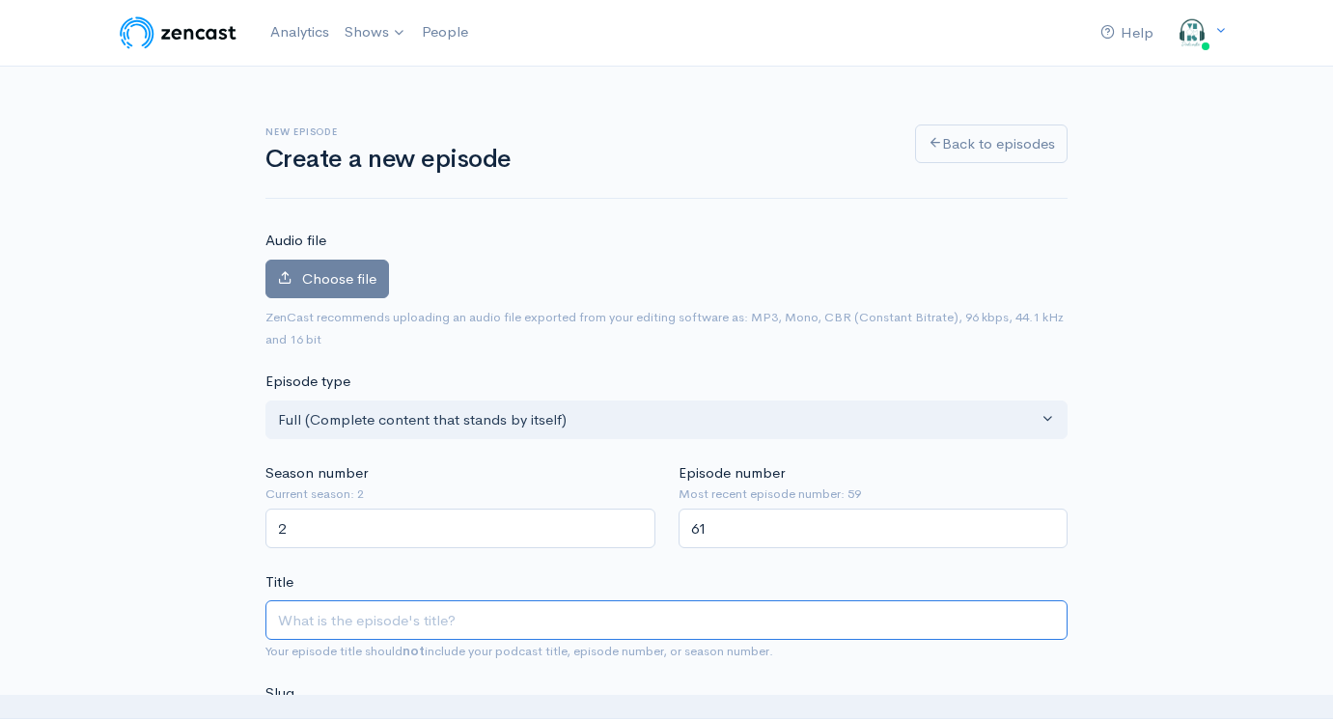
click at [374, 617] on input "Title" at bounding box center [667, 621] width 802 height 40
paste input "Khutba - Dit forbillede - [GEOGRAPHIC_DATA]"
type input "Khutba - Dit forbillede - [GEOGRAPHIC_DATA]"
type input "khutba-dit-forbillede-lavdrim"
click at [490, 617] on input "Khutba - Dit forbillede - [GEOGRAPHIC_DATA]" at bounding box center [667, 621] width 802 height 40
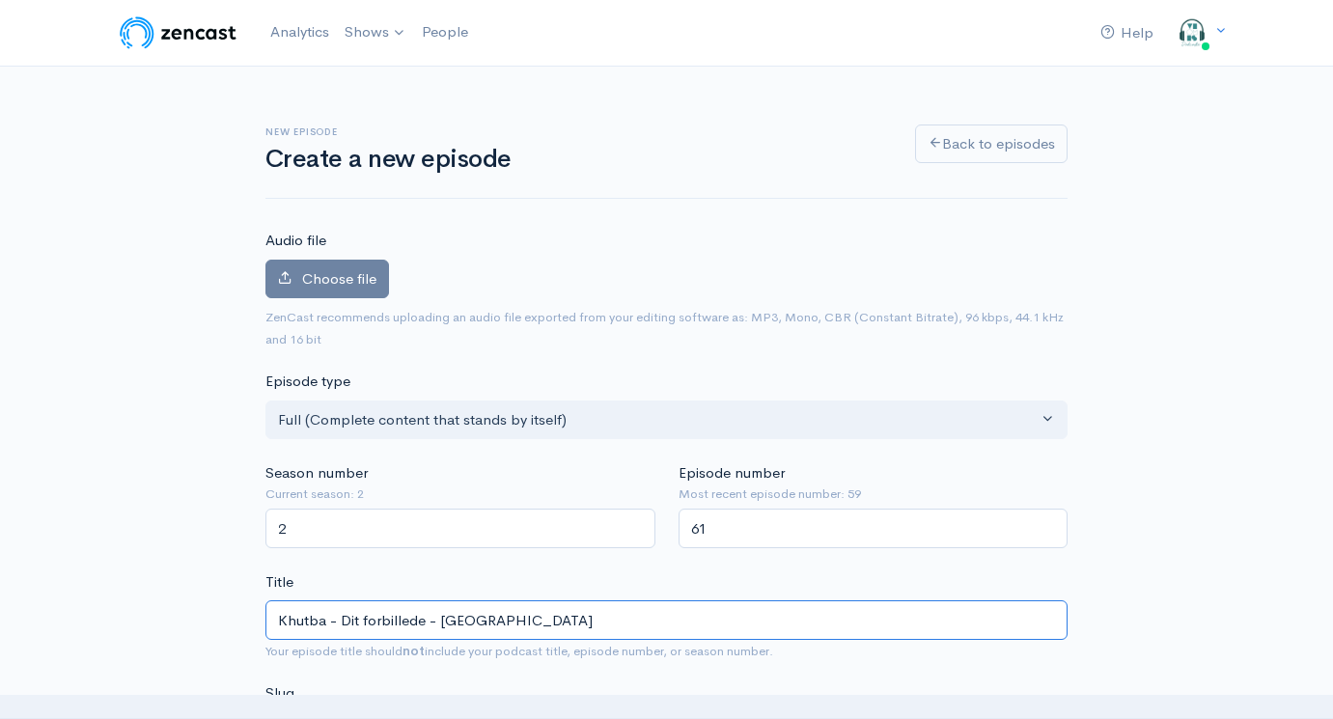
click at [455, 614] on input "Khutba - Dit forbillede - [GEOGRAPHIC_DATA]" at bounding box center [667, 621] width 802 height 40
type input "Khutba - Dit forbillede - W"
type input "khutba-dit-forbillede-w"
type input "Khutba - Dit forbillede - Was"
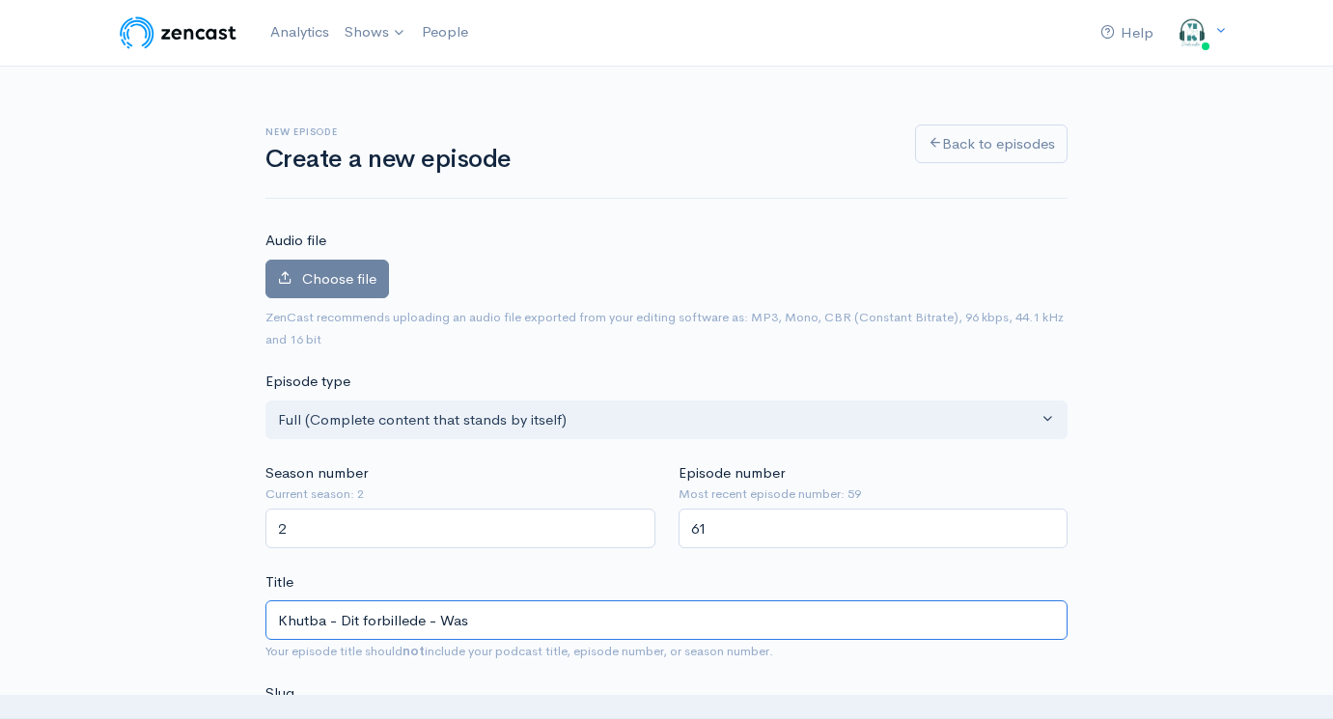
type input "khutba-dit-forbillede-was"
type input "Khutba - Dit forbillede - Wase"
type input "khutba-dit-forbillede-wase"
type input "Khutba - Dit forbillede - Wasee"
type input "khutba-dit-forbillede-wasee"
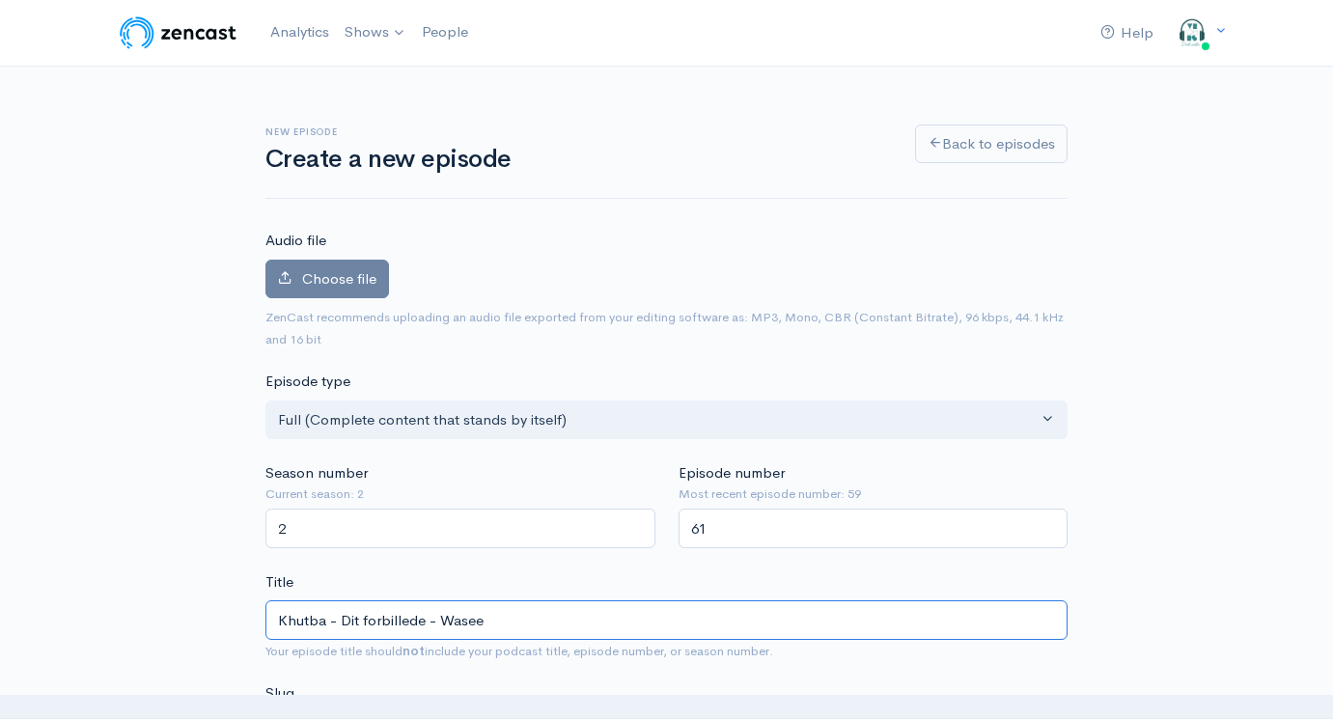
type input "Khutba - Dit forbillede - Waseem"
type input "khutba-dit-forbillede-waseem"
type input "Khutba - Dit forbillede - Waseem"
click at [323, 272] on span "Choose file" at bounding box center [339, 278] width 74 height 18
click at [0, 0] on input "Choose file" at bounding box center [0, 0] width 0 height 0
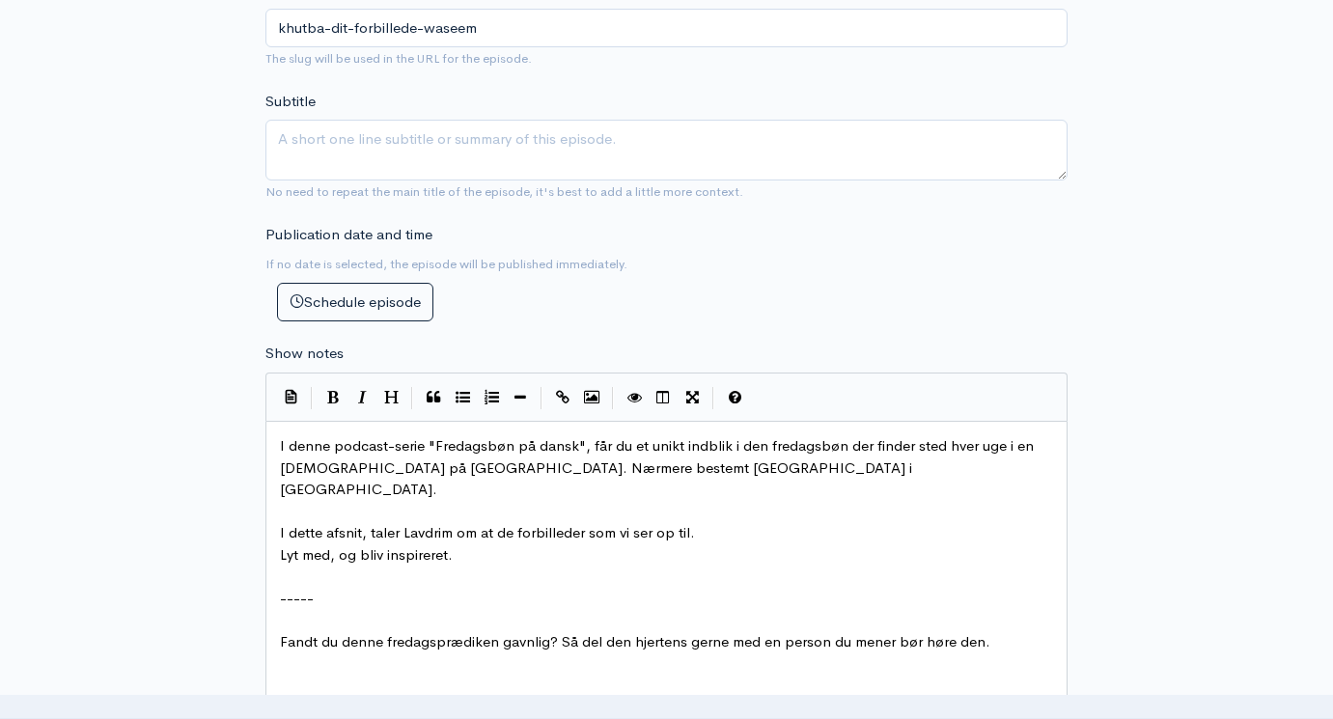
scroll to position [1, 0]
click at [441, 523] on span "I dette afsnit, taler Lavdrim om at de forbilleder som vi ser op til." at bounding box center [487, 532] width 415 height 18
type textarea "[PERSON_NAME]"
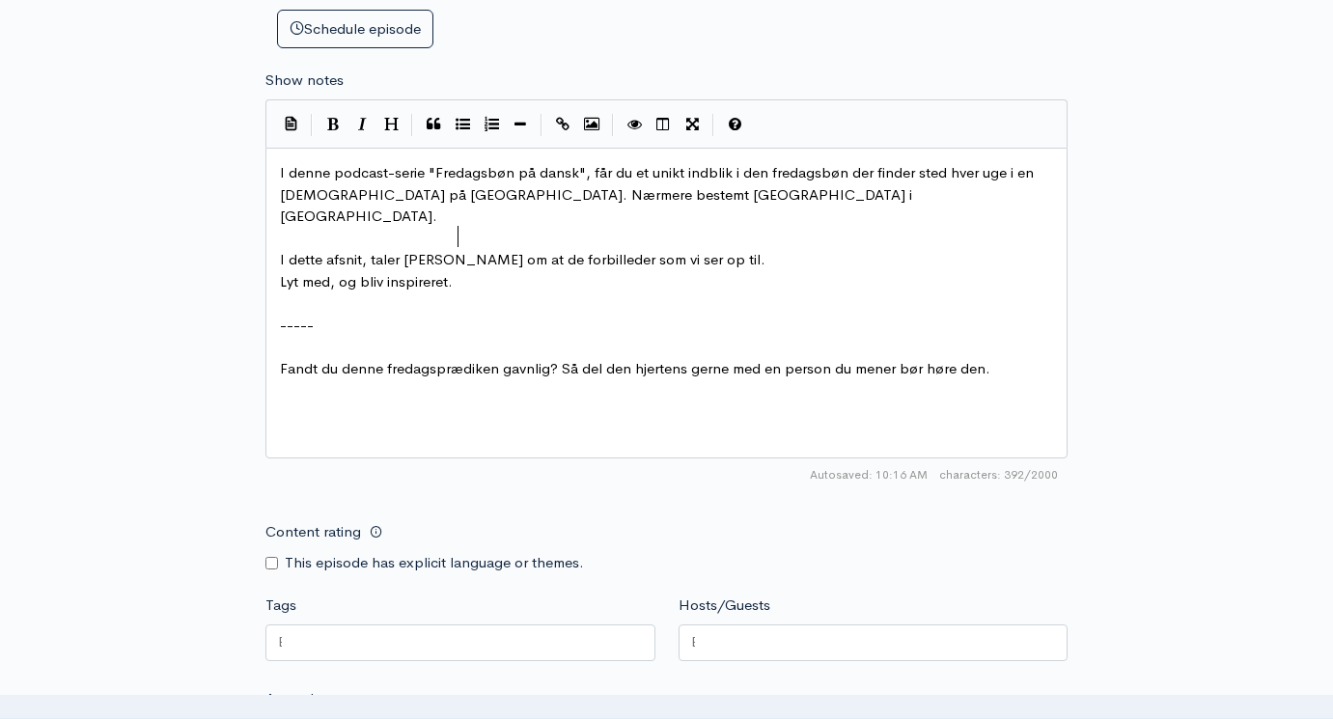
scroll to position [1041, 0]
click at [787, 623] on div at bounding box center [874, 641] width 390 height 37
type input "fase"
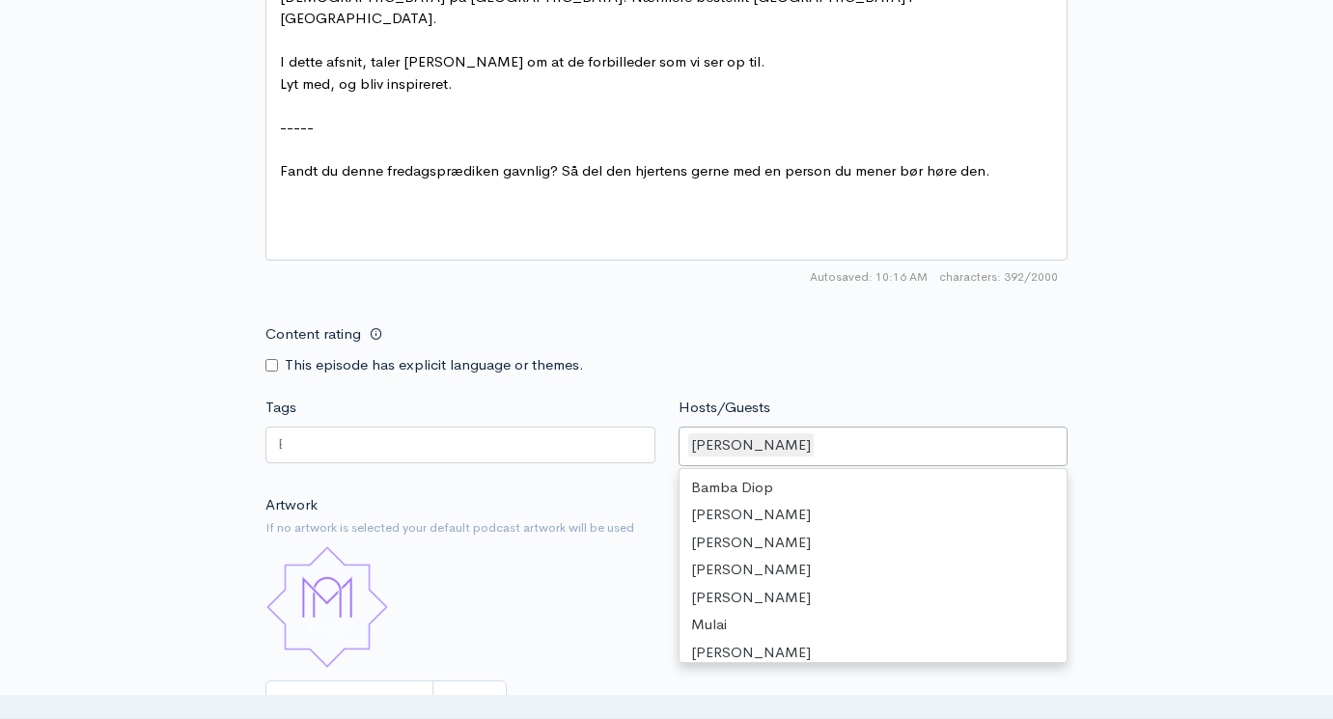
scroll to position [254, 0]
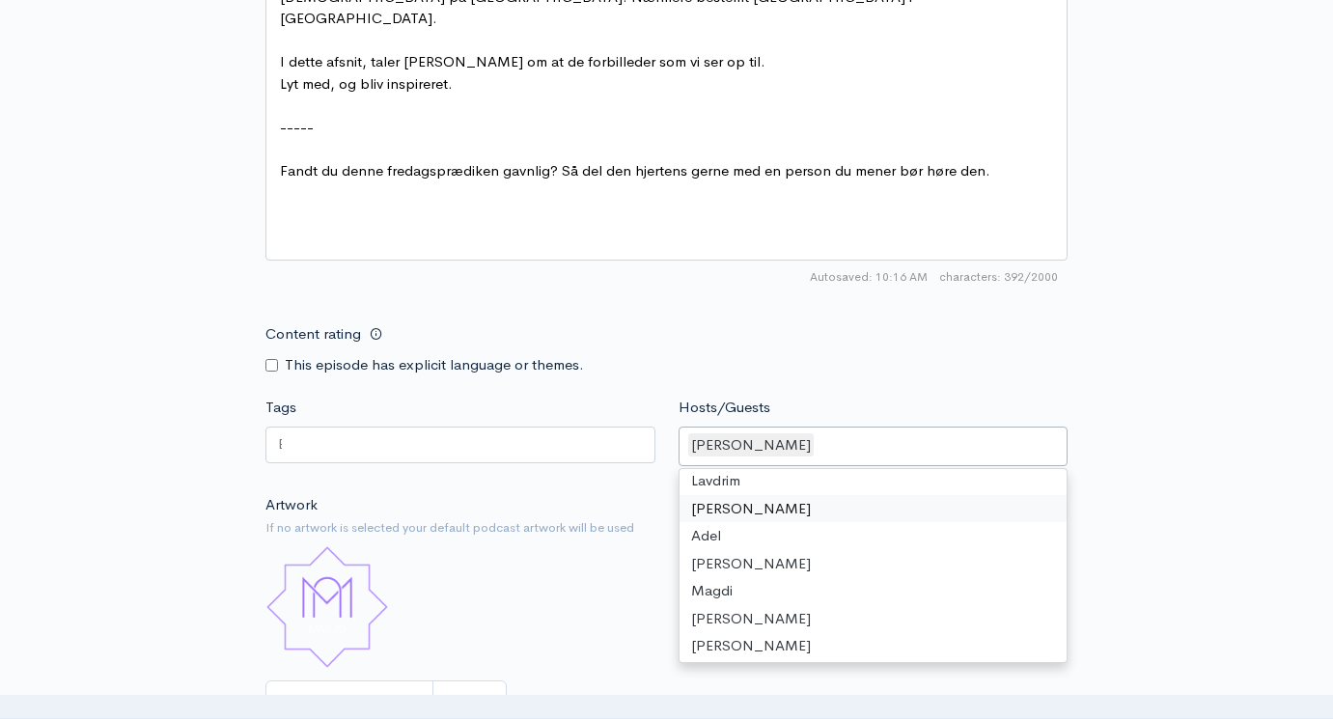
click at [411, 427] on div at bounding box center [461, 445] width 390 height 37
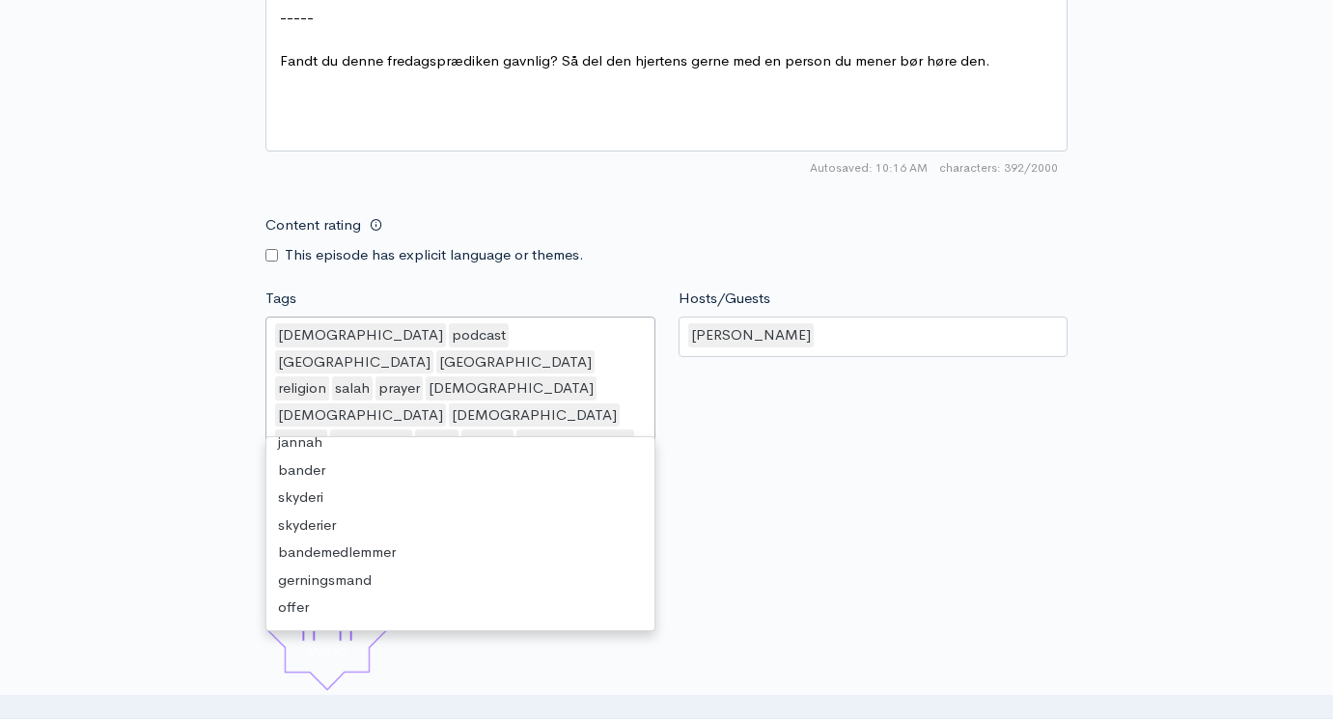
scroll to position [5, 0]
click at [790, 393] on div "Hosts/Guests Waseem Waseem Bamba Diop Abbas Ali Qayyum Niels Mikkelsen Karim Ma…" at bounding box center [873, 392] width 413 height 209
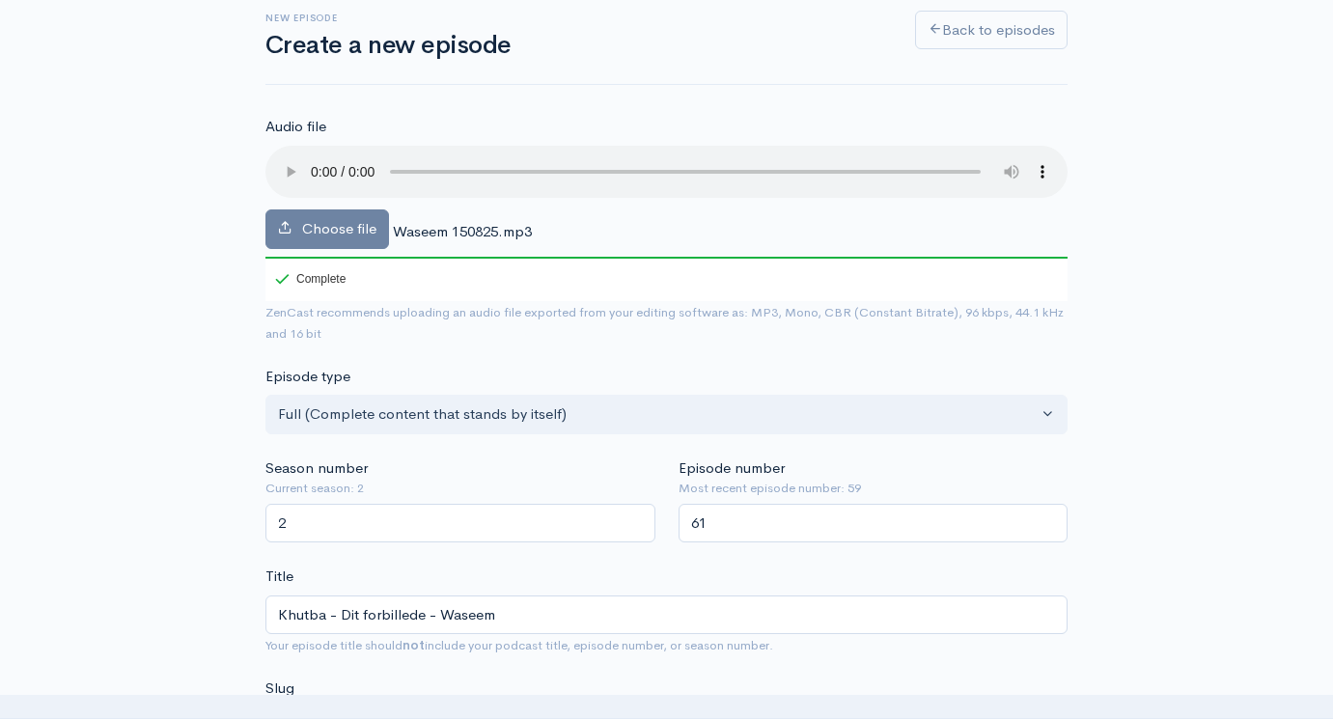
scroll to position [112, 0]
